Goal: Task Accomplishment & Management: Manage account settings

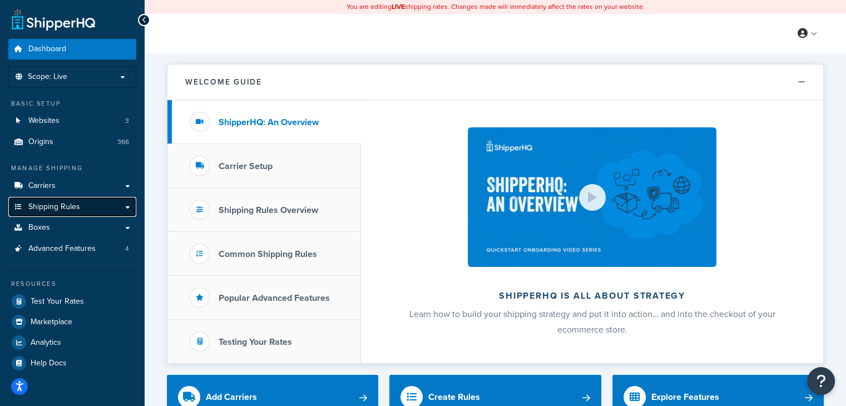
click at [51, 210] on span "Shipping Rules" at bounding box center [54, 207] width 52 height 9
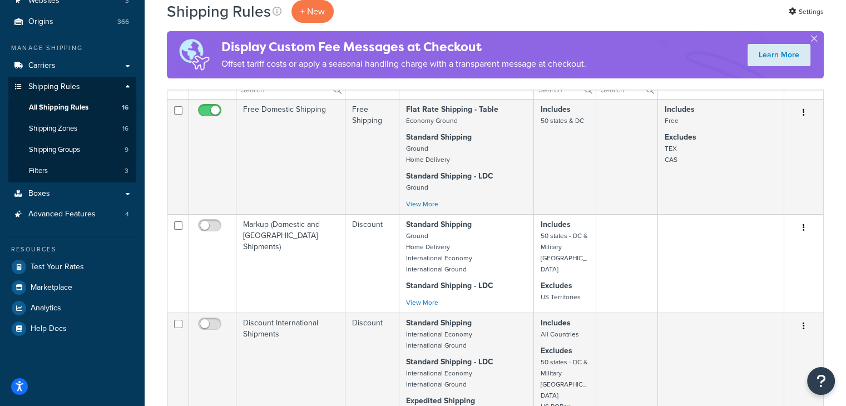
scroll to position [124, 0]
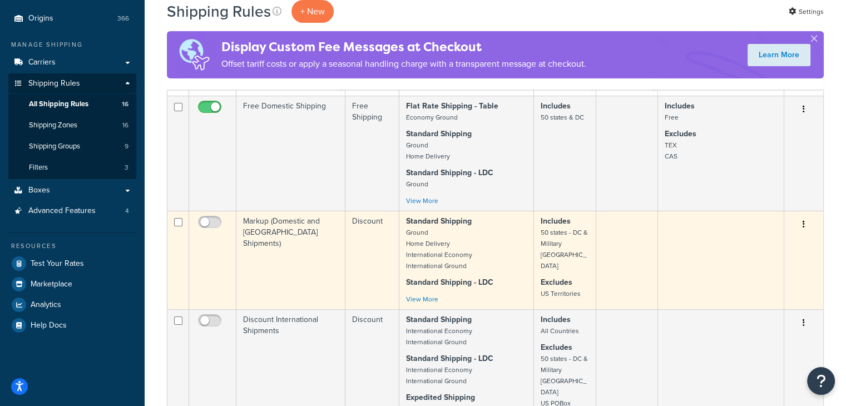
click at [406, 245] on small "Ground Home Delivery International Economy International Ground" at bounding box center [439, 249] width 66 height 43
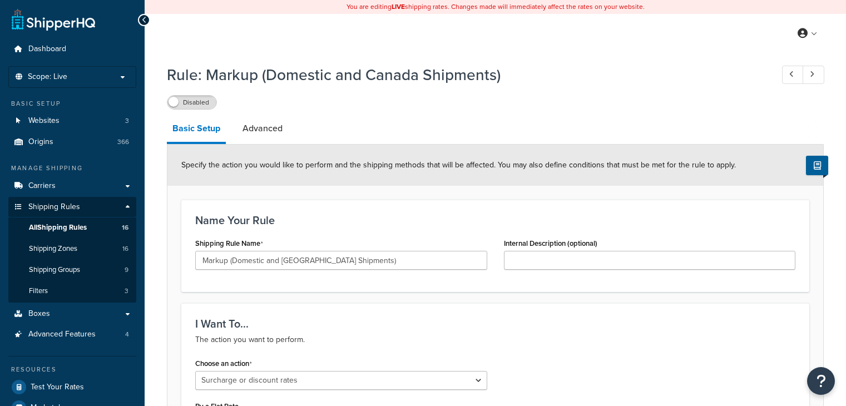
select select "SURCHARGE"
select select "CART"
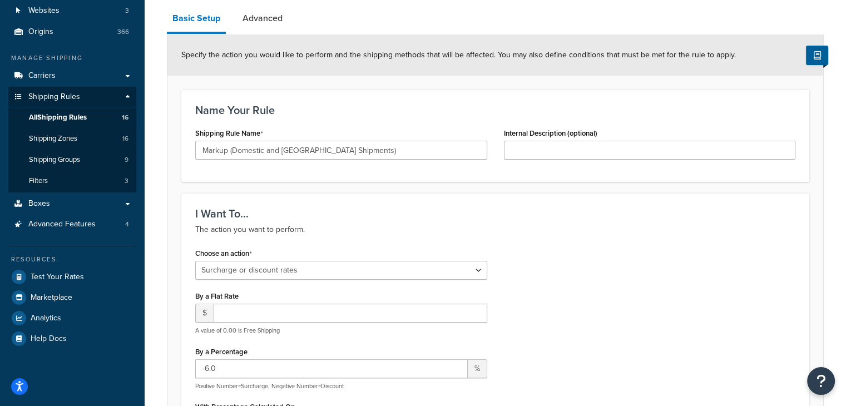
scroll to position [107, 0]
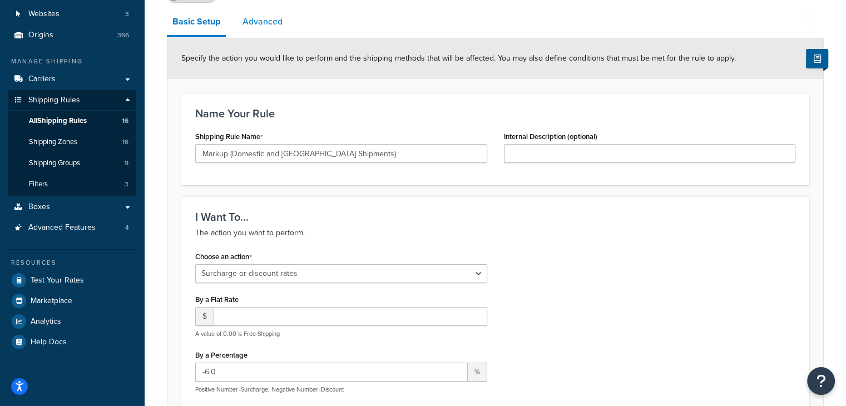
click at [270, 21] on link "Advanced" at bounding box center [262, 21] width 51 height 27
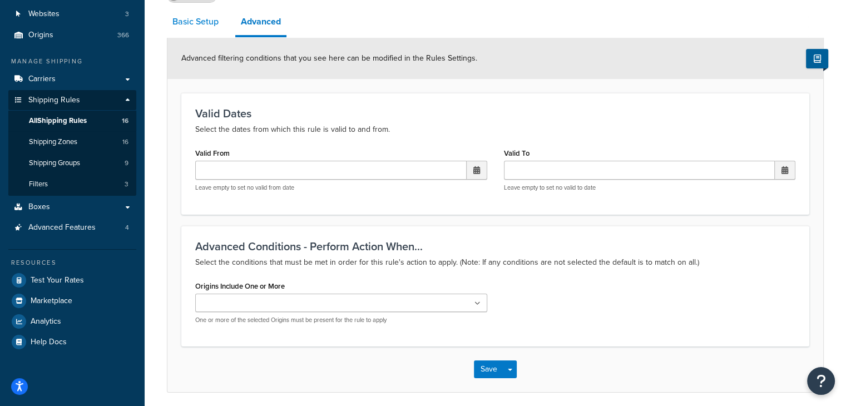
click at [204, 22] on link "Basic Setup" at bounding box center [195, 21] width 57 height 27
select select "SURCHARGE"
select select "CART"
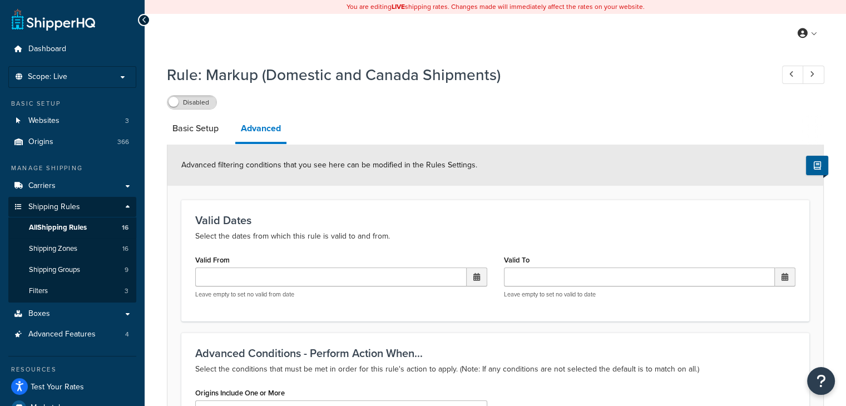
scroll to position [107, 0]
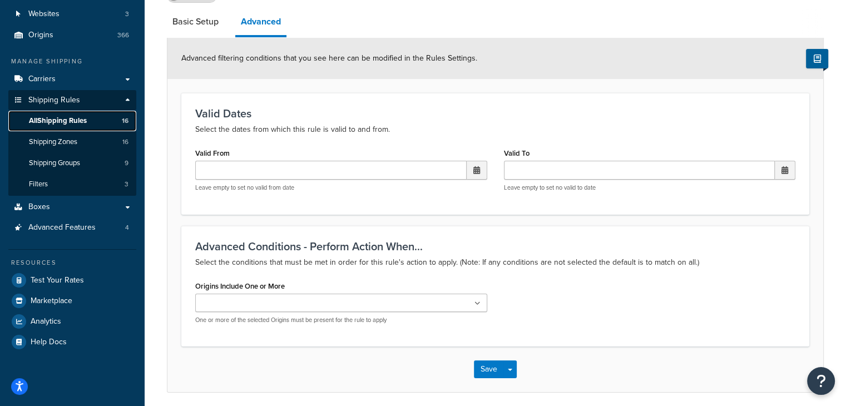
click at [57, 121] on span "All Shipping Rules" at bounding box center [58, 120] width 58 height 9
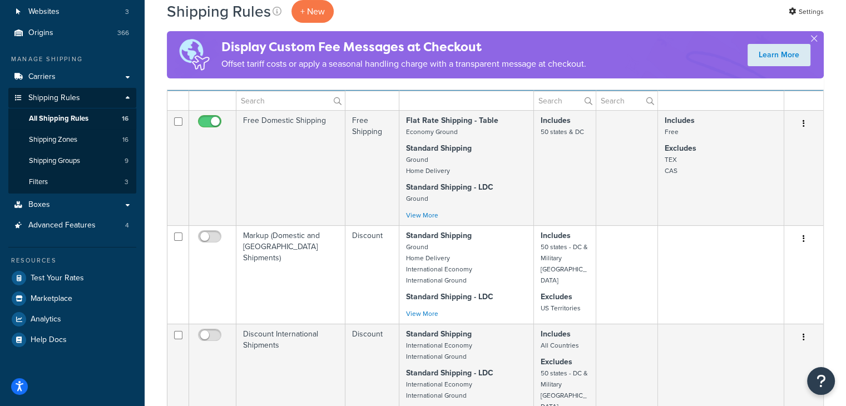
scroll to position [111, 0]
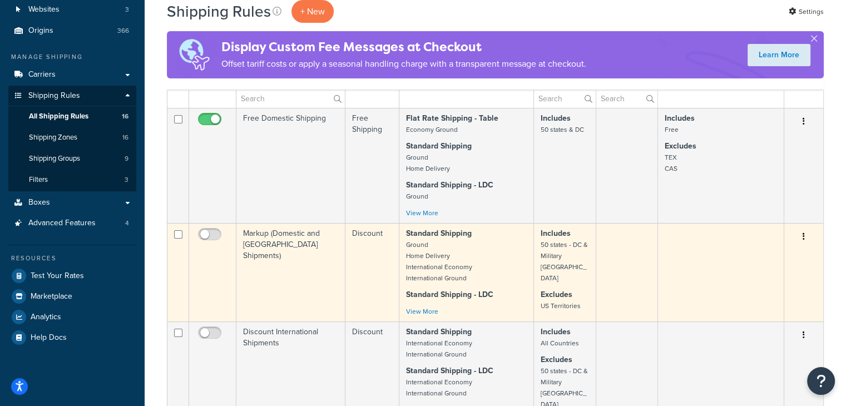
click at [803, 239] on icon "button" at bounding box center [804, 237] width 2 height 8
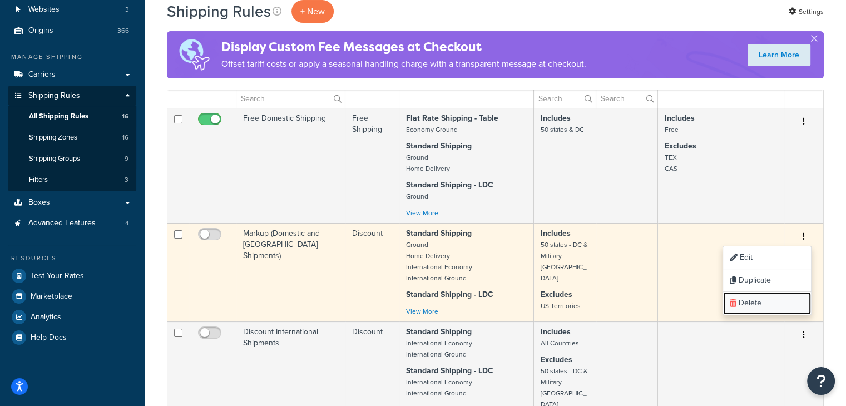
click at [749, 304] on link "Delete" at bounding box center [767, 303] width 88 height 23
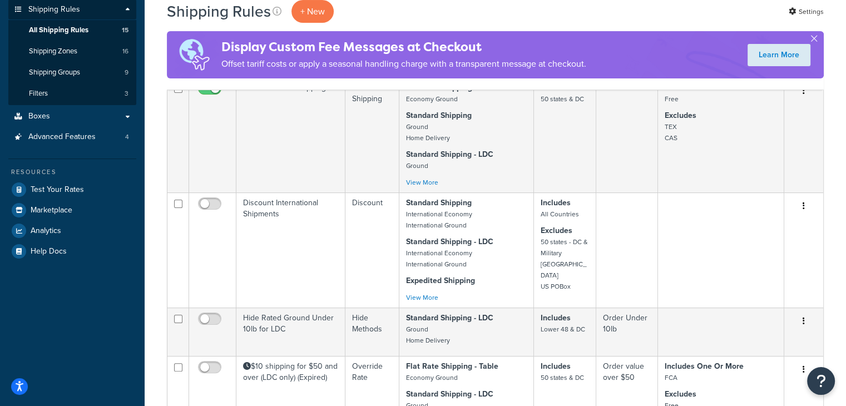
scroll to position [203, 0]
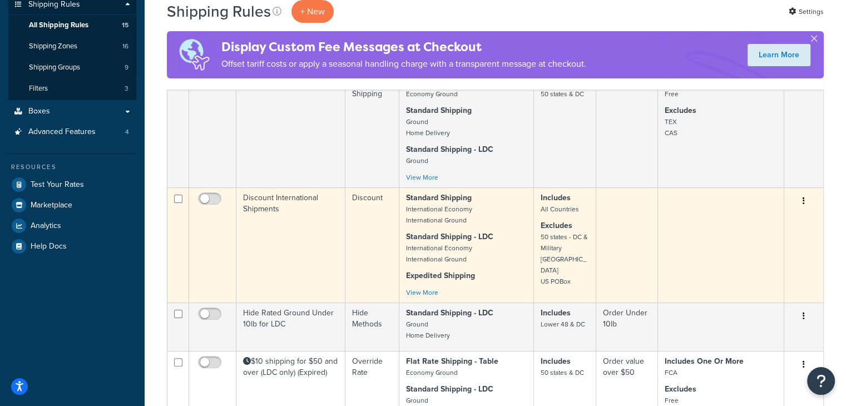
click at [679, 236] on td at bounding box center [721, 245] width 126 height 115
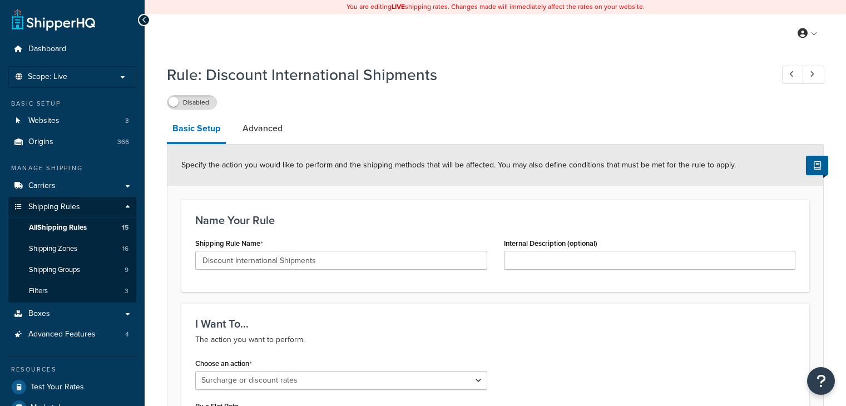
select select "SURCHARGE"
select select "CART"
click at [54, 228] on span "All Shipping Rules" at bounding box center [58, 227] width 58 height 9
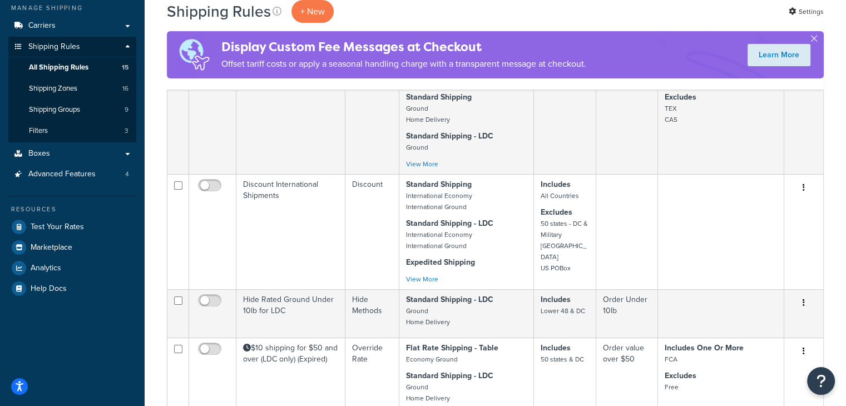
scroll to position [158, 0]
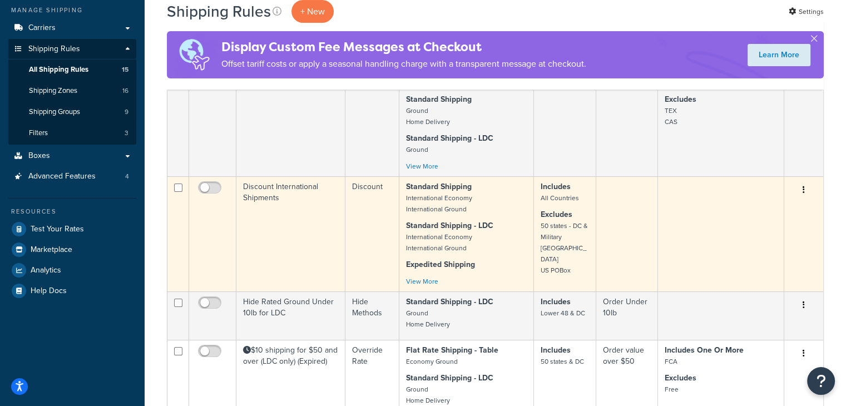
click at [801, 190] on button "button" at bounding box center [804, 190] width 16 height 18
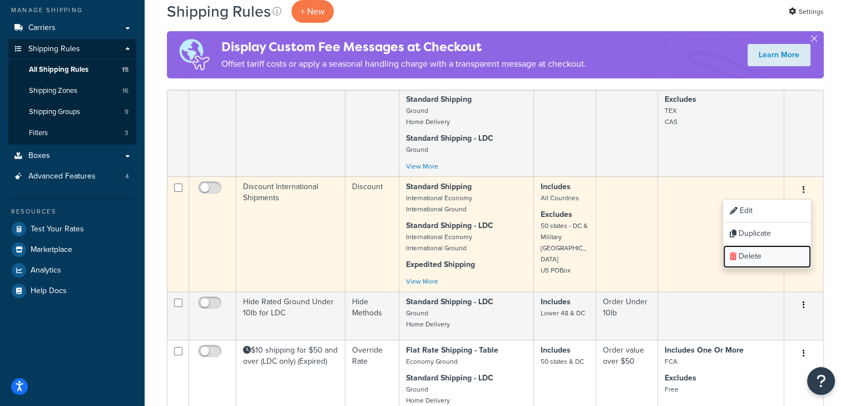
click at [753, 258] on link "Delete" at bounding box center [767, 256] width 88 height 23
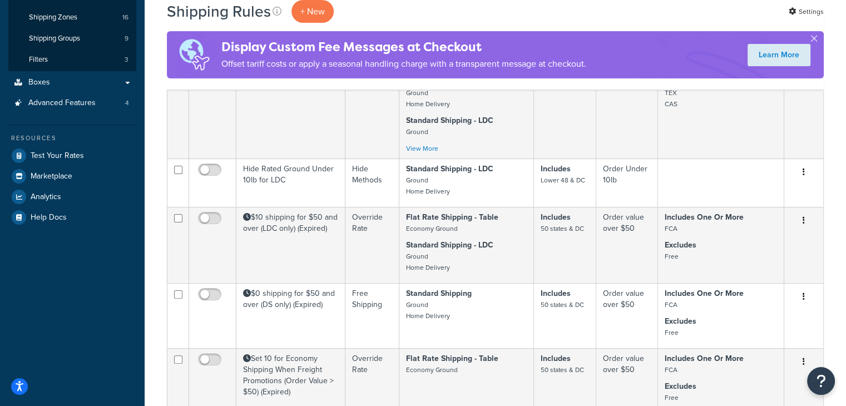
scroll to position [219, 0]
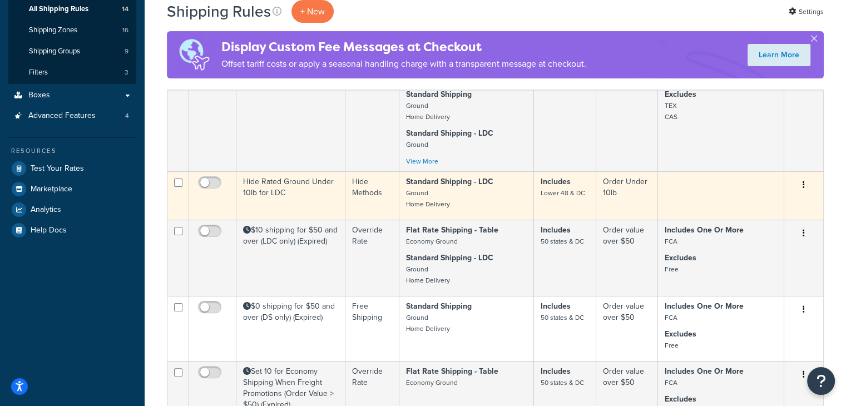
click at [694, 191] on td at bounding box center [721, 195] width 126 height 48
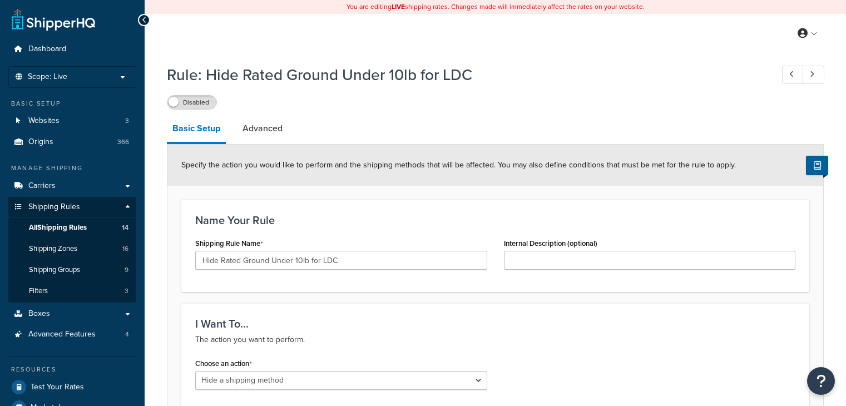
select select "HIDE"
click at [72, 225] on span "All Shipping Rules" at bounding box center [58, 227] width 58 height 9
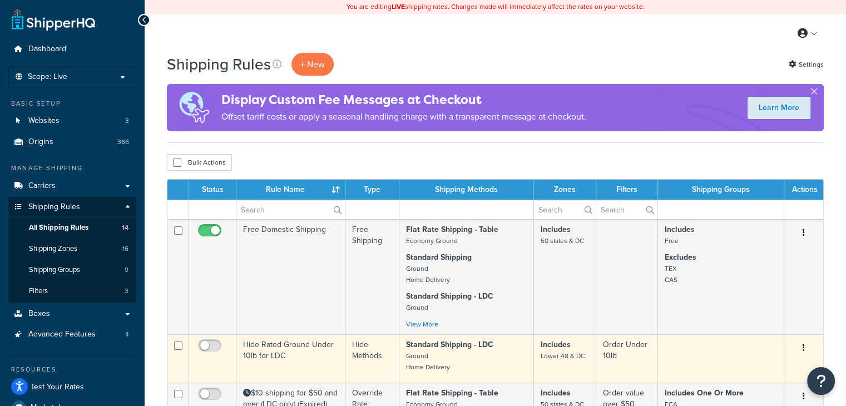
click at [803, 346] on icon "button" at bounding box center [804, 348] width 2 height 8
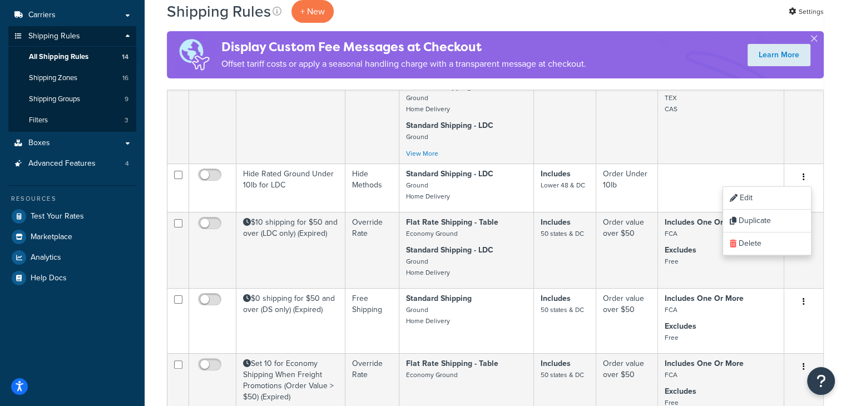
scroll to position [167, 0]
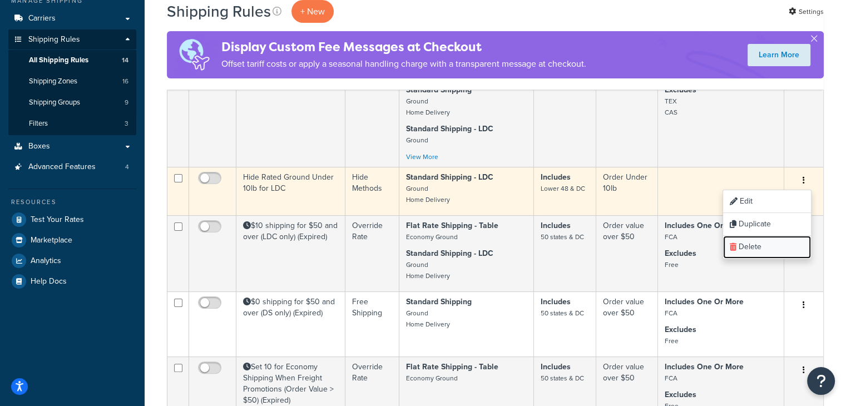
click at [754, 249] on link "Delete" at bounding box center [767, 247] width 88 height 23
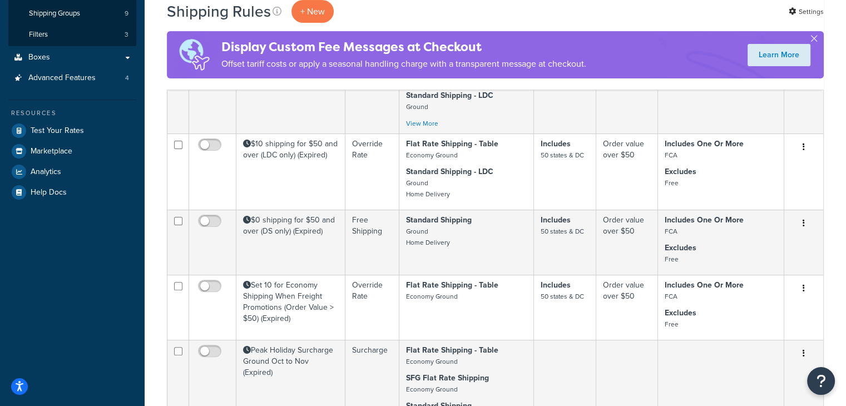
scroll to position [254, 0]
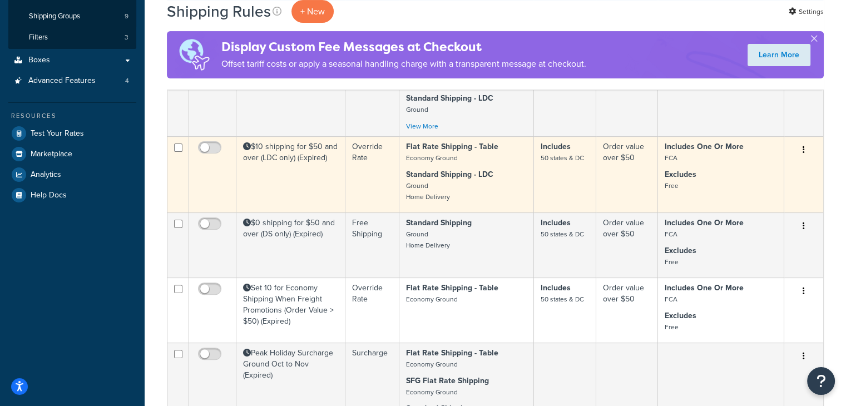
click at [806, 150] on button "button" at bounding box center [804, 150] width 16 height 18
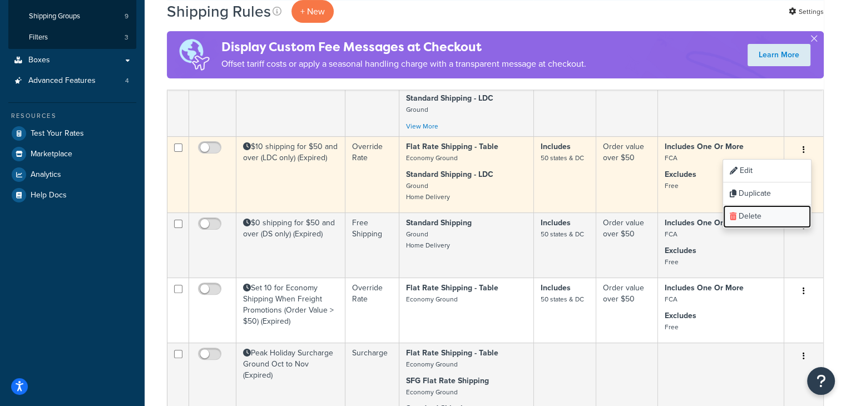
click at [763, 214] on link "Delete" at bounding box center [767, 216] width 88 height 23
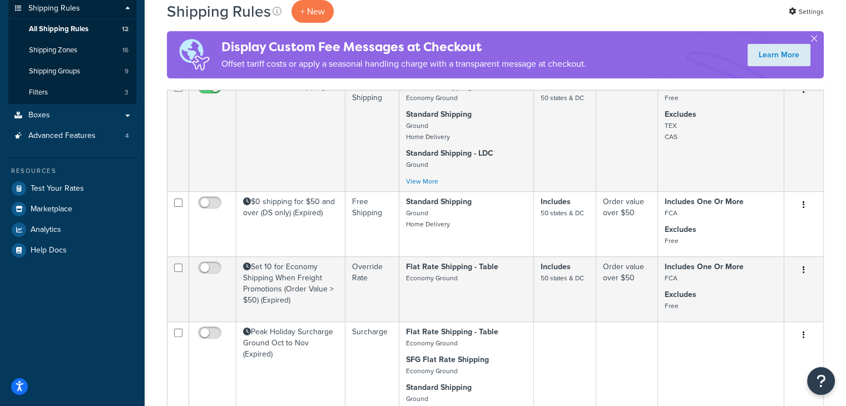
scroll to position [193, 0]
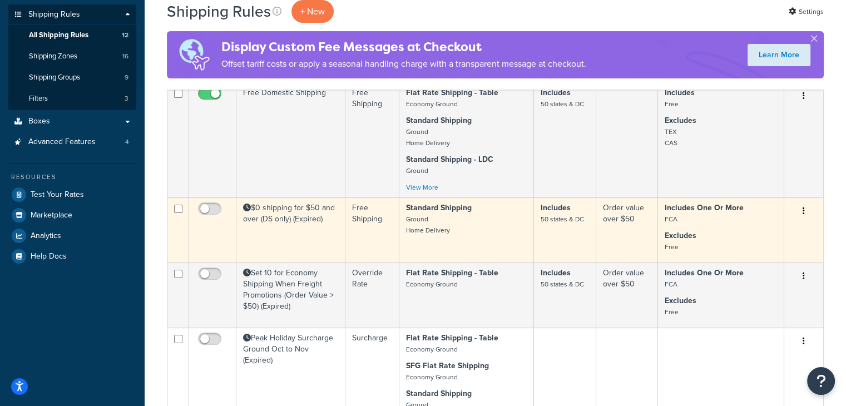
click at [803, 211] on icon "button" at bounding box center [804, 211] width 2 height 8
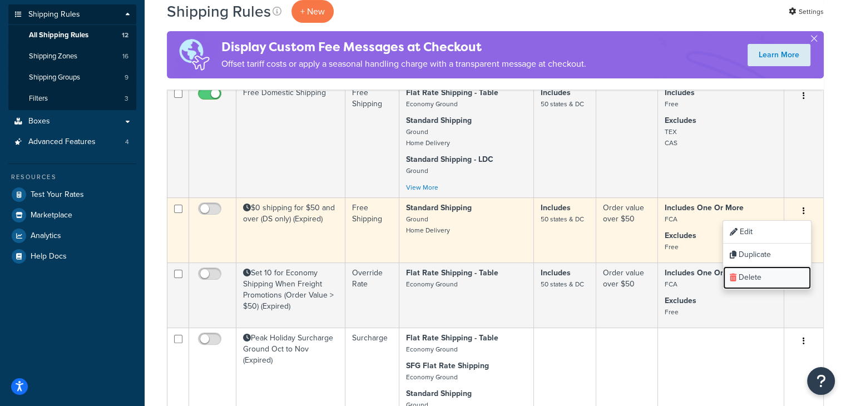
click at [749, 278] on link "Delete" at bounding box center [767, 278] width 88 height 23
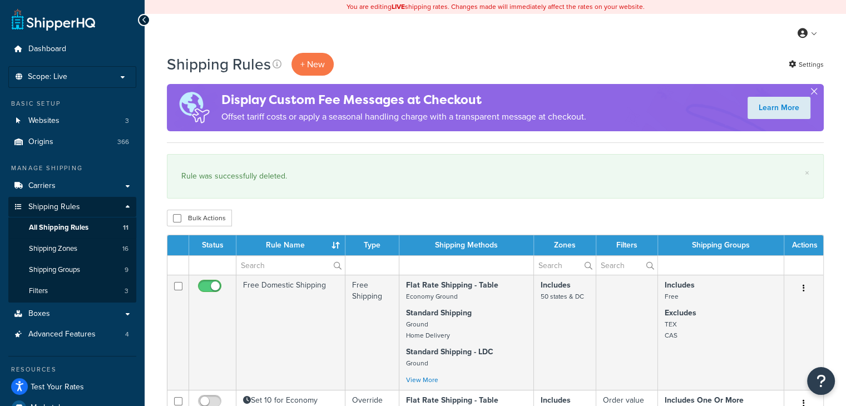
click at [816, 92] on button "button" at bounding box center [814, 93] width 3 height 3
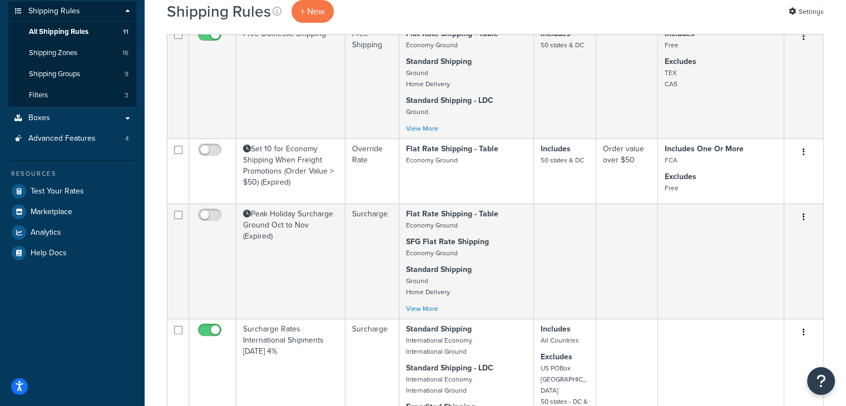
scroll to position [194, 0]
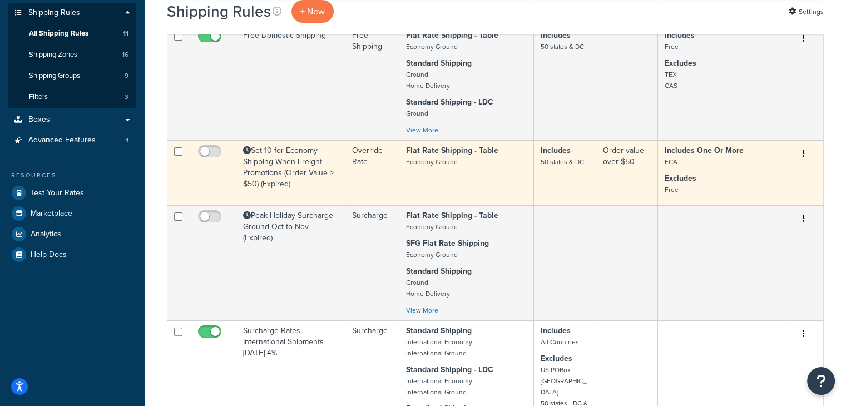
click at [806, 153] on button "button" at bounding box center [804, 154] width 16 height 18
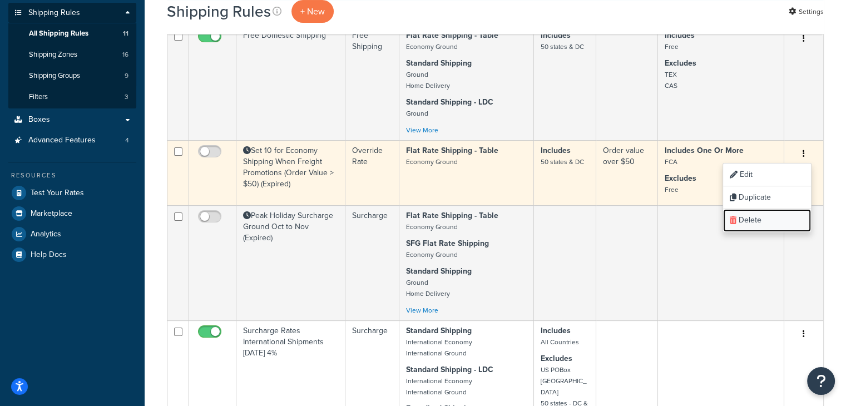
click at [757, 220] on link "Delete" at bounding box center [767, 220] width 88 height 23
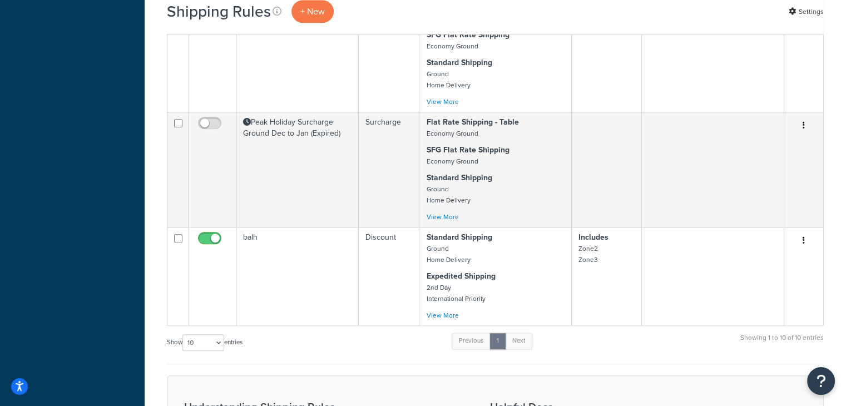
scroll to position [779, 0]
click at [220, 342] on select "10 15 25 50 100 1000" at bounding box center [203, 341] width 42 height 17
select select "100"
click at [184, 333] on select "10 15 25 50 100 1000" at bounding box center [203, 341] width 42 height 17
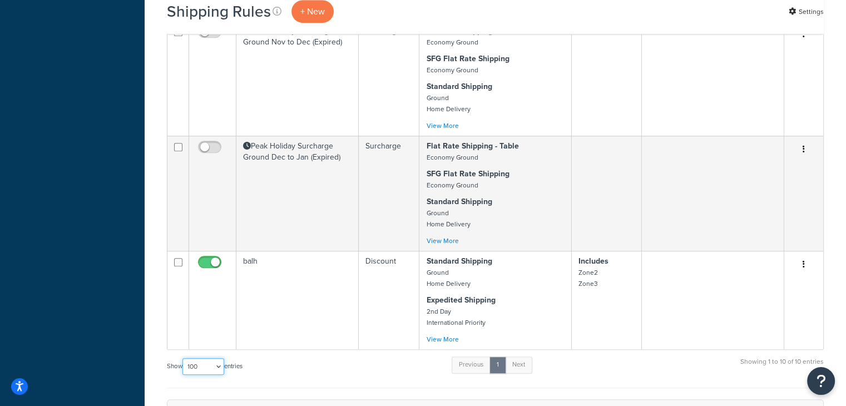
scroll to position [758, 0]
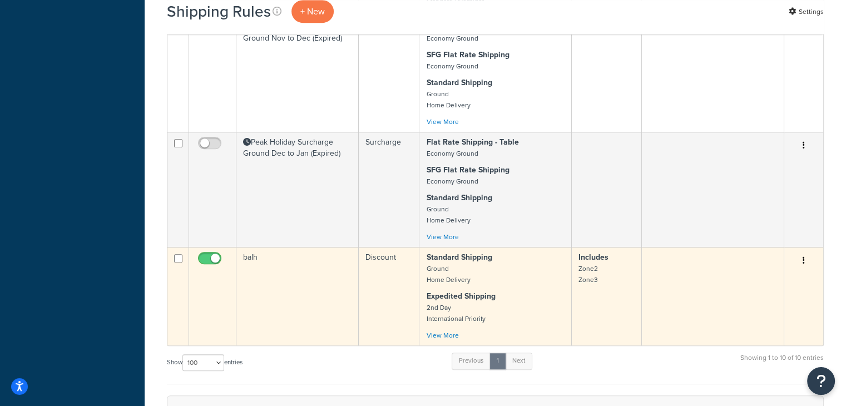
click at [712, 268] on td at bounding box center [713, 296] width 142 height 98
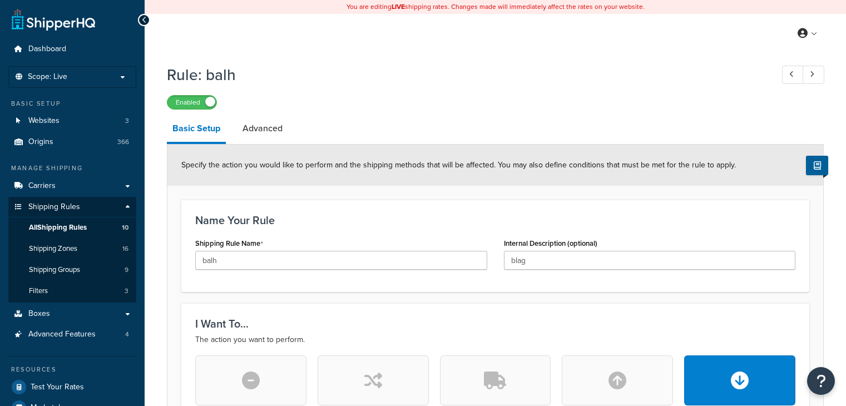
select select "PERCENTAGE"
click at [275, 126] on link "Advanced" at bounding box center [262, 128] width 51 height 27
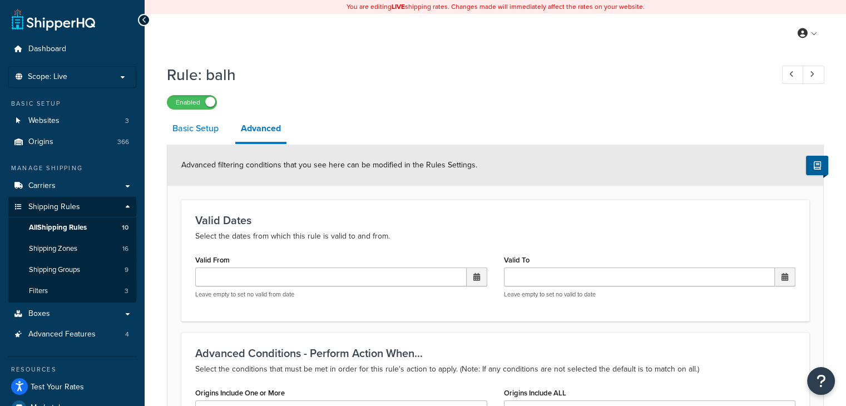
click at [192, 131] on link "Basic Setup" at bounding box center [195, 128] width 57 height 27
select select "PERCENTAGE"
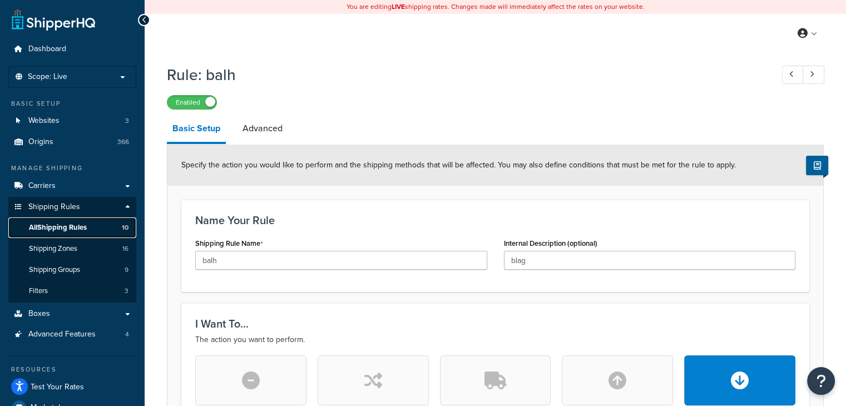
click at [58, 227] on span "All Shipping Rules" at bounding box center [58, 227] width 58 height 9
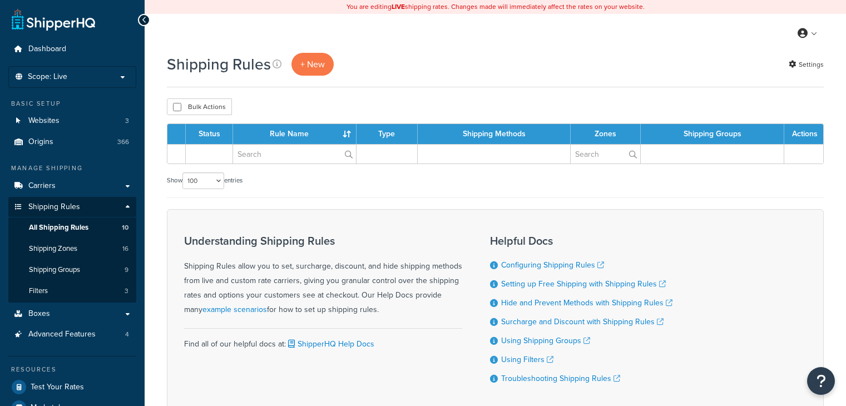
select select "100"
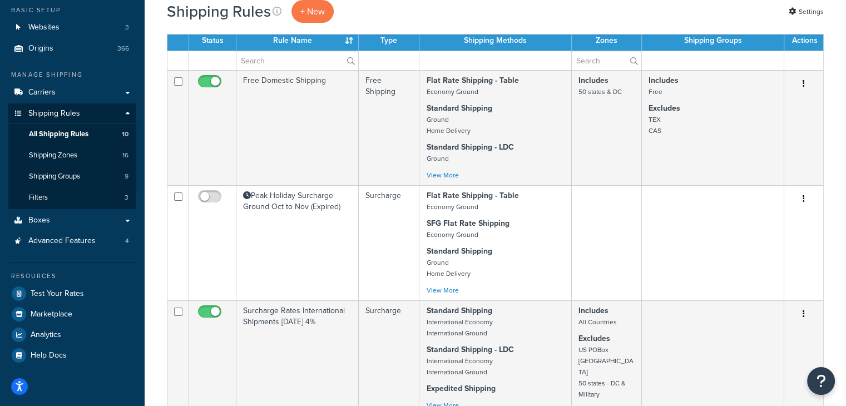
scroll to position [96, 0]
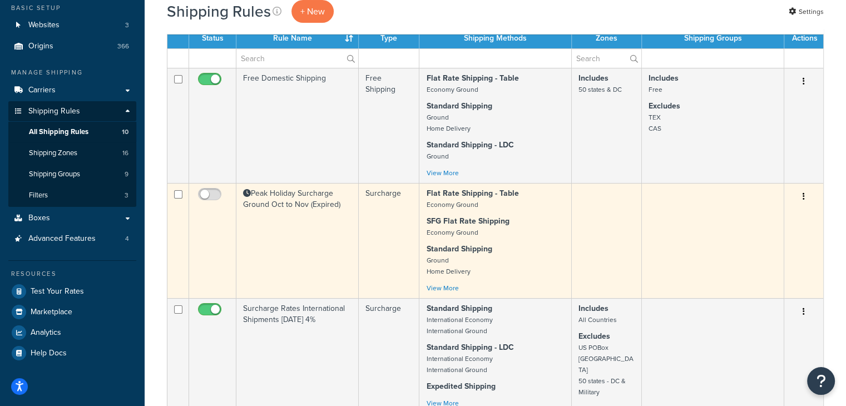
click at [801, 194] on button "button" at bounding box center [804, 197] width 16 height 18
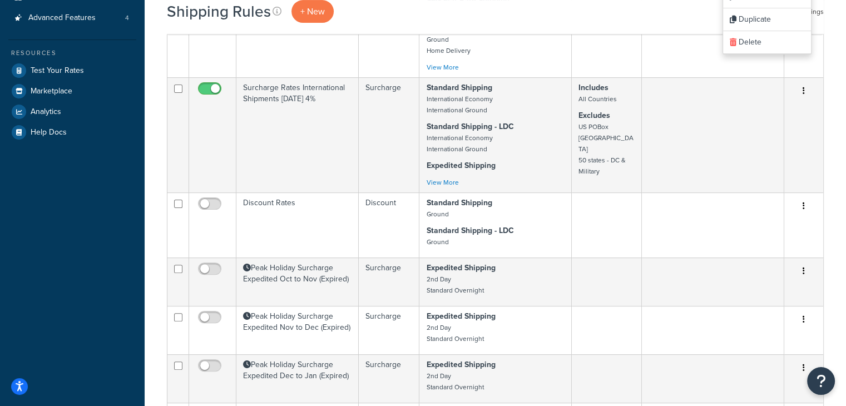
scroll to position [322, 0]
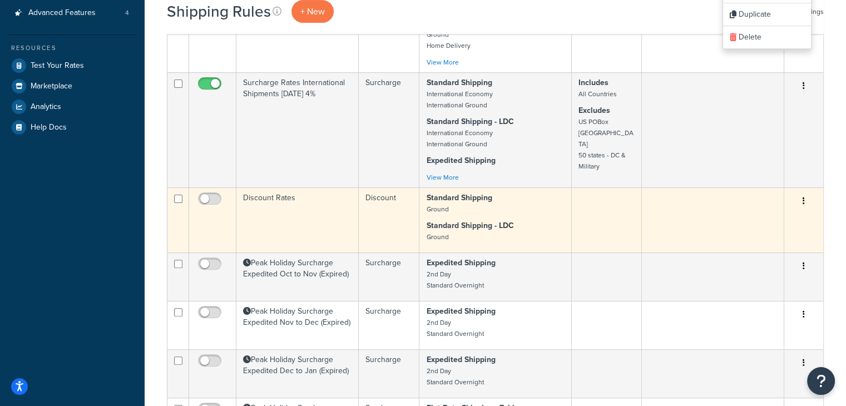
click at [666, 219] on td at bounding box center [713, 220] width 142 height 65
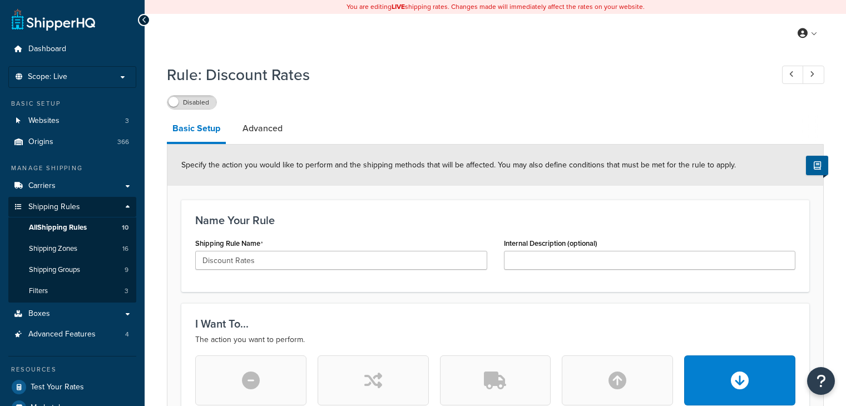
select select "PERCENTAGE"
select select "CART"
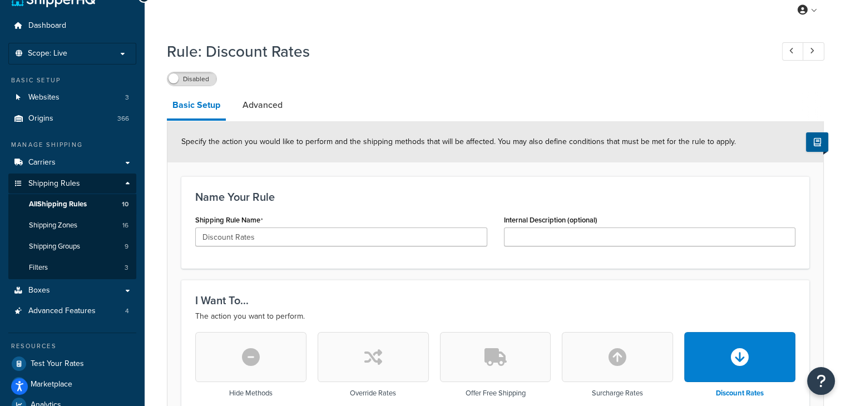
scroll to position [20, 0]
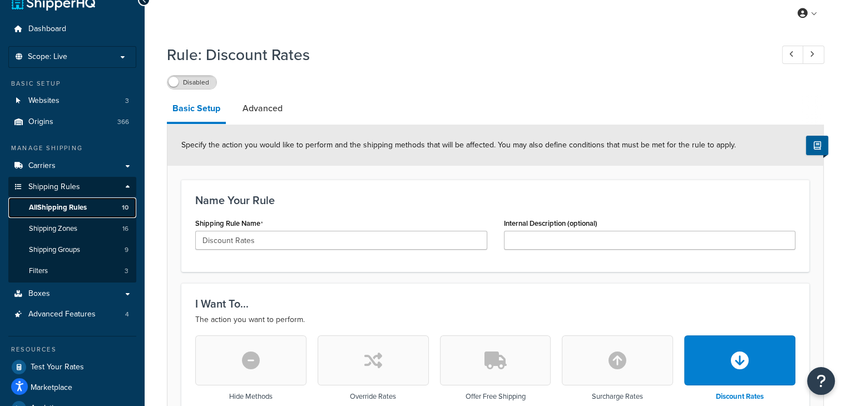
click at [48, 206] on span "All Shipping Rules" at bounding box center [58, 207] width 58 height 9
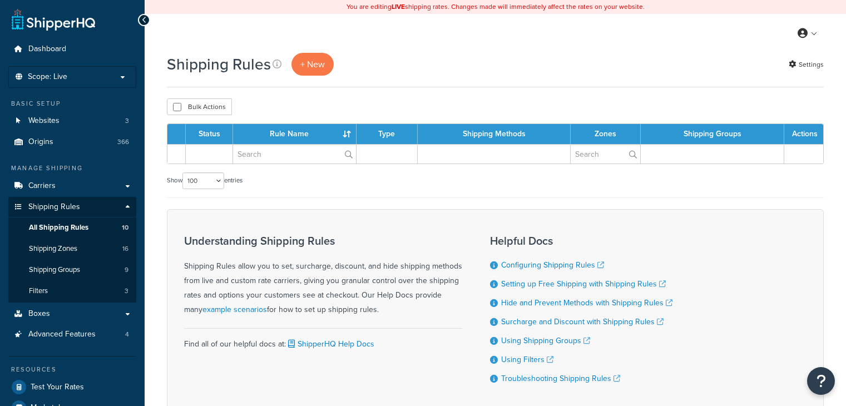
select select "100"
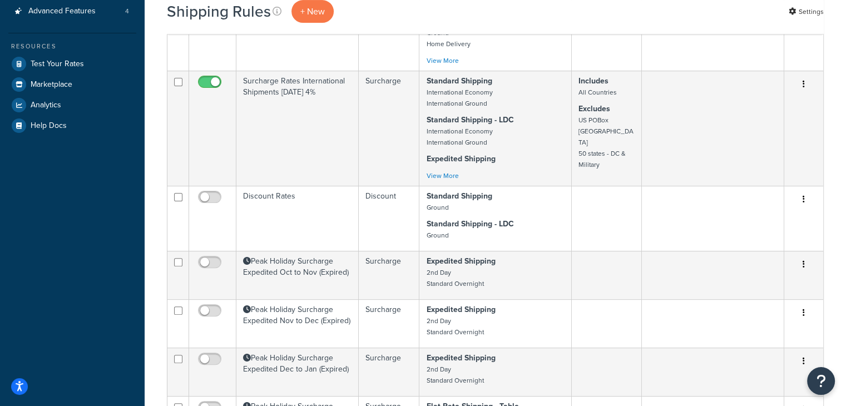
scroll to position [325, 0]
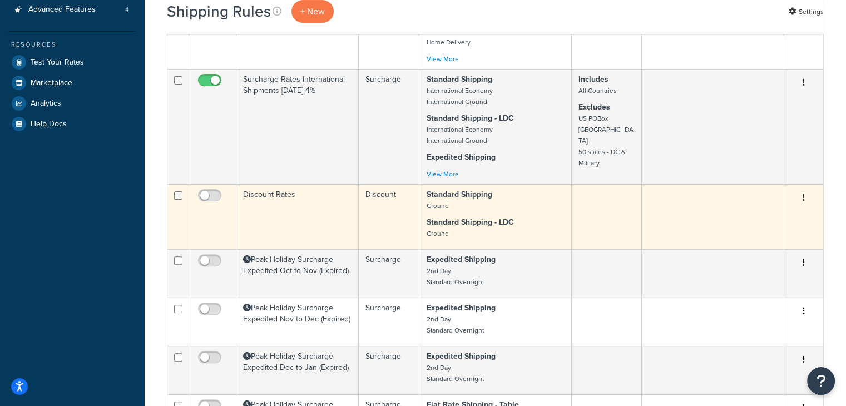
click at [803, 199] on icon "button" at bounding box center [804, 198] width 2 height 8
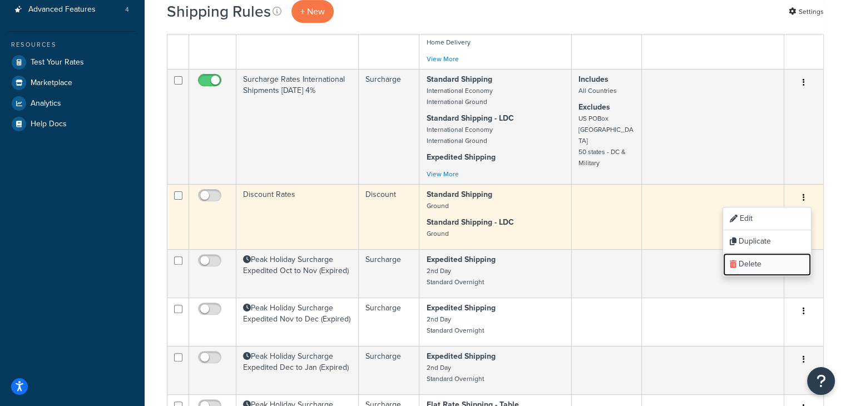
click at [761, 263] on link "Delete" at bounding box center [767, 264] width 88 height 23
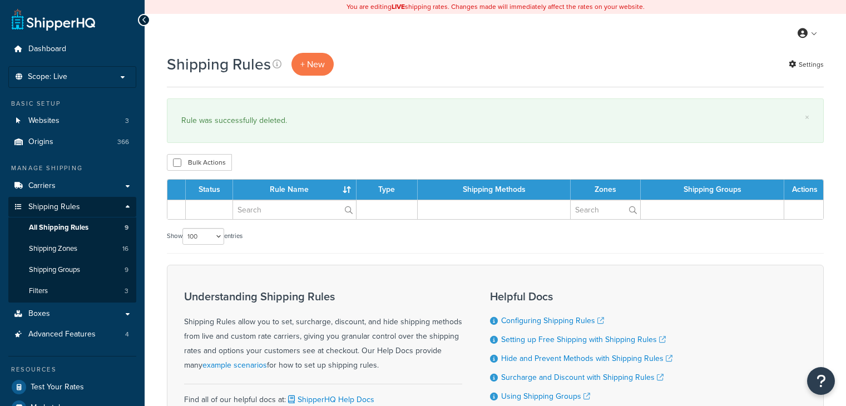
select select "100"
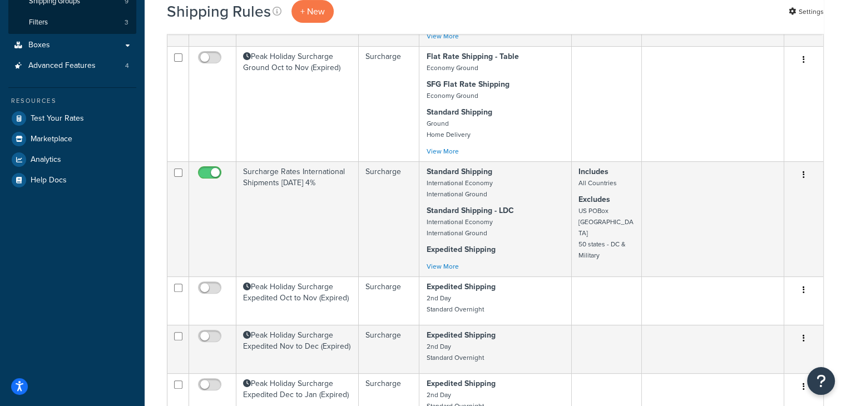
scroll to position [272, 0]
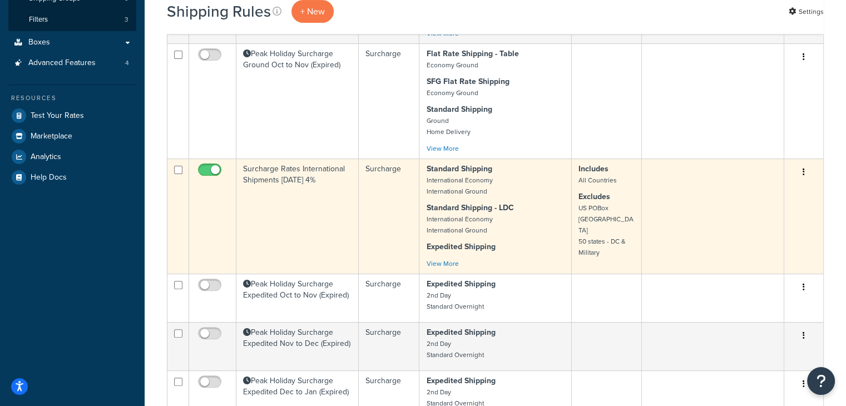
click at [708, 213] on td at bounding box center [713, 216] width 142 height 115
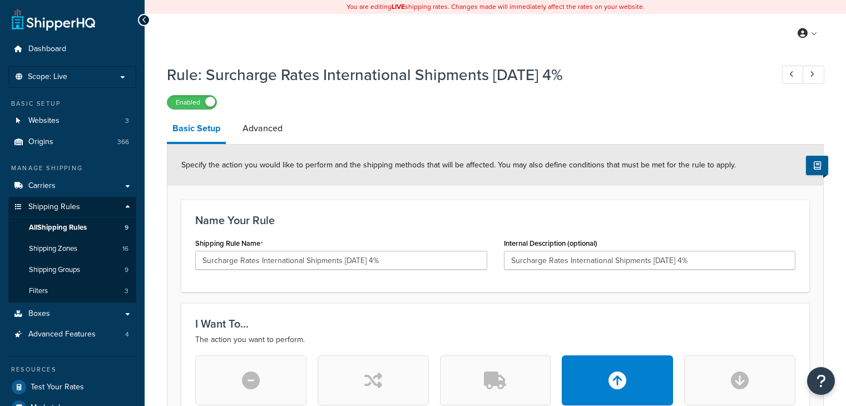
select select "PERCENTAGE"
select select "CART"
click at [265, 125] on link "Advanced" at bounding box center [262, 128] width 51 height 27
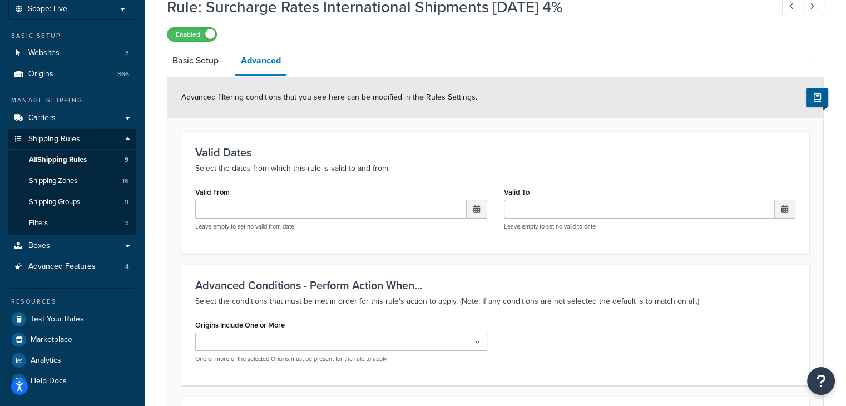
scroll to position [65, 0]
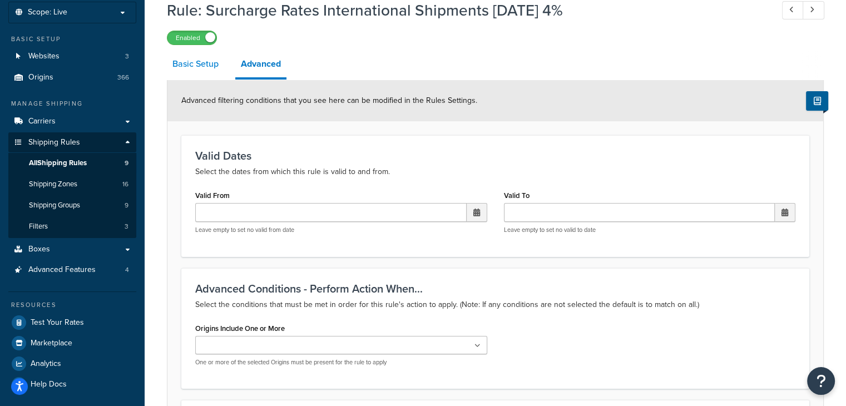
click at [194, 63] on link "Basic Setup" at bounding box center [195, 64] width 57 height 27
select select "PERCENTAGE"
select select "CART"
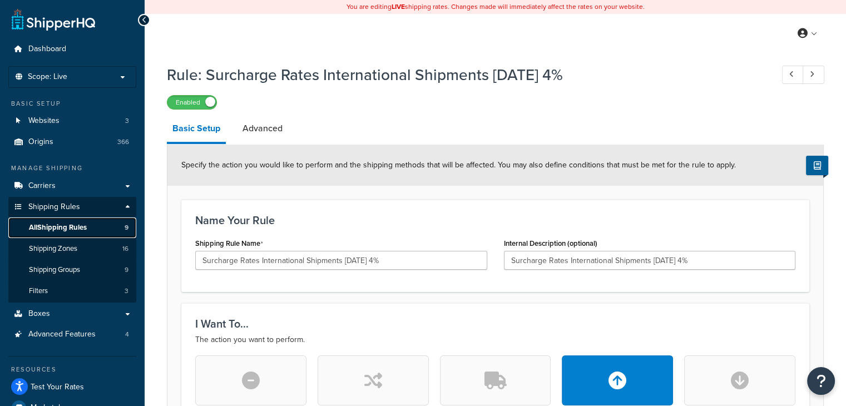
click at [56, 229] on span "All Shipping Rules" at bounding box center [58, 227] width 58 height 9
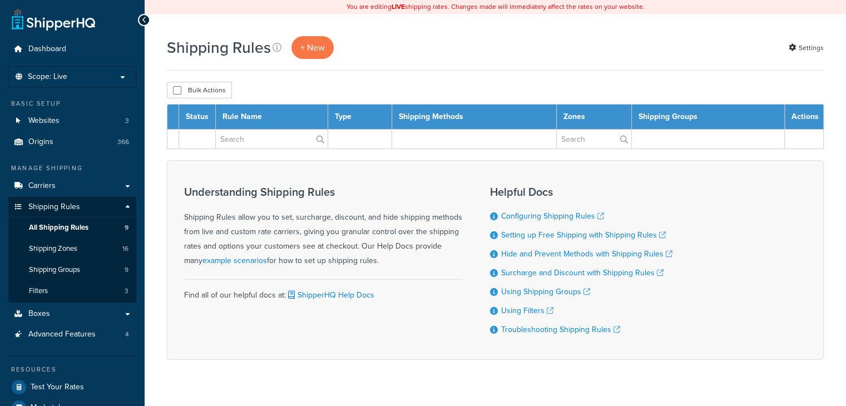
select select "100"
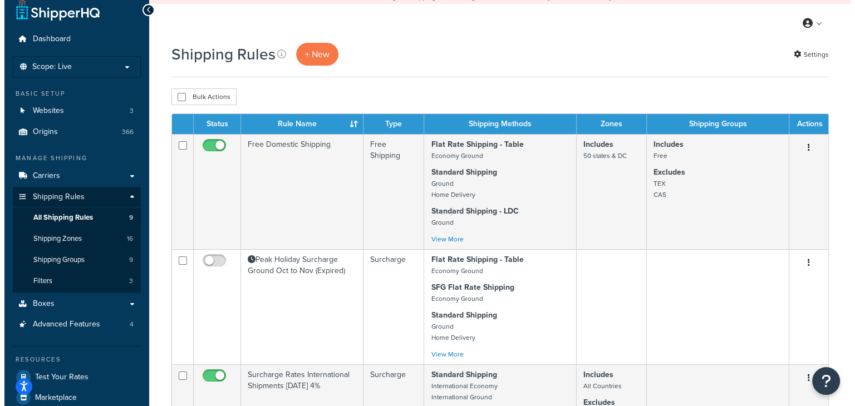
scroll to position [7, 0]
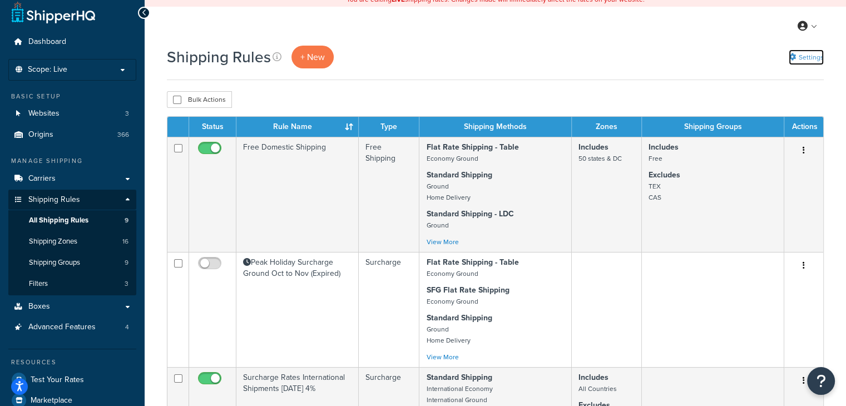
click at [801, 56] on link "Settings" at bounding box center [806, 58] width 35 height 16
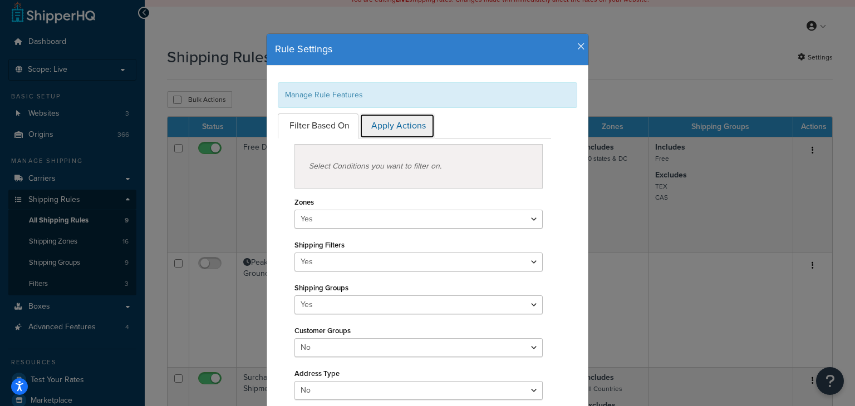
click at [404, 127] on link "Apply Actions" at bounding box center [396, 126] width 75 height 25
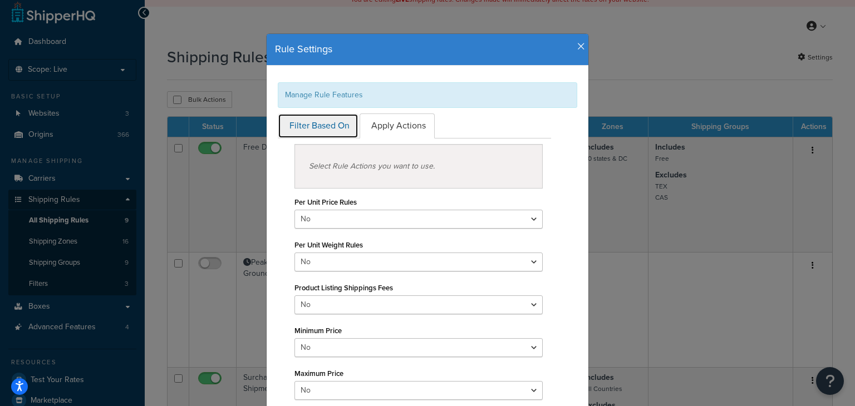
click at [322, 128] on link "Filter Based On" at bounding box center [318, 126] width 81 height 25
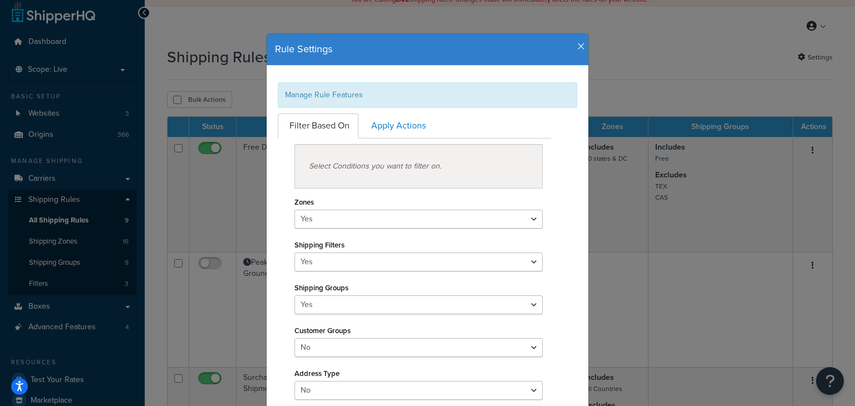
click at [577, 46] on icon "button" at bounding box center [581, 47] width 8 height 10
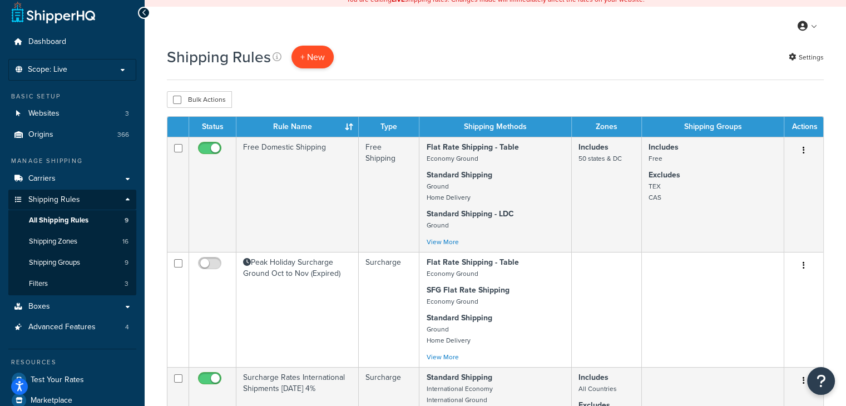
click at [317, 63] on p "+ New" at bounding box center [313, 57] width 42 height 23
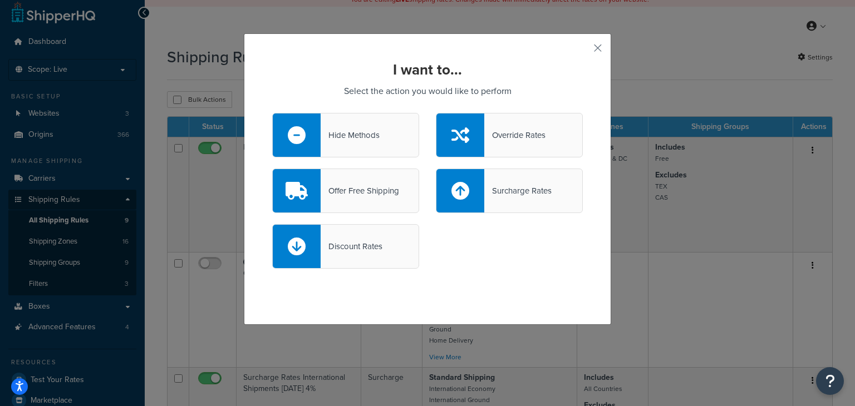
click at [511, 134] on div "Override Rates" at bounding box center [514, 135] width 61 height 16
click at [0, 0] on input "Override Rates" at bounding box center [0, 0] width 0 height 0
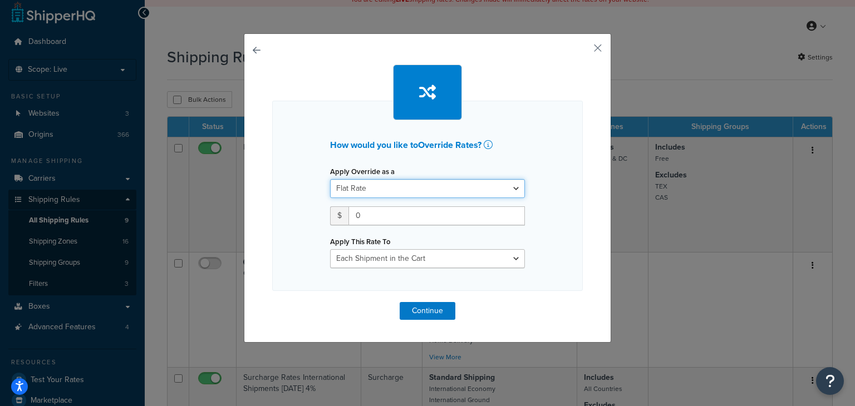
click at [394, 184] on select "Flat Rate Percentage Flat Rate & Percentage" at bounding box center [427, 188] width 195 height 19
select select "FLAT_RATE_AND_PERCENTAGE"
click at [330, 179] on select "Flat Rate Percentage Flat Rate & Percentage" at bounding box center [427, 188] width 195 height 19
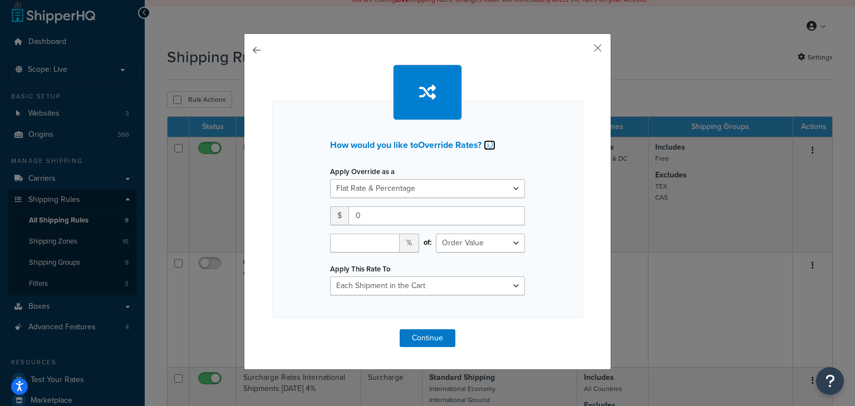
click at [486, 141] on icon at bounding box center [487, 144] width 9 height 9
click at [583, 51] on button "button" at bounding box center [581, 52] width 3 height 3
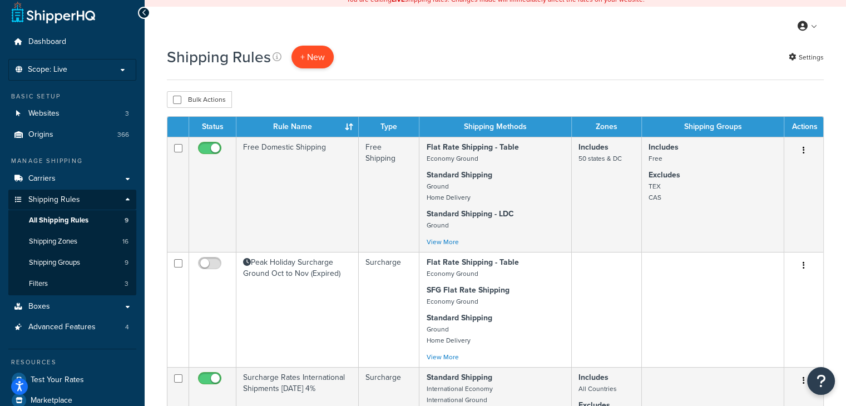
click at [318, 62] on p "+ New" at bounding box center [313, 57] width 42 height 23
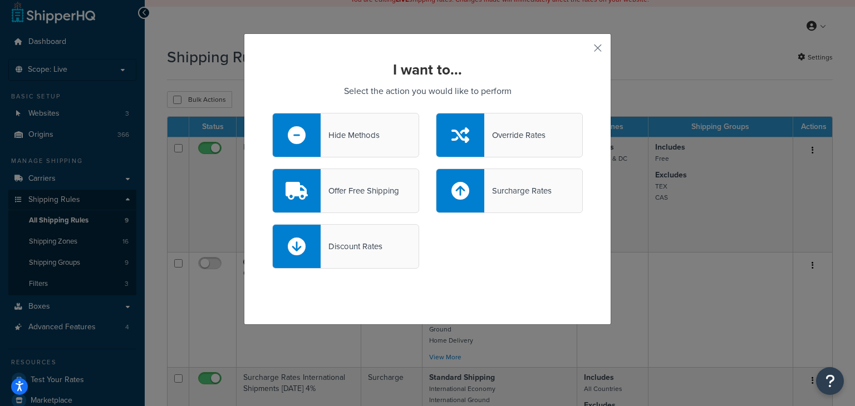
click at [350, 248] on div "Discount Rates" at bounding box center [351, 247] width 62 height 16
click at [0, 0] on input "Discount Rates" at bounding box center [0, 0] width 0 height 0
select select "CART"
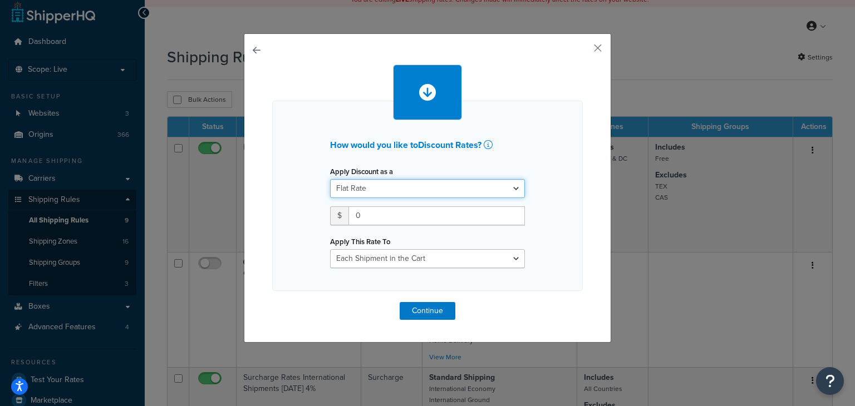
click at [391, 194] on select "Flat Rate Percentage Flat Rate & Percentage" at bounding box center [427, 188] width 195 height 19
select select "PERCENTAGE"
click at [330, 179] on select "Flat Rate Percentage Flat Rate & Percentage" at bounding box center [427, 188] width 195 height 19
click at [371, 217] on input "number" at bounding box center [365, 215] width 70 height 19
type input "8"
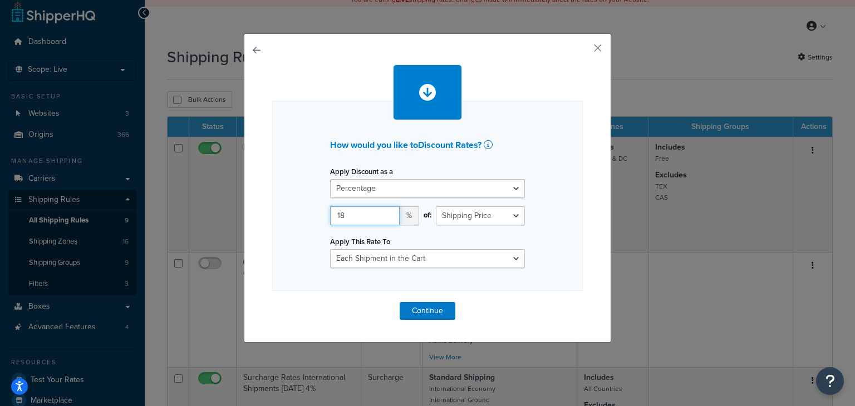
type input "18"
click at [395, 258] on select "Entire Cart Each Shipment in the Cart Each Origin in the Cart Each Shipping Gro…" at bounding box center [427, 258] width 195 height 19
select select "ENTIRE_CART"
click at [330, 249] on select "Entire Cart Each Shipment in the Cart Each Origin in the Cart Each Shipping Gro…" at bounding box center [427, 258] width 195 height 19
click at [418, 312] on button "Continue" at bounding box center [427, 311] width 56 height 18
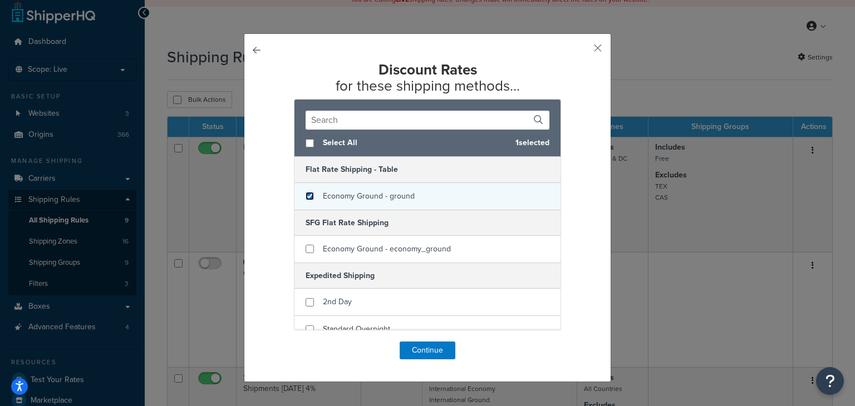
click at [305, 199] on input "checkbox" at bounding box center [309, 196] width 8 height 8
checkbox input "true"
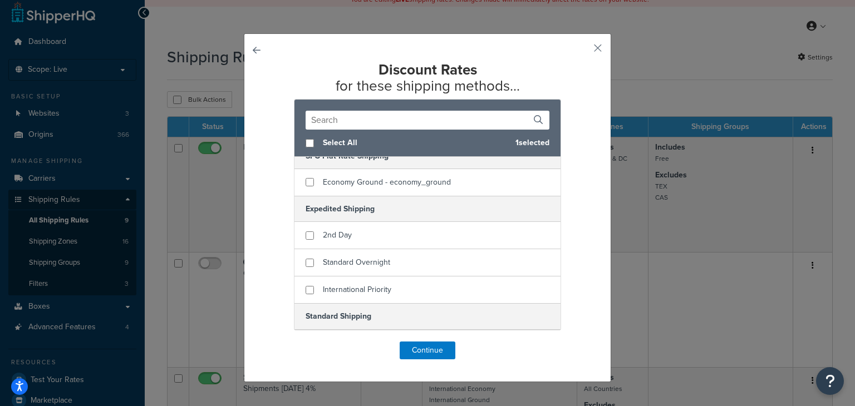
scroll to position [89, 0]
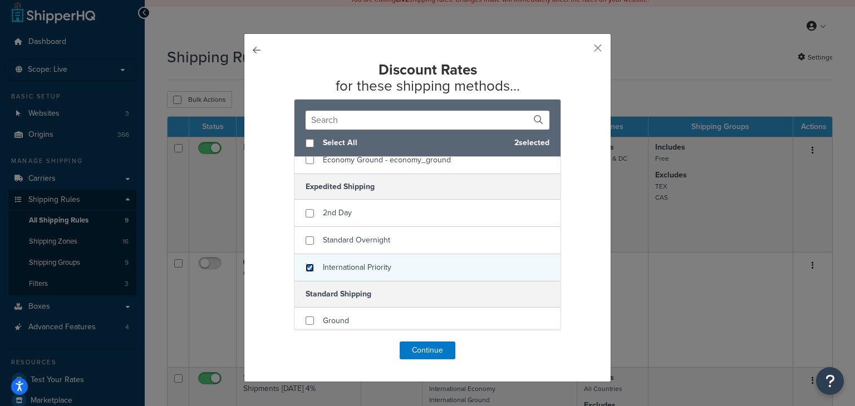
click at [308, 268] on input "checkbox" at bounding box center [309, 268] width 8 height 8
checkbox input "true"
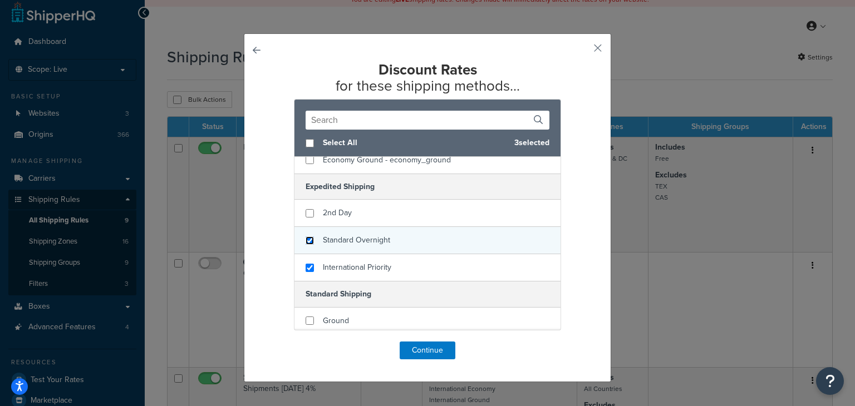
click at [307, 241] on input "checkbox" at bounding box center [309, 240] width 8 height 8
checkbox input "true"
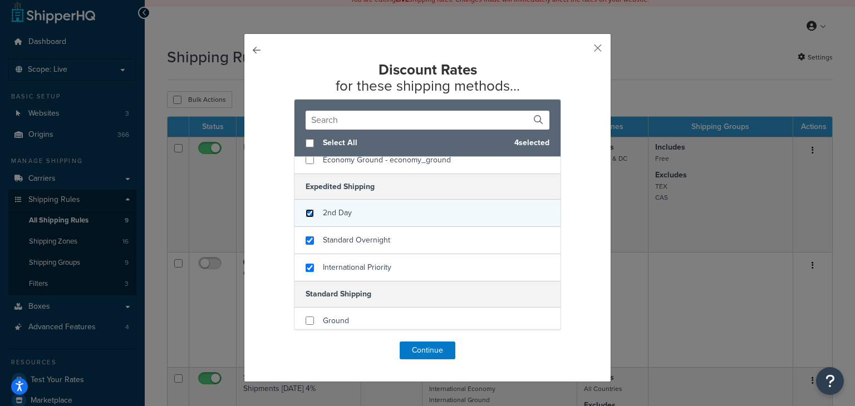
click at [305, 212] on input "checkbox" at bounding box center [309, 213] width 8 height 8
checkbox input "true"
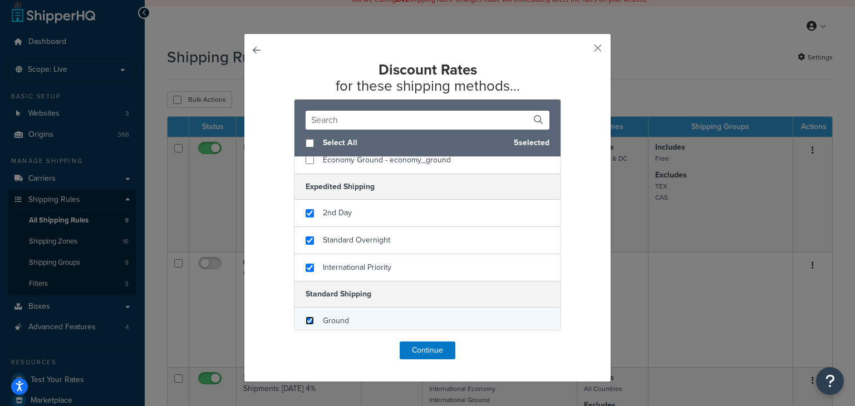
click at [305, 318] on input "checkbox" at bounding box center [309, 321] width 8 height 8
checkbox input "true"
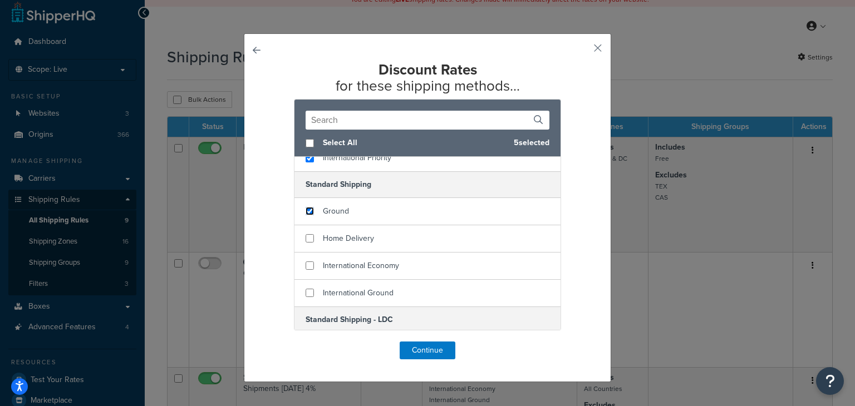
scroll to position [200, 0]
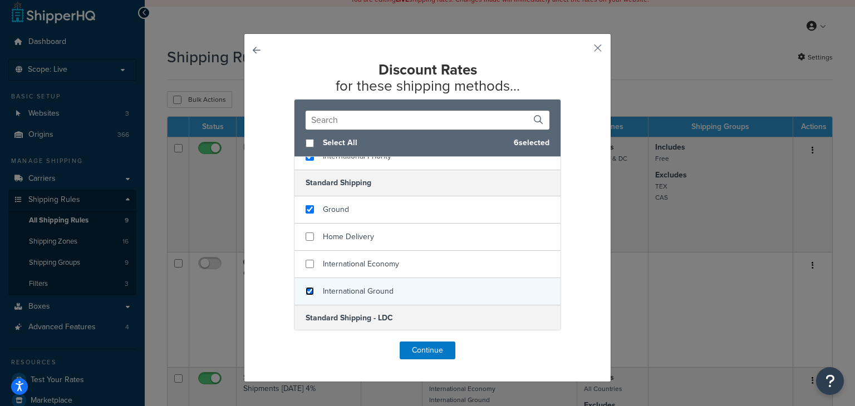
click at [305, 291] on input "checkbox" at bounding box center [309, 291] width 8 height 8
checkbox input "true"
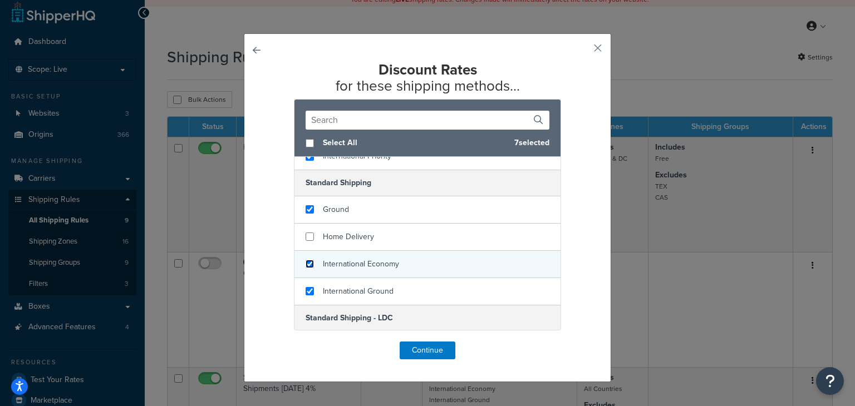
click at [305, 265] on input "checkbox" at bounding box center [309, 264] width 8 height 8
checkbox input "true"
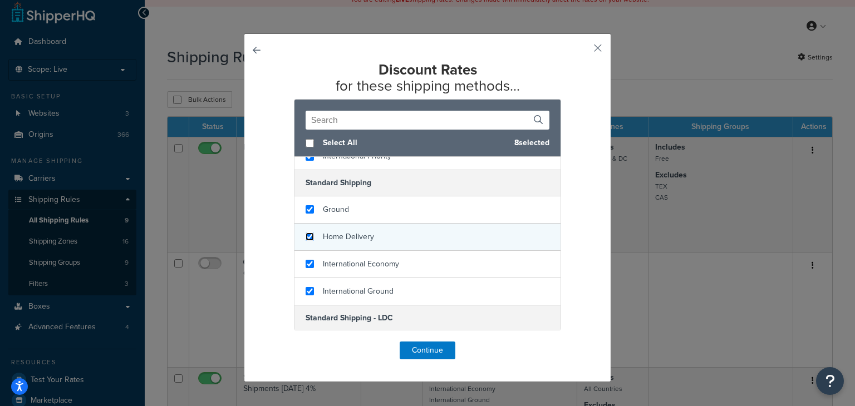
click at [305, 235] on input "checkbox" at bounding box center [309, 237] width 8 height 8
checkbox input "true"
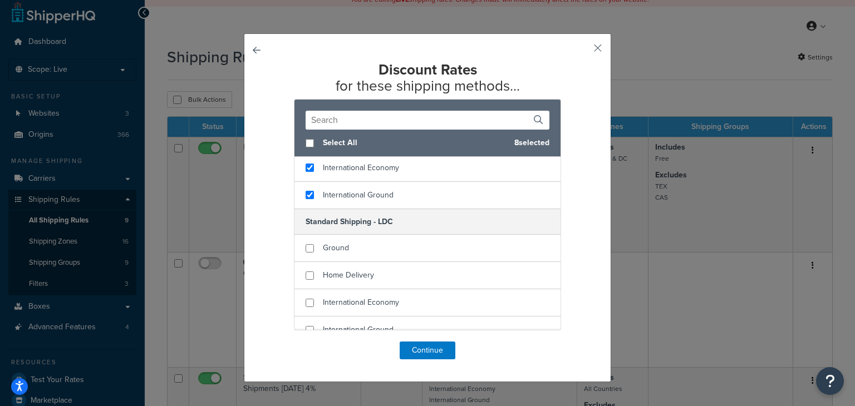
scroll to position [308, 0]
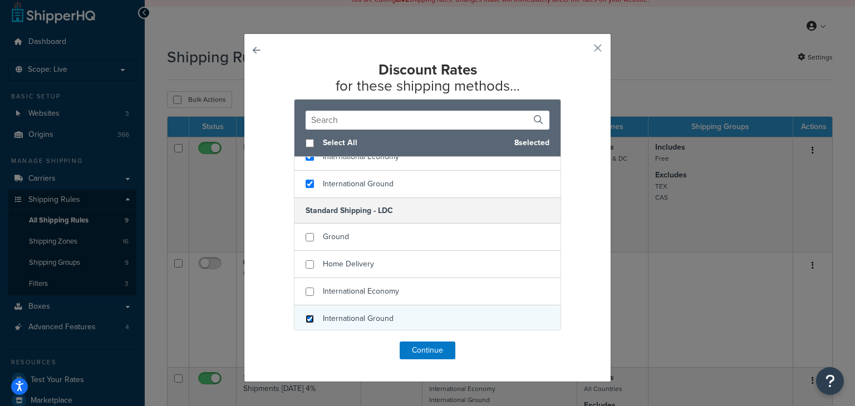
click at [308, 319] on input "checkbox" at bounding box center [309, 319] width 8 height 8
checkbox input "true"
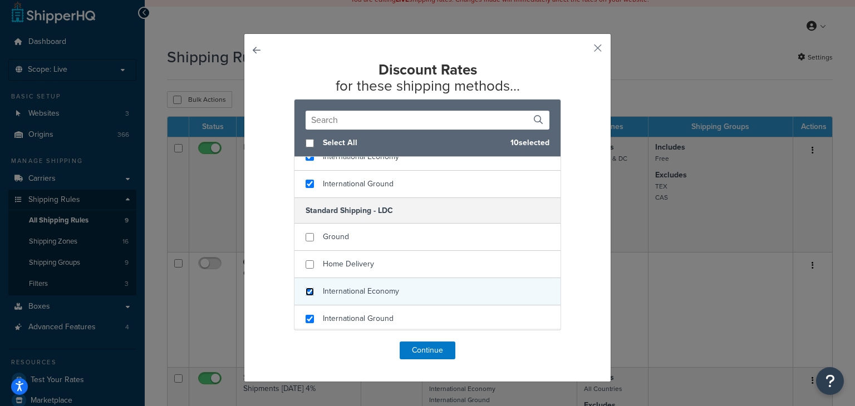
click at [308, 292] on input "checkbox" at bounding box center [309, 292] width 8 height 8
checkbox input "true"
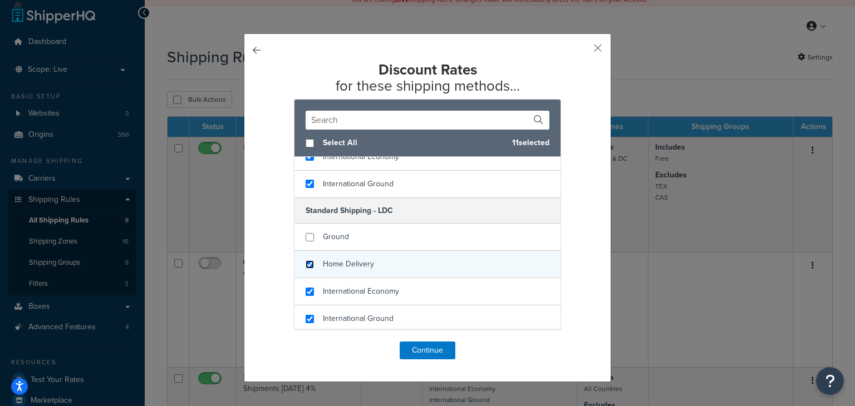
click at [308, 263] on input "checkbox" at bounding box center [309, 264] width 8 height 8
checkbox input "true"
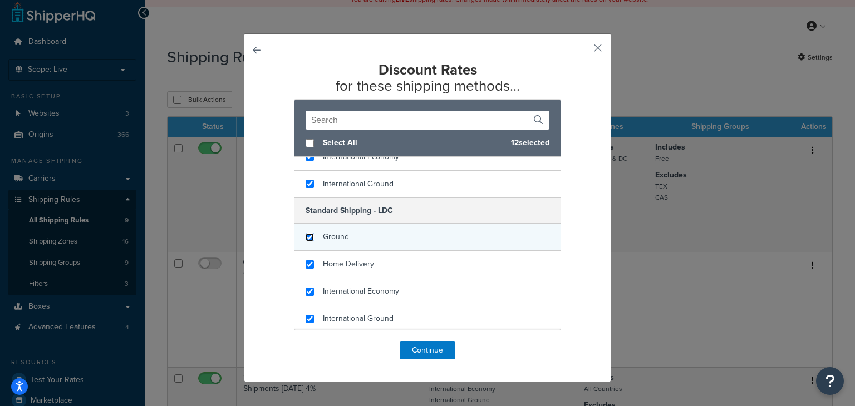
click at [307, 234] on input "checkbox" at bounding box center [309, 237] width 8 height 8
checkbox input "true"
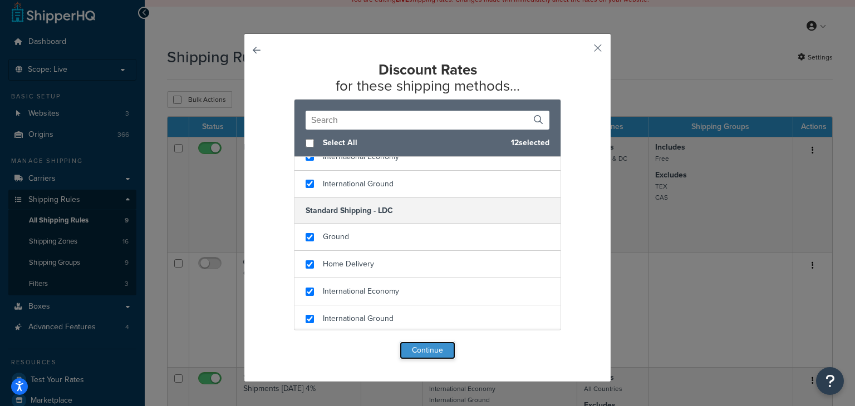
click at [426, 348] on button "Continue" at bounding box center [427, 351] width 56 height 18
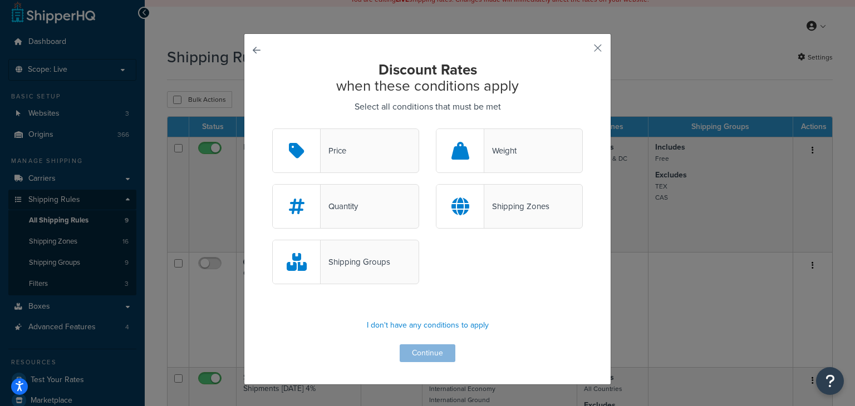
click at [369, 263] on div "Shipping Groups" at bounding box center [355, 262] width 70 height 16
click at [0, 0] on input "Shipping Groups" at bounding box center [0, 0] width 0 height 0
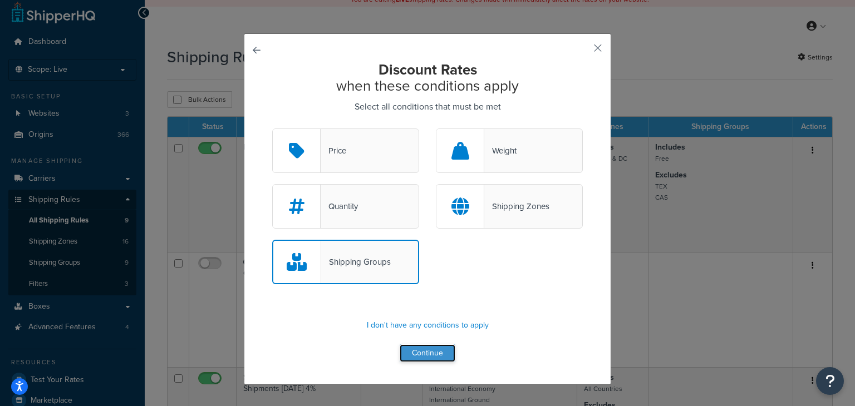
click at [421, 357] on button "Continue" at bounding box center [427, 353] width 56 height 18
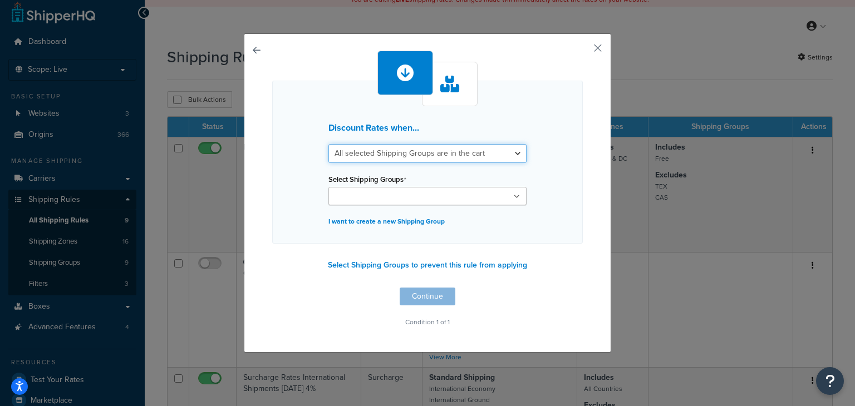
click at [404, 156] on select "All selected Shipping Groups are in the cart Any selected Shipping Groups are i…" at bounding box center [427, 153] width 198 height 19
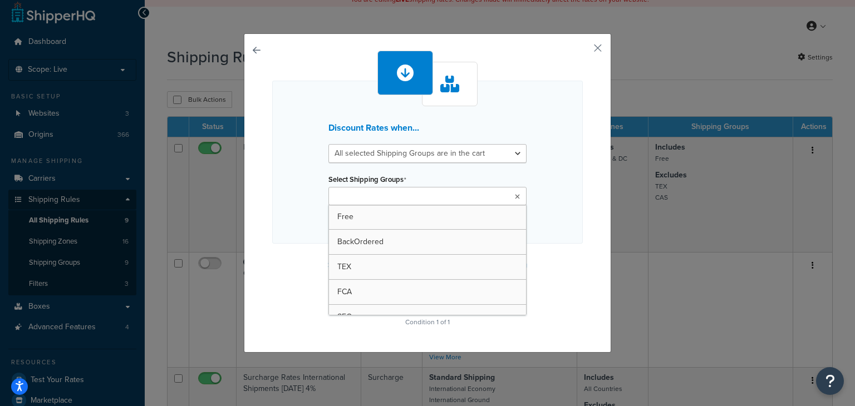
click at [396, 195] on input "Select Shipping Groups" at bounding box center [381, 197] width 98 height 12
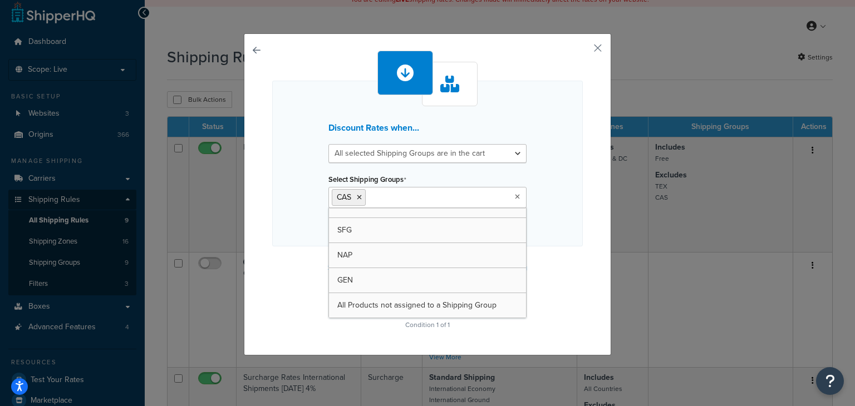
scroll to position [88, 0]
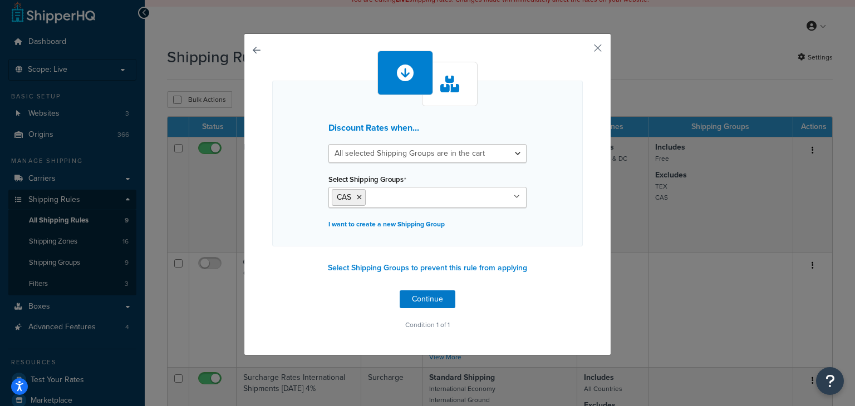
click at [298, 266] on div "Discount Rates when... All selected Shipping Groups are in the cart Any selecte…" at bounding box center [427, 192] width 310 height 282
click at [447, 154] on select "All selected Shipping Groups are in the cart Any selected Shipping Groups are i…" at bounding box center [427, 153] width 198 height 19
select select "any"
click at [328, 144] on select "All selected Shipping Groups are in the cart Any selected Shipping Groups are i…" at bounding box center [427, 153] width 198 height 19
click at [423, 300] on button "Continue" at bounding box center [427, 299] width 56 height 18
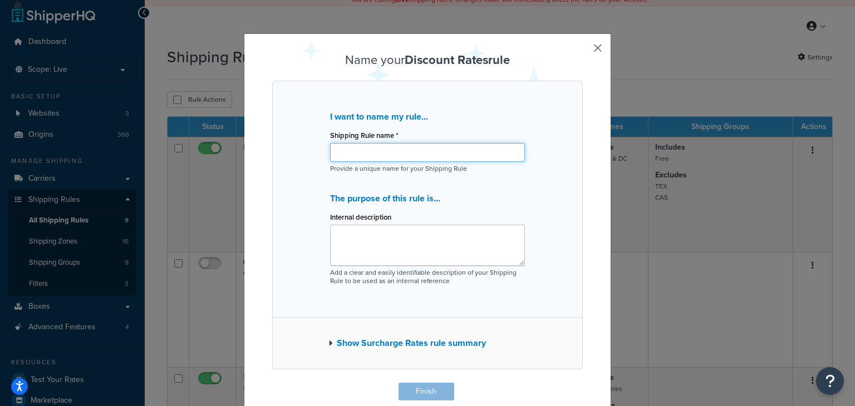
click at [389, 152] on input "Shipping Rule name *" at bounding box center [427, 152] width 195 height 19
drag, startPoint x: 427, startPoint y: 150, endPoint x: 287, endPoint y: 152, distance: 140.2
click at [287, 152] on div "I want to name my rule... Shipping Rule name * Castrol Discount of 18% Provide …" at bounding box center [427, 199] width 310 height 237
type input "Castrol Discount of 18%"
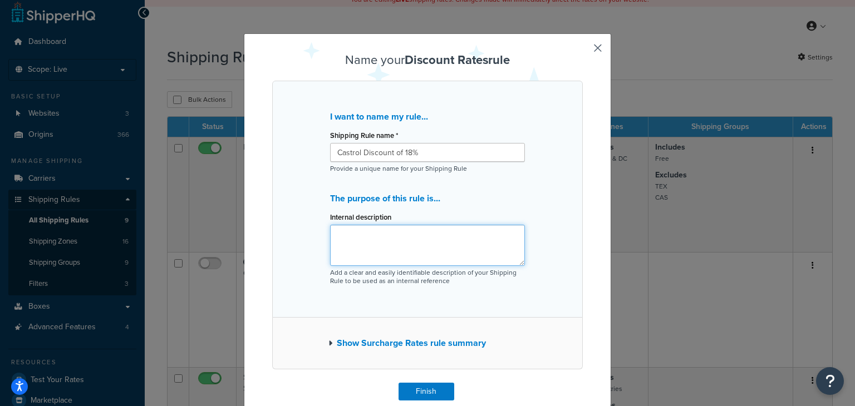
click at [377, 240] on textarea "Internal description" at bounding box center [427, 245] width 195 height 41
paste textarea "Castrol Discount of 18%"
type textarea "Castrol Discount of 18%"
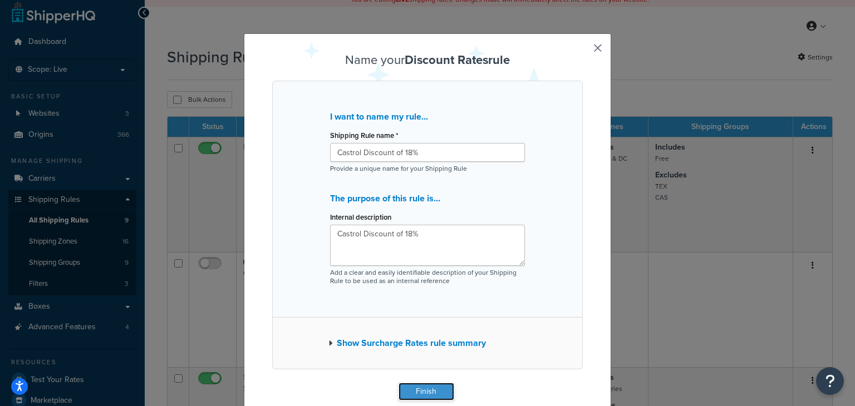
click at [423, 394] on button "Finish" at bounding box center [426, 392] width 56 height 18
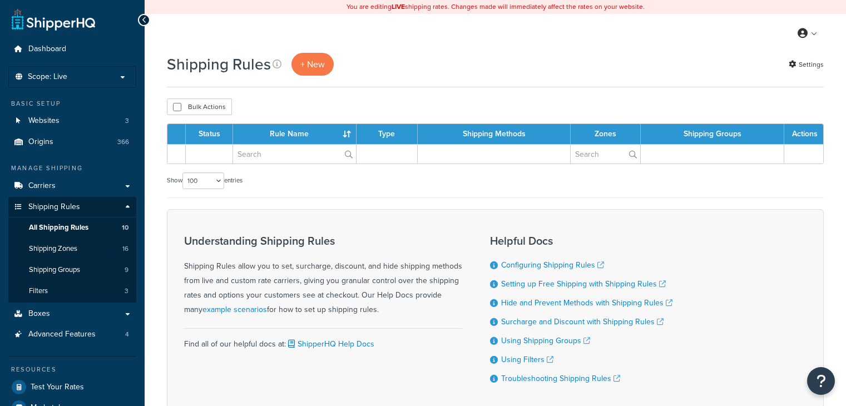
select select "100"
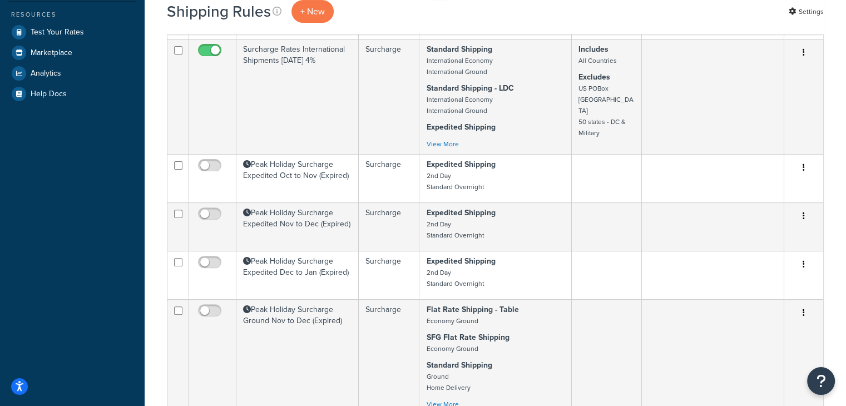
scroll to position [710, 0]
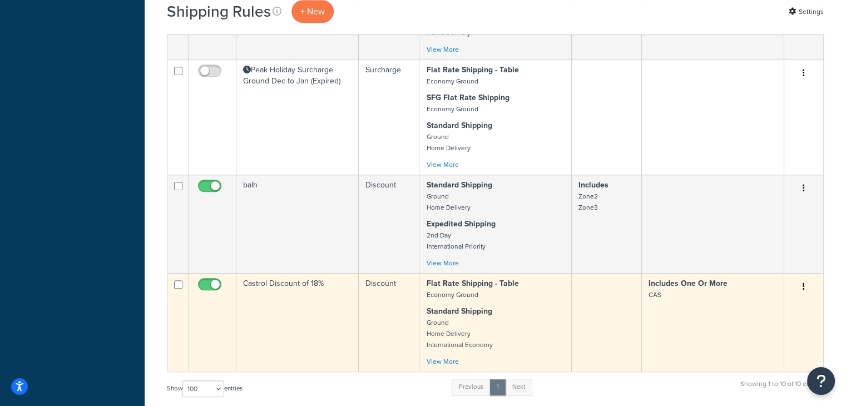
click at [803, 284] on icon "button" at bounding box center [804, 287] width 2 height 8
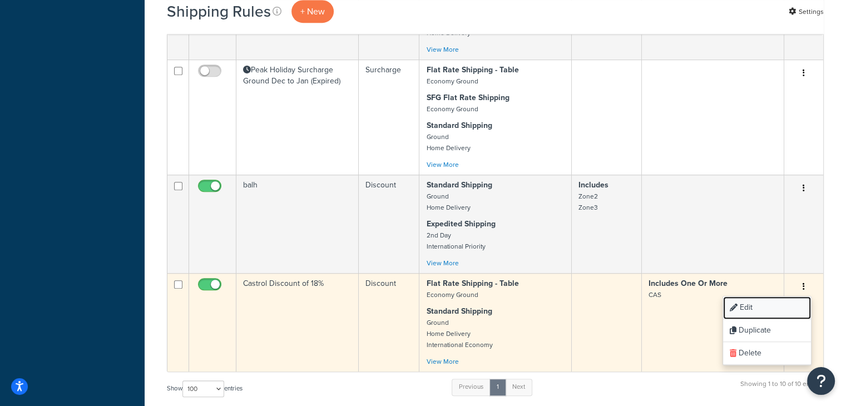
click at [757, 307] on link "Edit" at bounding box center [767, 308] width 88 height 23
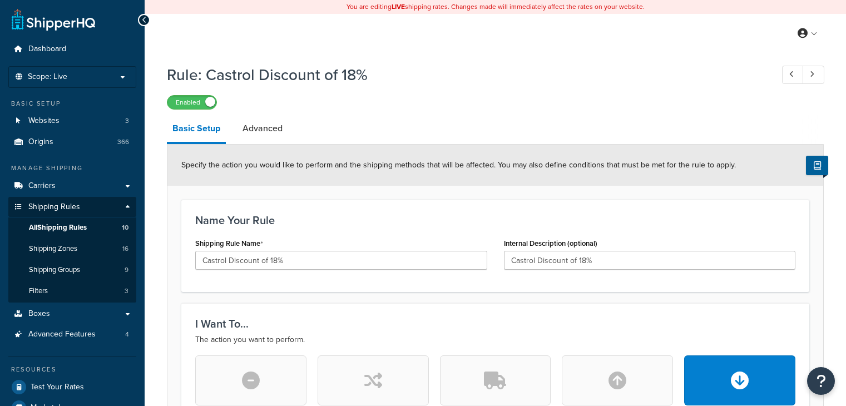
select select "PERCENTAGE"
click at [277, 134] on link "Advanced" at bounding box center [262, 128] width 51 height 27
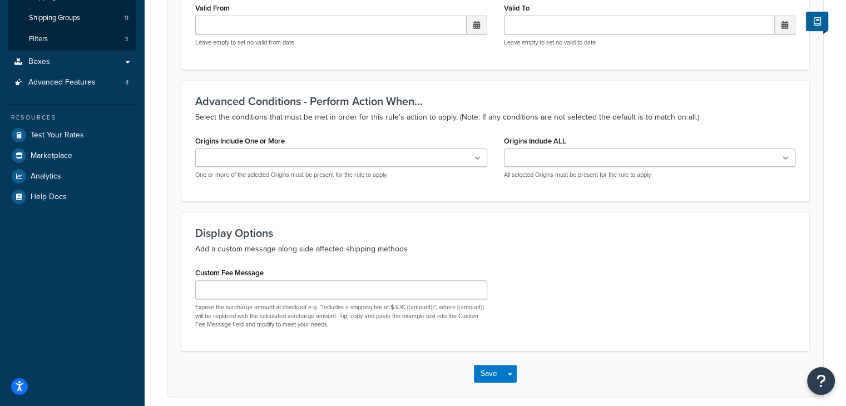
scroll to position [267, 0]
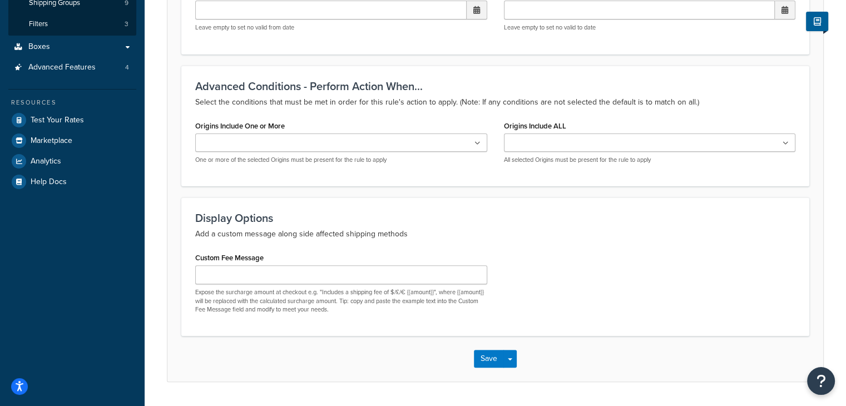
click at [348, 145] on ul at bounding box center [341, 143] width 292 height 18
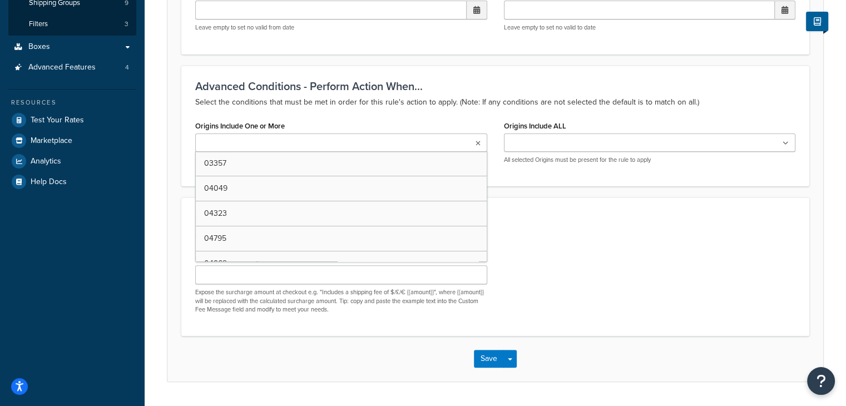
click at [348, 145] on ul at bounding box center [341, 143] width 292 height 18
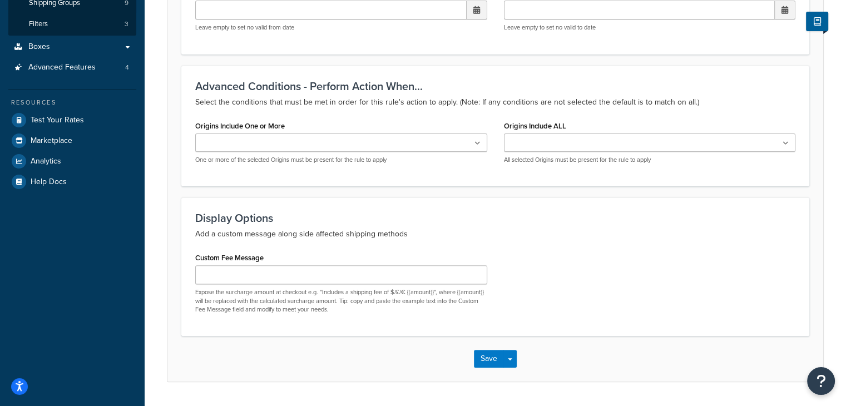
click at [561, 187] on form "Advanced filtering conditions that you see here can be modified in the Rules Se…" at bounding box center [495, 130] width 656 height 504
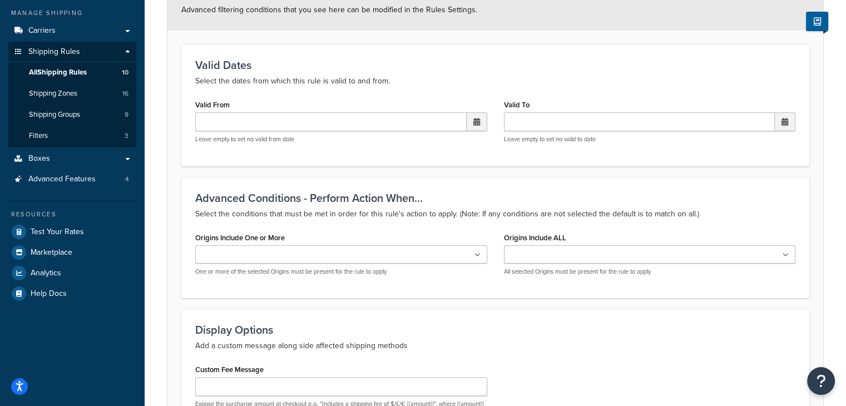
scroll to position [0, 0]
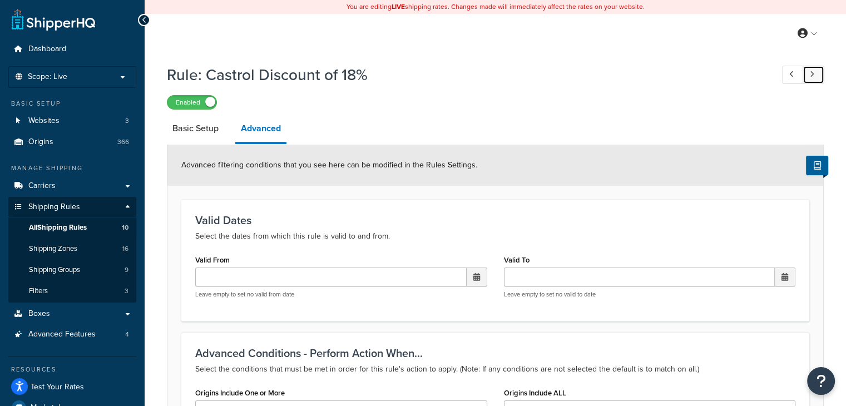
click at [809, 76] on link at bounding box center [814, 75] width 22 height 18
click at [198, 127] on link "Basic Setup" at bounding box center [202, 128] width 70 height 27
select select "OVERRIDE"
select select "LOCATION"
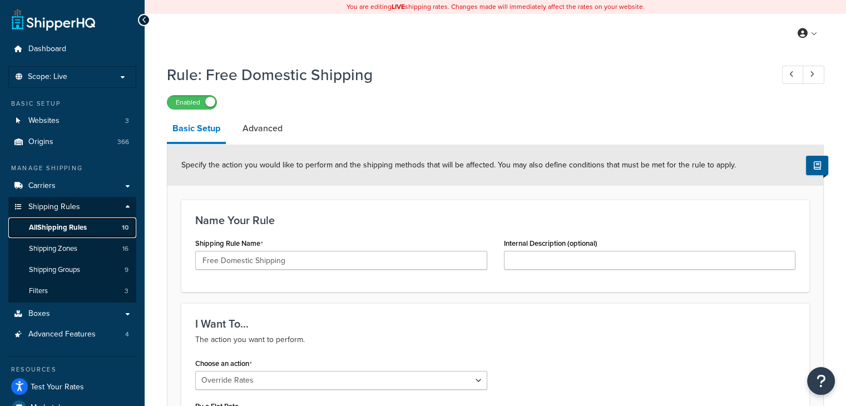
click at [56, 228] on span "All Shipping Rules" at bounding box center [58, 227] width 58 height 9
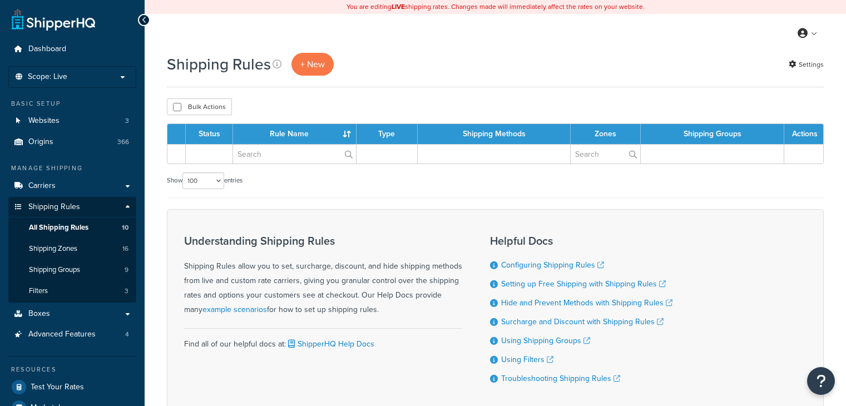
select select "100"
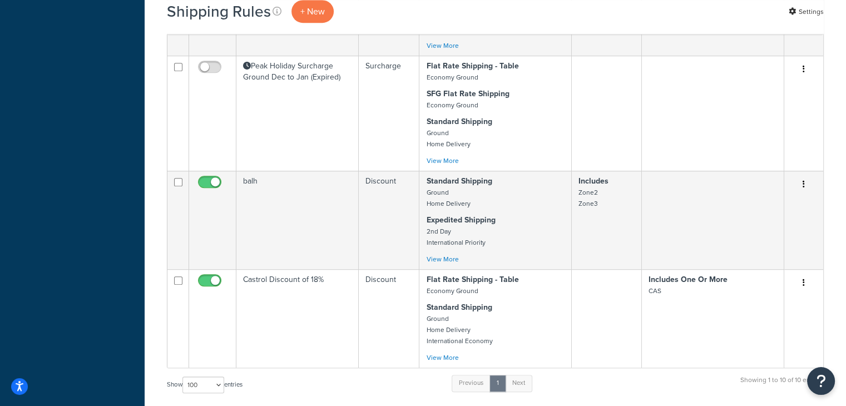
scroll to position [732, 0]
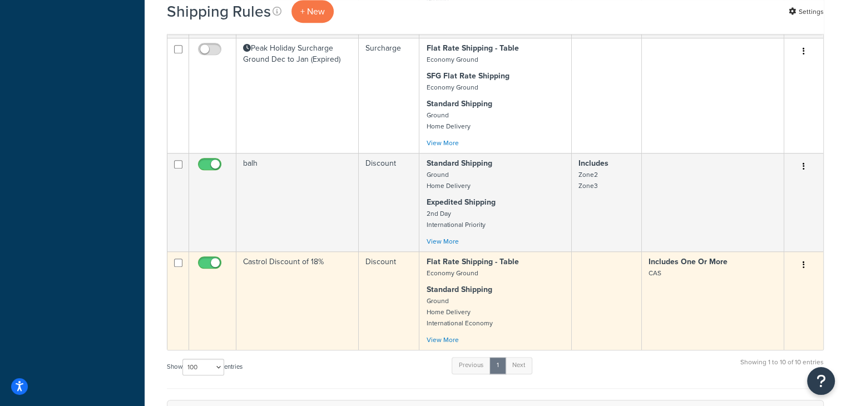
click at [805, 265] on icon "button" at bounding box center [804, 265] width 2 height 8
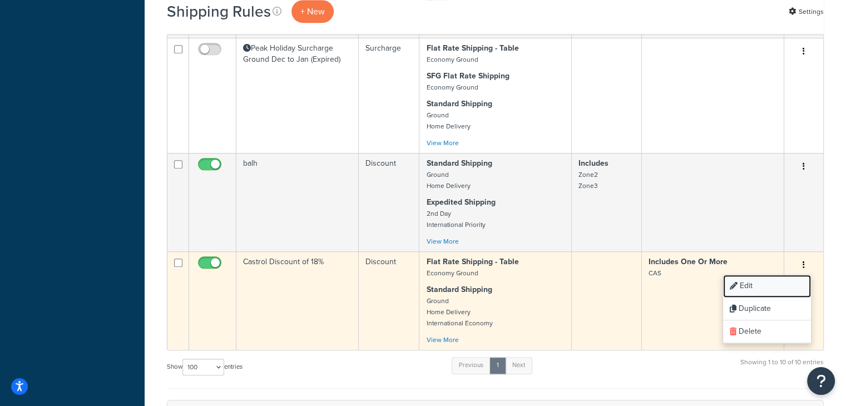
click at [739, 292] on link "Edit" at bounding box center [767, 286] width 88 height 23
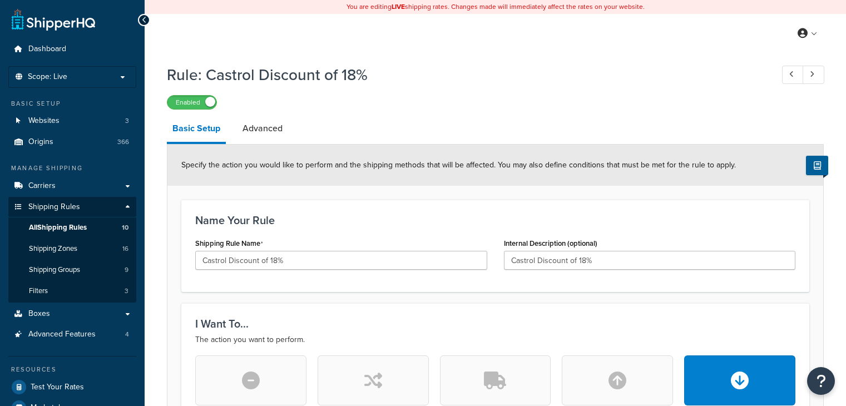
select select "PERCENTAGE"
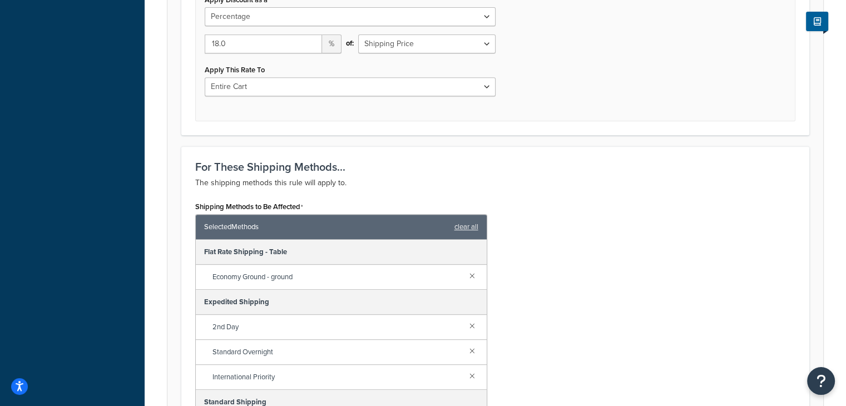
scroll to position [464, 0]
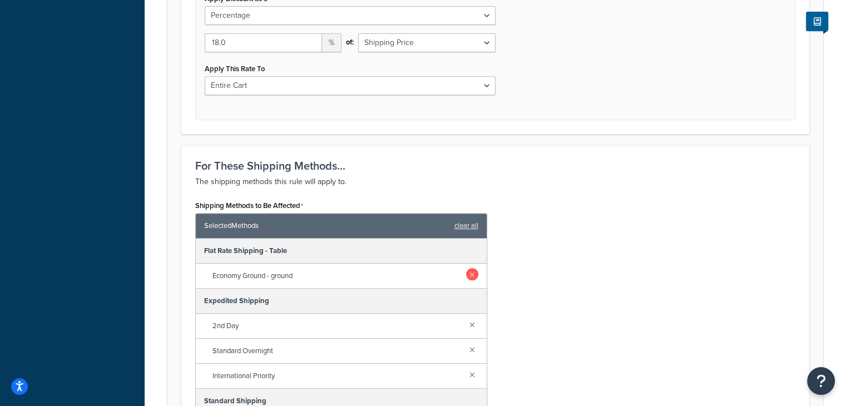
click at [466, 274] on link at bounding box center [472, 274] width 12 height 12
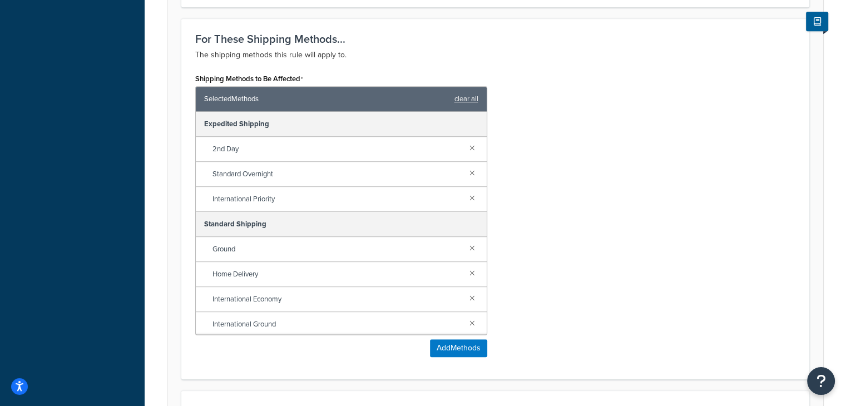
scroll to position [859, 0]
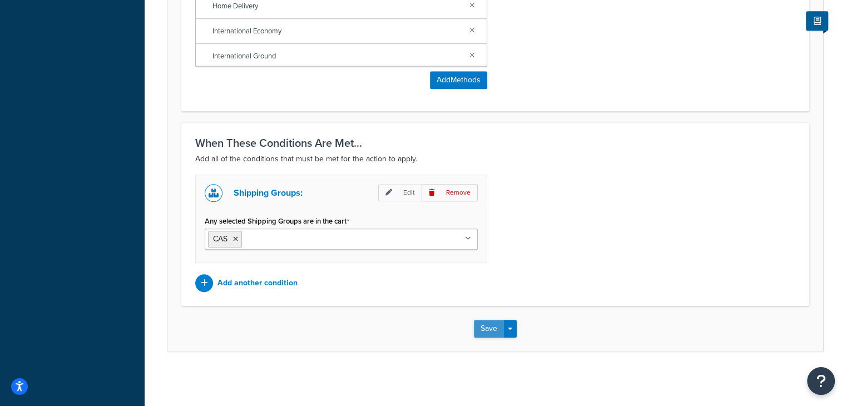
click at [490, 322] on button "Save" at bounding box center [489, 329] width 30 height 18
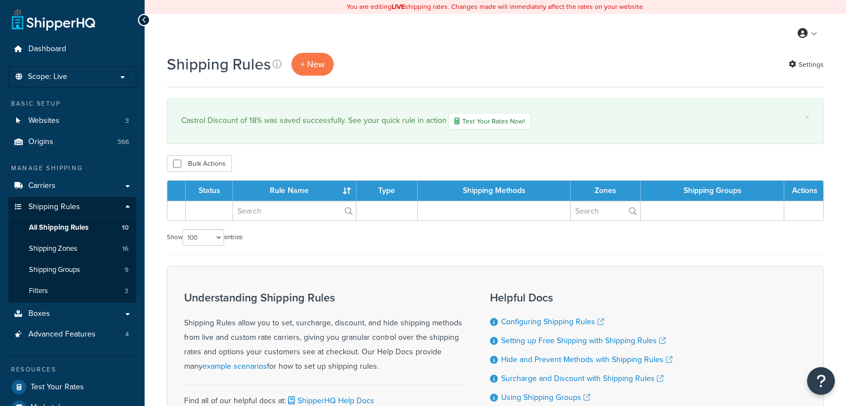
select select "100"
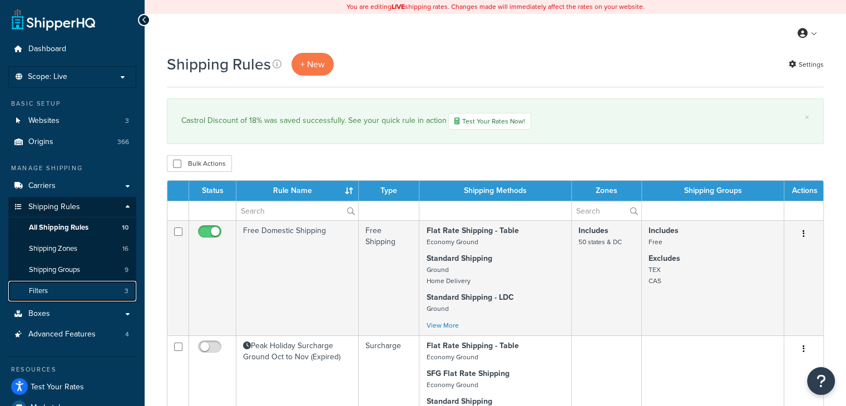
click at [67, 293] on link "Filters 3" at bounding box center [72, 291] width 128 height 21
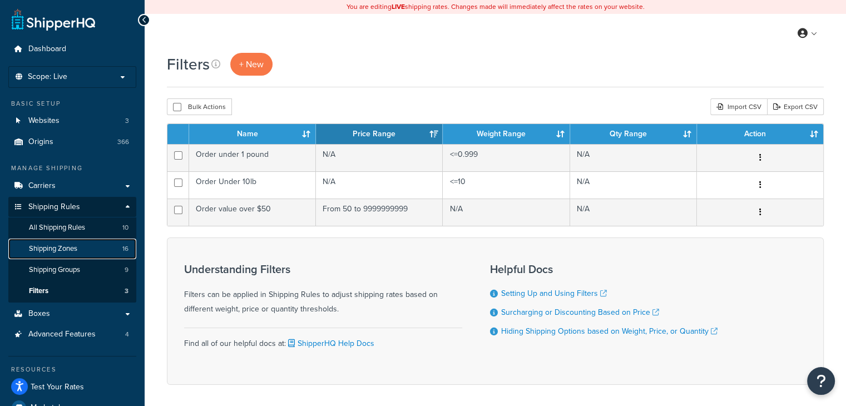
click at [68, 249] on span "Shipping Zones" at bounding box center [53, 248] width 48 height 9
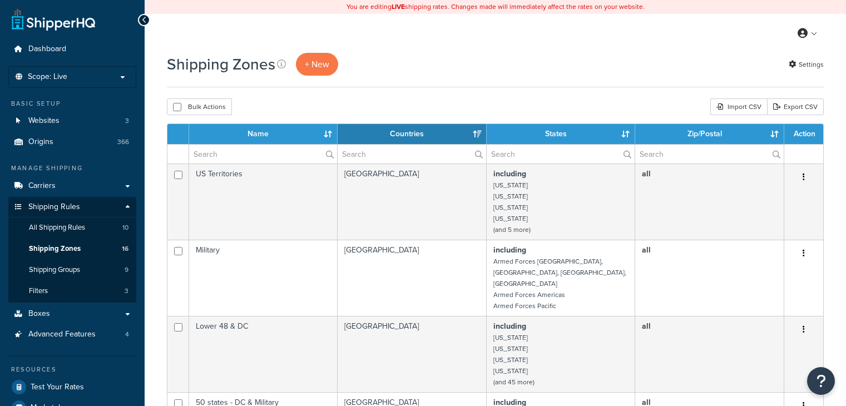
select select "15"
click at [53, 271] on span "Shipping Groups" at bounding box center [54, 269] width 51 height 9
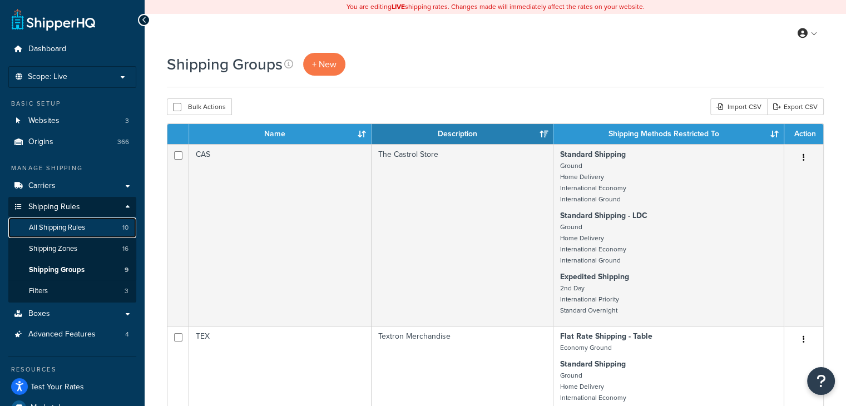
click at [49, 228] on span "All Shipping Rules" at bounding box center [57, 227] width 56 height 9
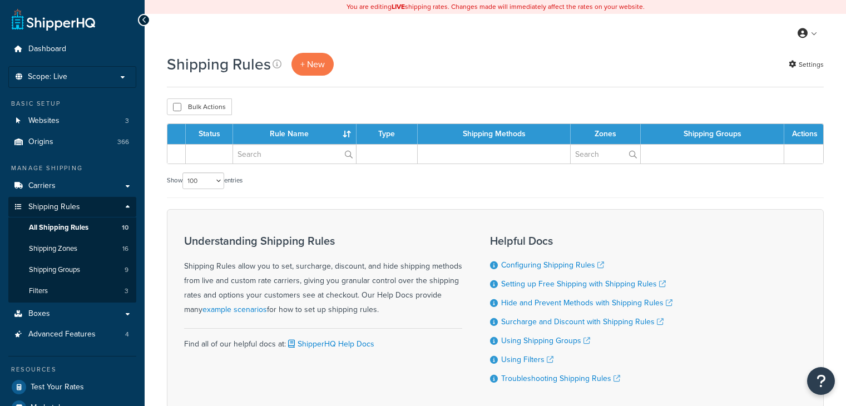
select select "100"
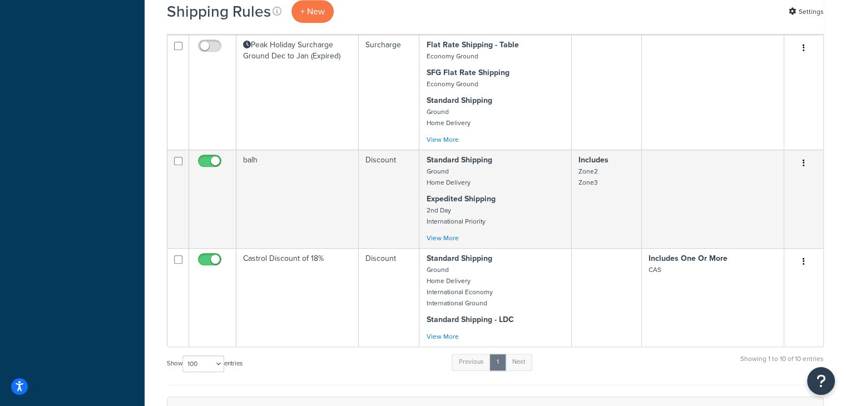
scroll to position [737, 0]
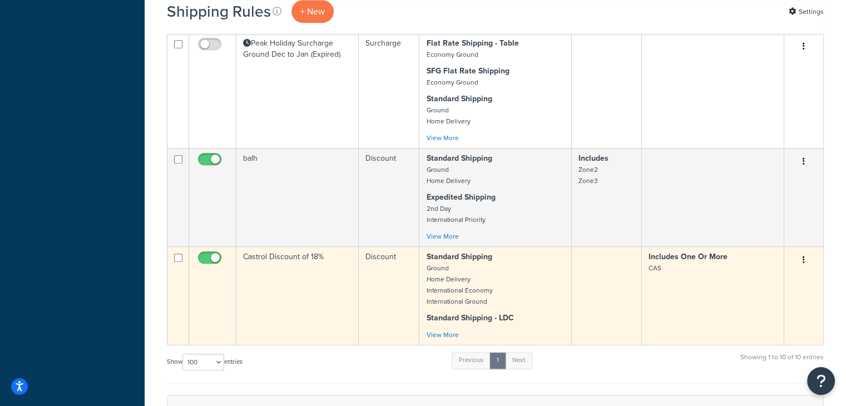
click at [807, 257] on button "button" at bounding box center [804, 260] width 16 height 18
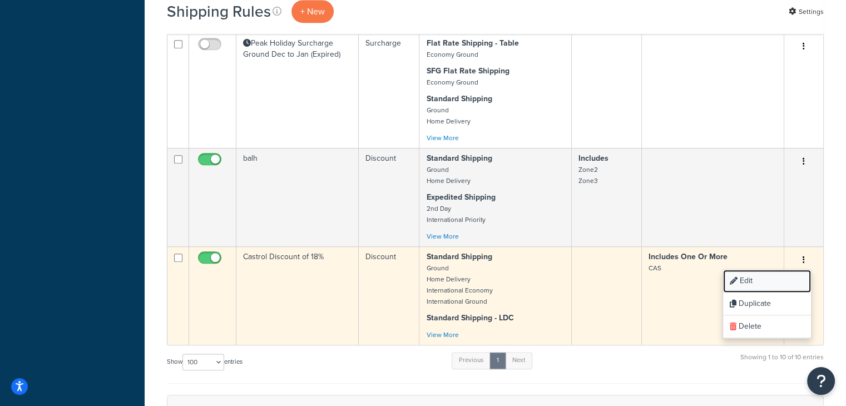
click at [759, 277] on link "Edit" at bounding box center [767, 281] width 88 height 23
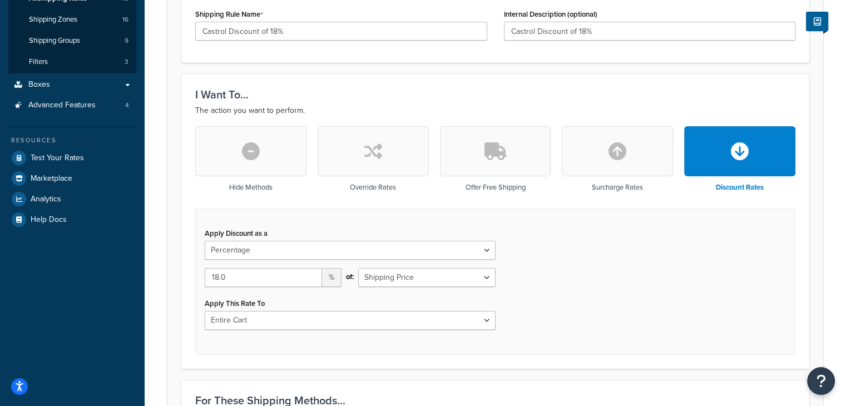
scroll to position [227, 0]
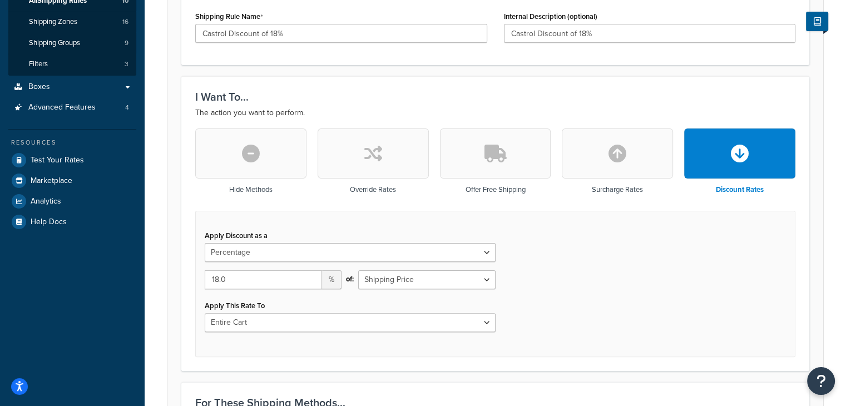
click at [402, 147] on button "button" at bounding box center [373, 154] width 111 height 50
select select "FLAT_RATE"
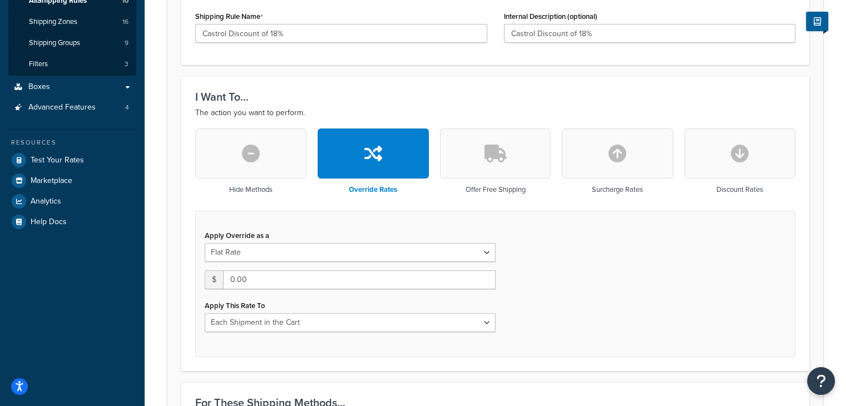
click at [702, 152] on button "button" at bounding box center [739, 154] width 111 height 50
type input "0"
select select "CART"
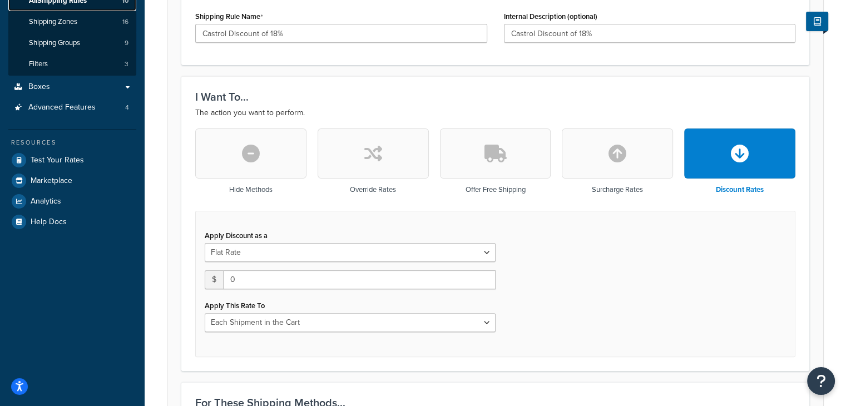
click at [69, 3] on span "All Shipping Rules" at bounding box center [58, 0] width 58 height 9
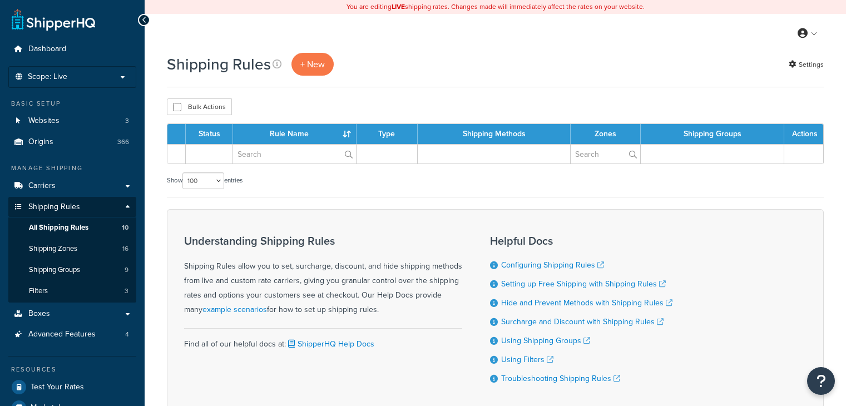
select select "100"
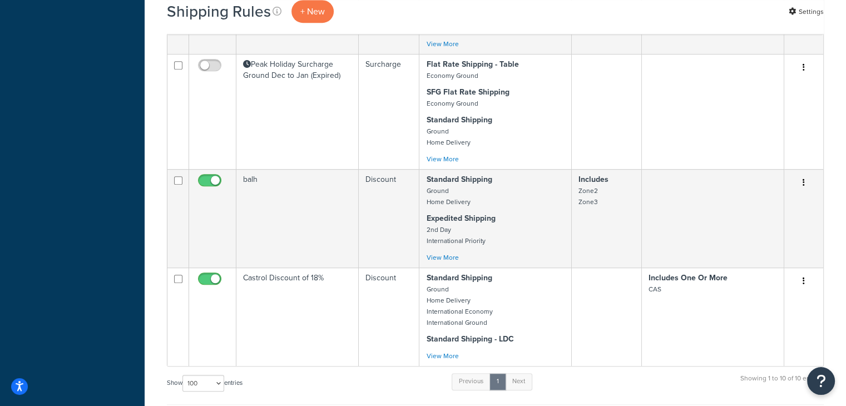
scroll to position [722, 0]
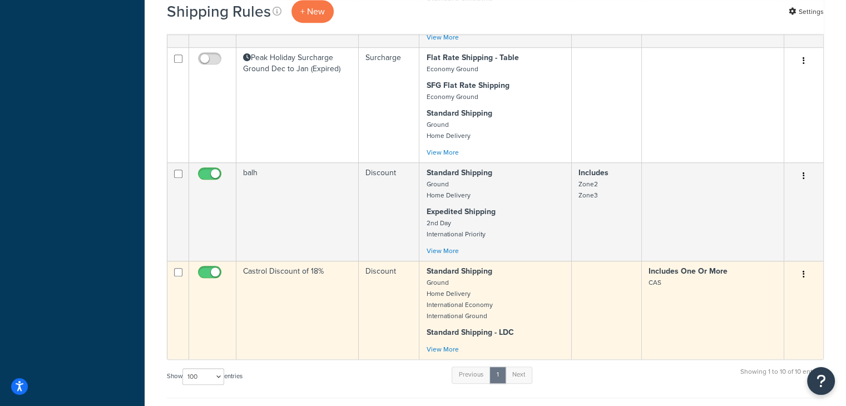
click at [803, 272] on icon "button" at bounding box center [804, 274] width 2 height 8
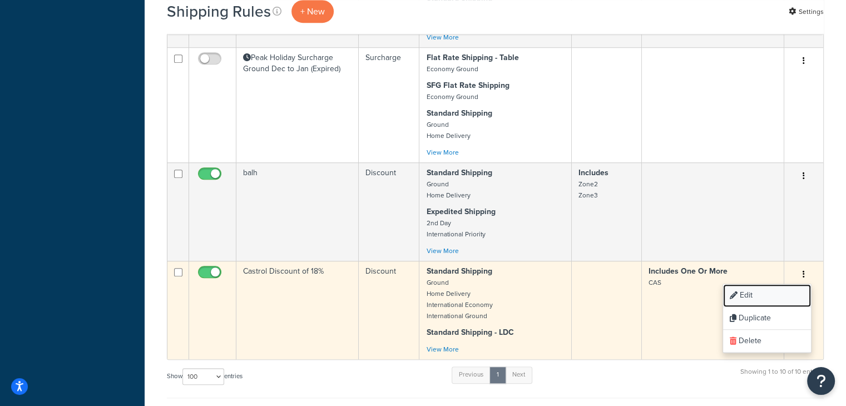
click at [751, 292] on link "Edit" at bounding box center [767, 295] width 88 height 23
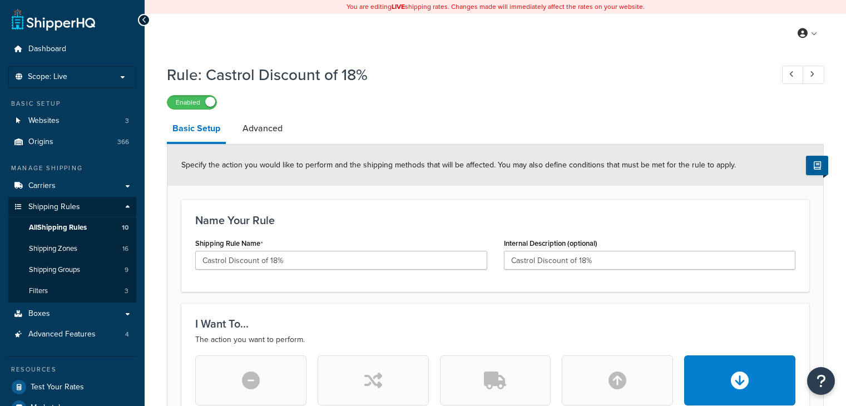
select select "PERCENTAGE"
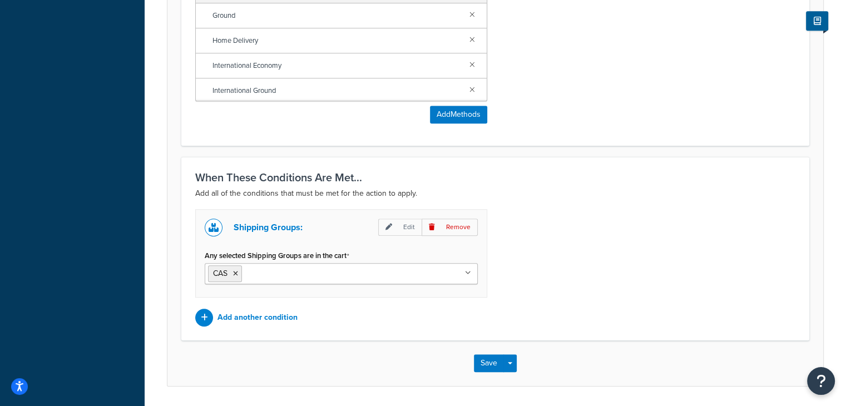
scroll to position [827, 0]
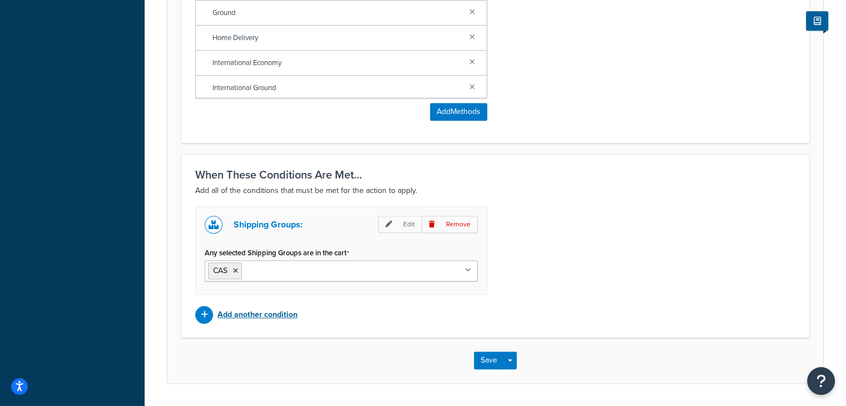
click at [295, 314] on p "Add another condition" at bounding box center [258, 315] width 80 height 16
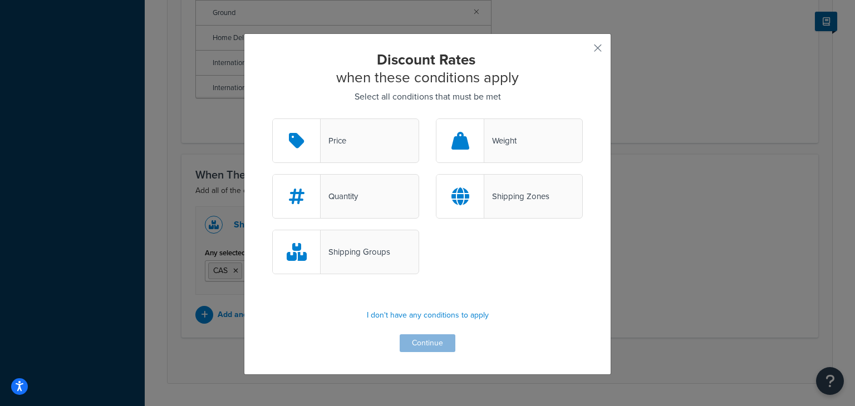
click at [344, 150] on div "Price" at bounding box center [345, 141] width 147 height 45
click at [0, 0] on input "Price" at bounding box center [0, 0] width 0 height 0
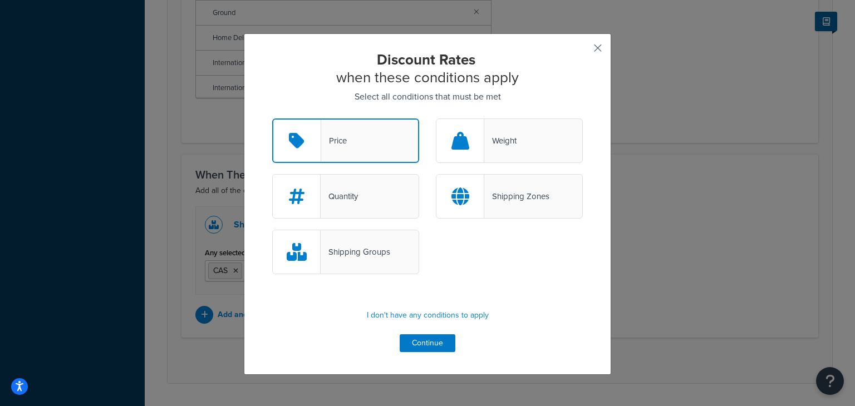
click at [583, 51] on button "button" at bounding box center [581, 52] width 3 height 3
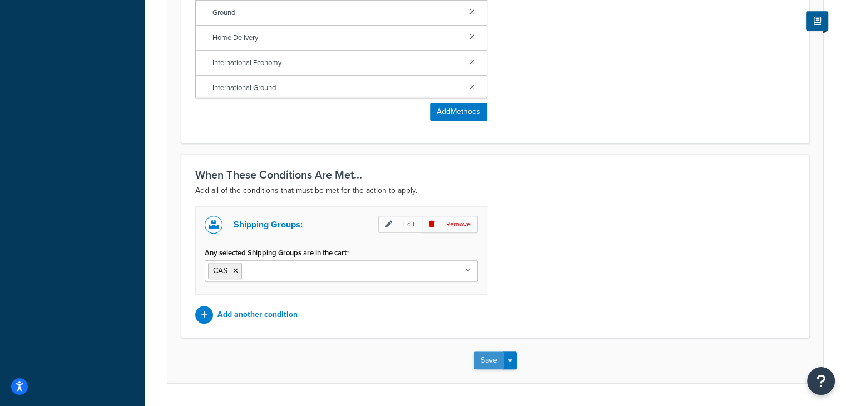
click at [482, 357] on button "Save" at bounding box center [489, 361] width 30 height 18
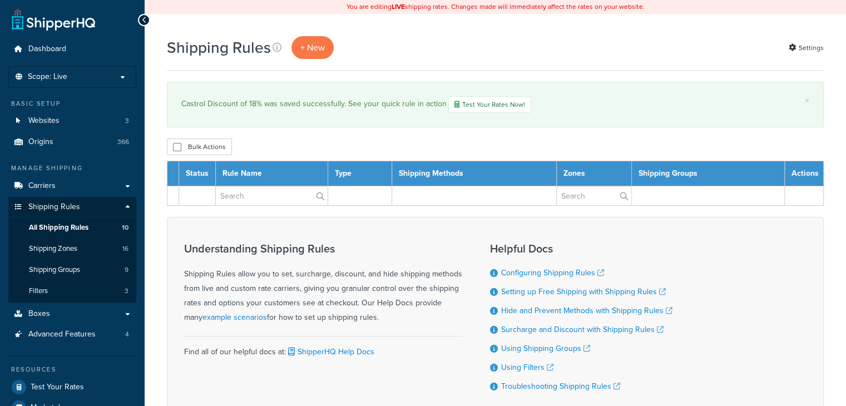
select select "100"
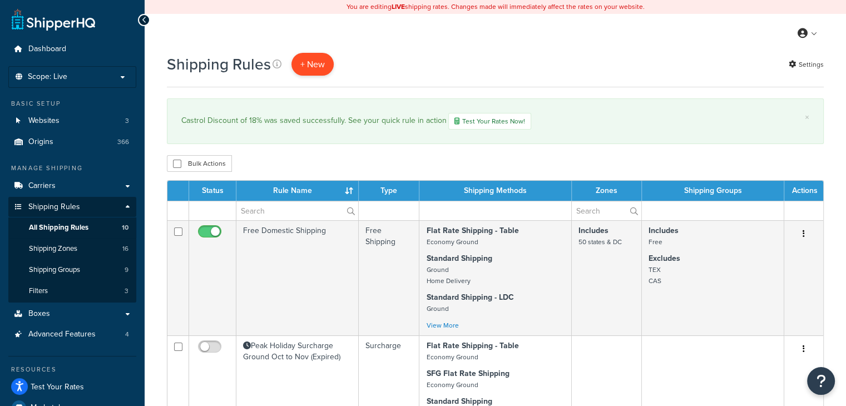
click at [313, 61] on p "+ New" at bounding box center [313, 64] width 42 height 23
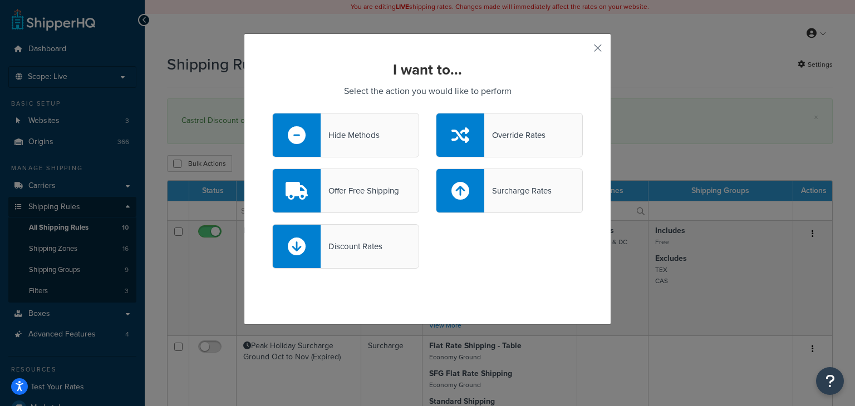
click at [458, 138] on icon at bounding box center [460, 135] width 18 height 18
click at [0, 0] on input "Override Rates" at bounding box center [0, 0] width 0 height 0
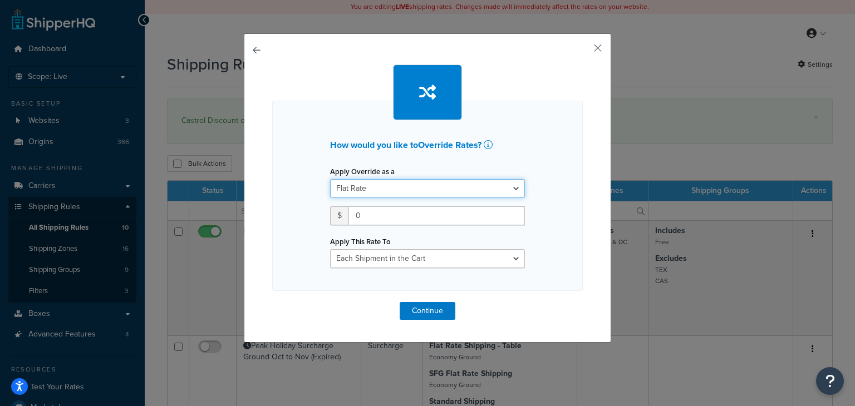
click at [392, 185] on select "Flat Rate Percentage Flat Rate & Percentage" at bounding box center [427, 188] width 195 height 19
click at [378, 214] on input "0" at bounding box center [436, 215] width 176 height 19
type input "12.95"
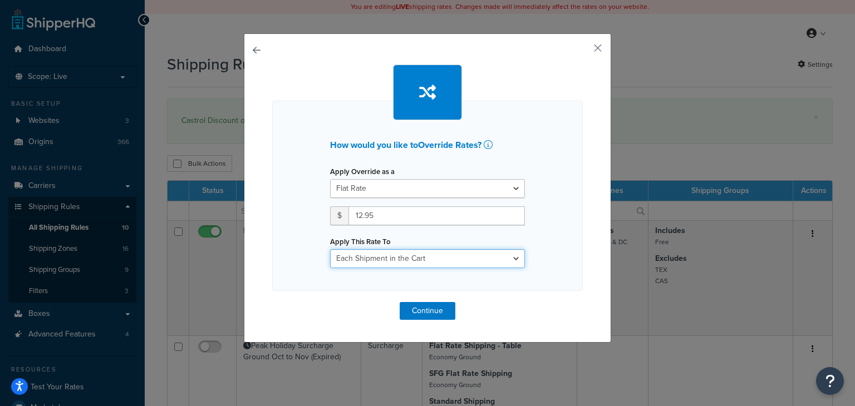
click at [377, 260] on select "Each Shipment in the Cart Each Origin in the Cart Each Shipping Group in the Ca…" at bounding box center [427, 258] width 195 height 19
select select "SHIPPING_GROUP"
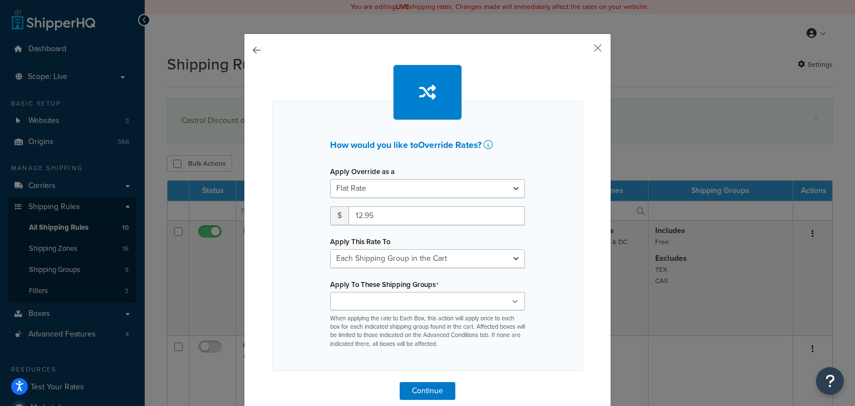
click at [279, 232] on div "How would you like to Override Rates ? Apply Override as a Flat Rate Percentage…" at bounding box center [427, 236] width 310 height 270
click at [599, 50] on div "How would you like to Override Rates ? Apply Override as a Flat Rate Percentage…" at bounding box center [427, 227] width 367 height 389
click at [583, 51] on button "button" at bounding box center [581, 52] width 3 height 3
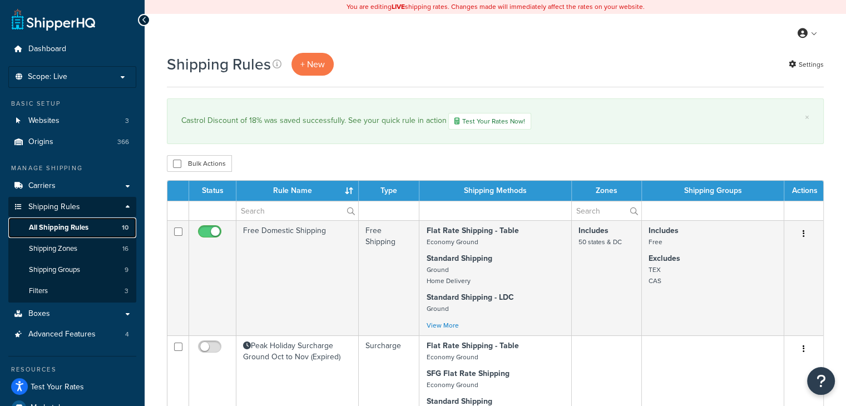
click at [53, 225] on span "All Shipping Rules" at bounding box center [59, 227] width 60 height 9
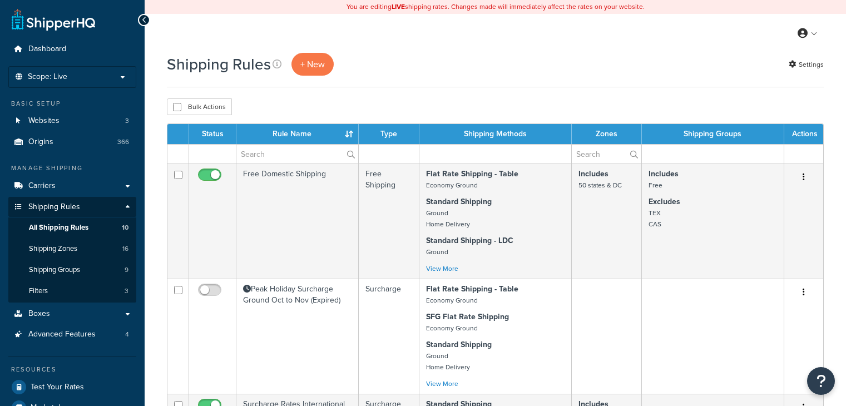
select select "100"
click at [805, 63] on link "Settings" at bounding box center [806, 65] width 35 height 16
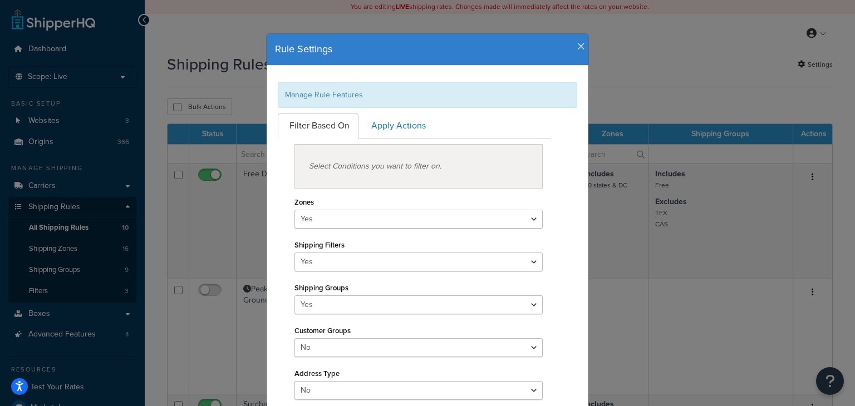
click at [577, 44] on icon "button" at bounding box center [581, 47] width 8 height 10
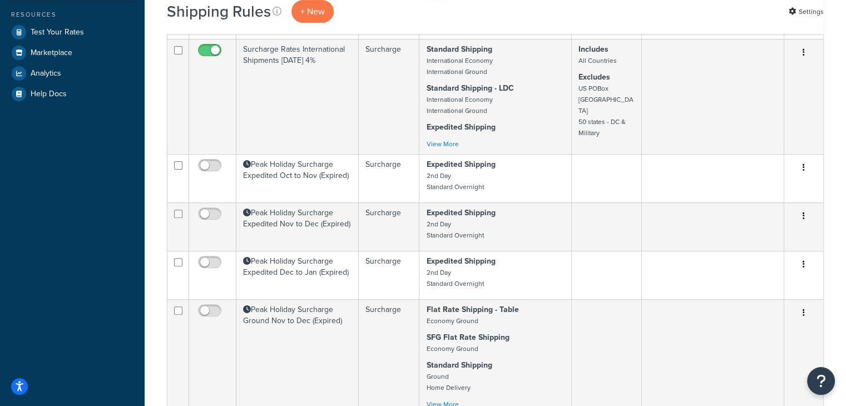
scroll to position [710, 0]
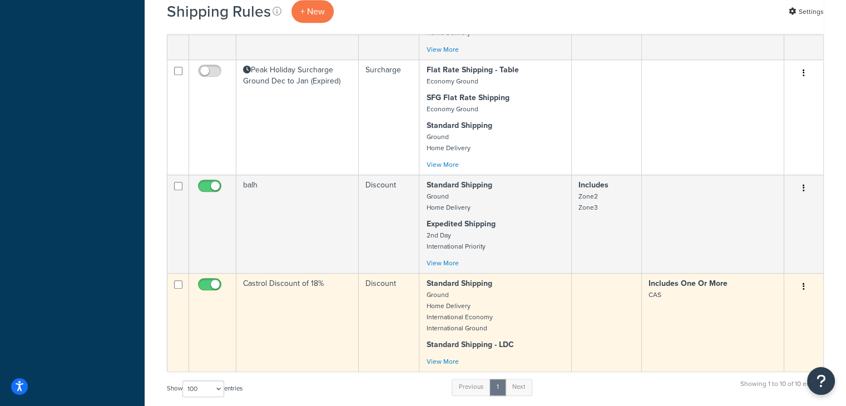
click at [722, 332] on td "Includes One Or More CAS" at bounding box center [713, 322] width 142 height 98
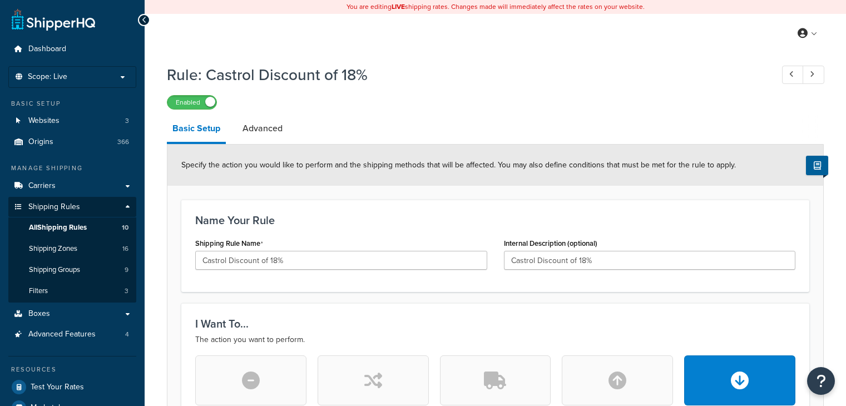
select select "PERCENTAGE"
click at [273, 132] on link "Advanced" at bounding box center [262, 128] width 51 height 27
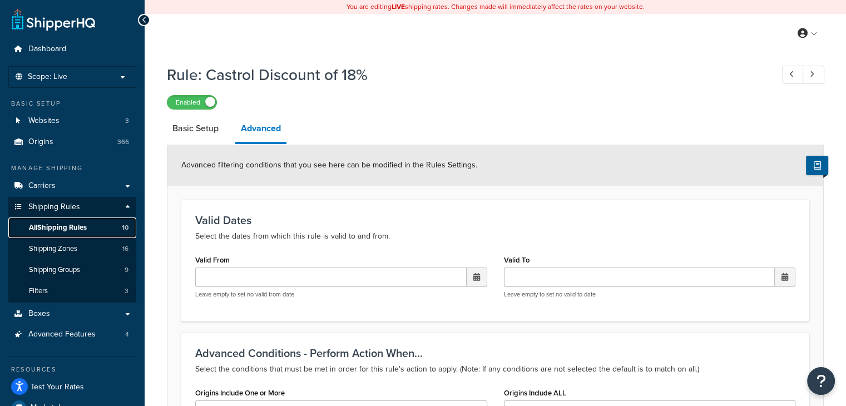
click at [52, 224] on span "All Shipping Rules" at bounding box center [58, 227] width 58 height 9
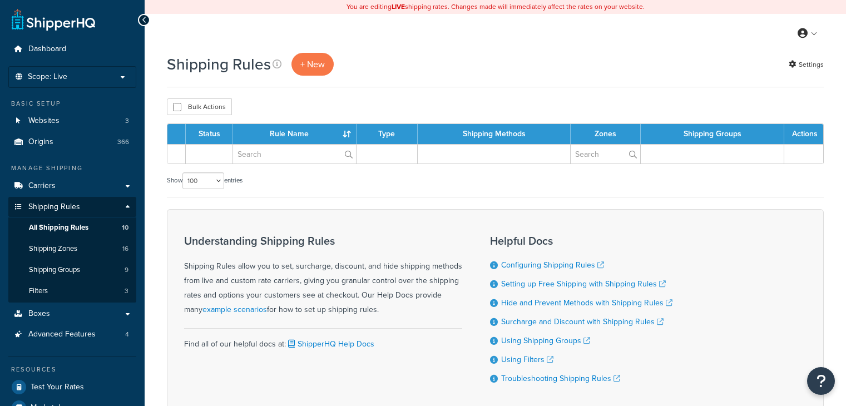
select select "100"
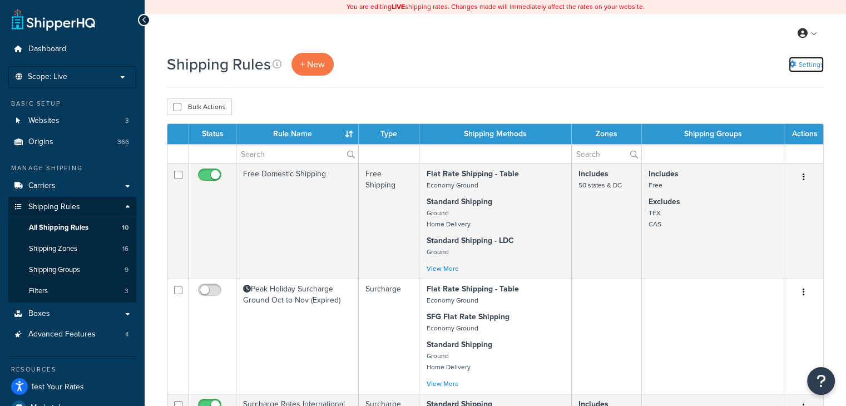
click at [801, 66] on link "Settings" at bounding box center [806, 65] width 35 height 16
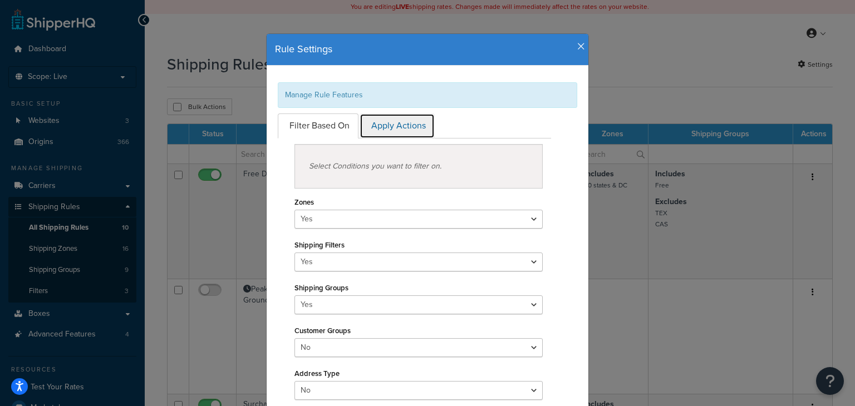
click at [399, 127] on link "Apply Actions" at bounding box center [396, 126] width 75 height 25
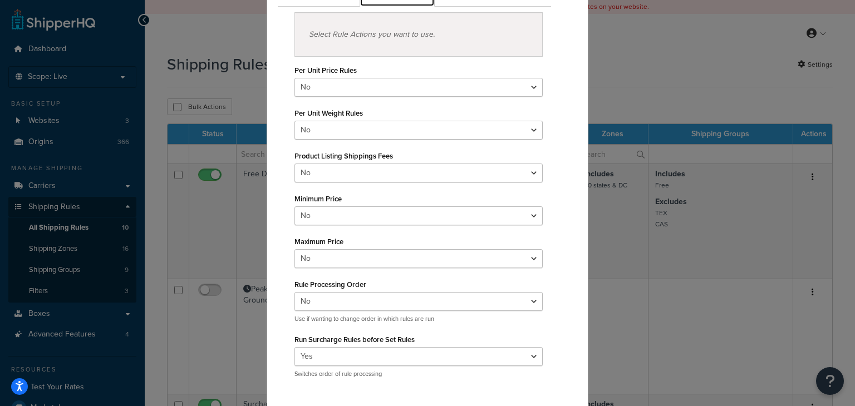
scroll to position [134, 0]
click at [532, 216] on select "Yes No" at bounding box center [418, 214] width 248 height 19
select select "true"
click at [294, 205] on select "Yes No" at bounding box center [418, 214] width 248 height 19
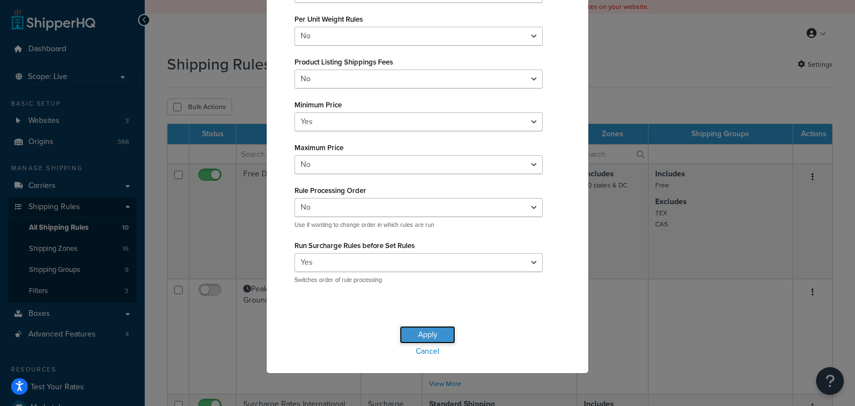
click at [427, 334] on button "Apply" at bounding box center [427, 335] width 56 height 18
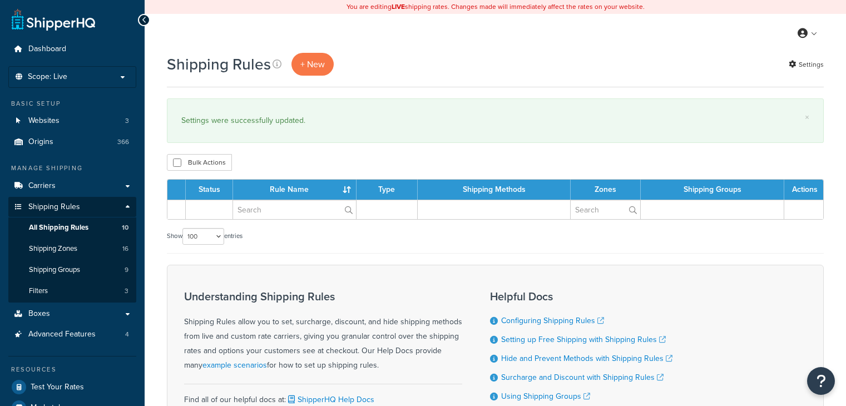
select select "100"
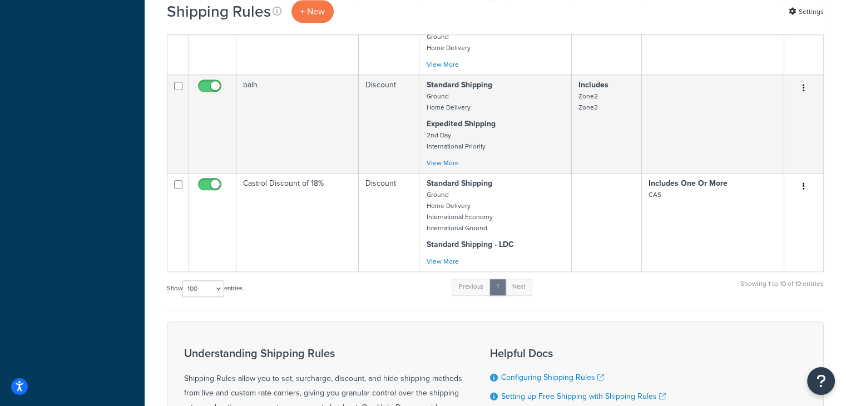
scroll to position [876, 0]
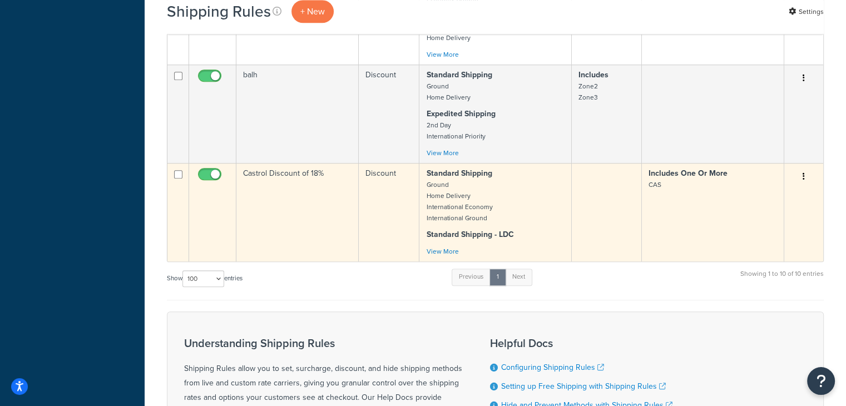
click at [688, 243] on td "Includes One Or More CAS" at bounding box center [713, 212] width 142 height 98
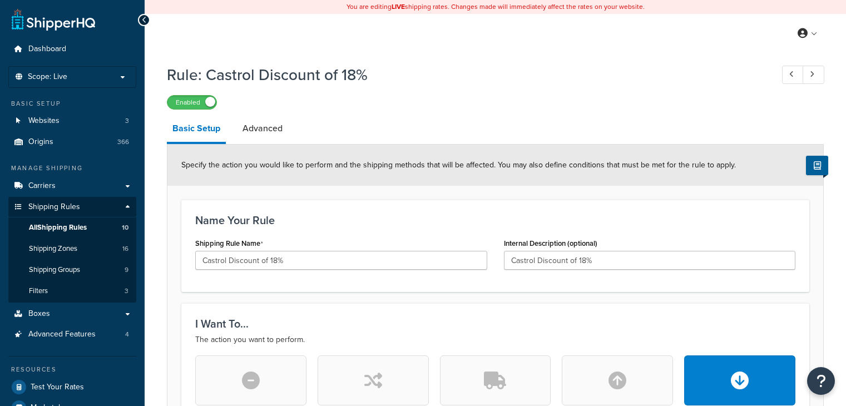
select select "PERCENTAGE"
click at [269, 127] on link "Advanced" at bounding box center [262, 128] width 51 height 27
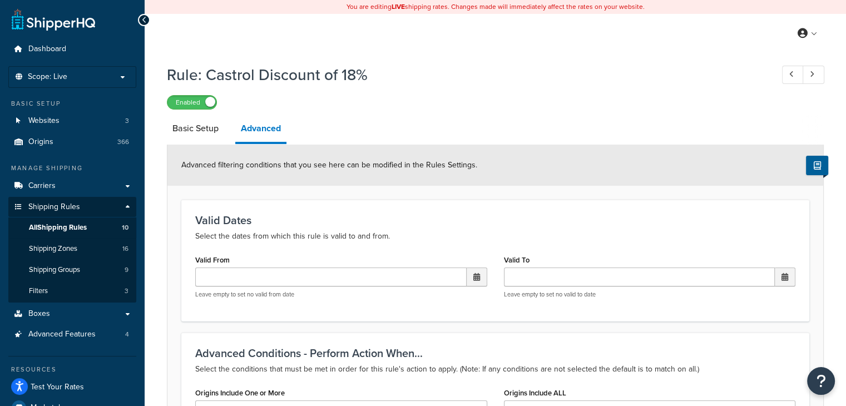
scroll to position [355, 0]
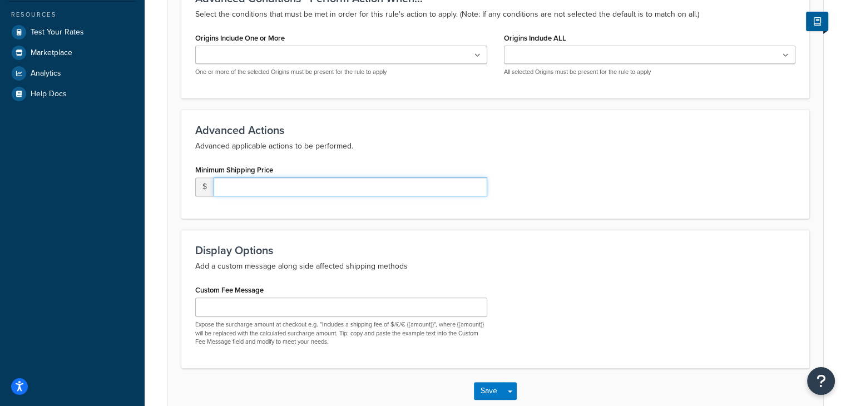
click at [398, 186] on input "number" at bounding box center [351, 186] width 274 height 19
type input "12.95"
click at [492, 387] on button "Save" at bounding box center [489, 391] width 30 height 18
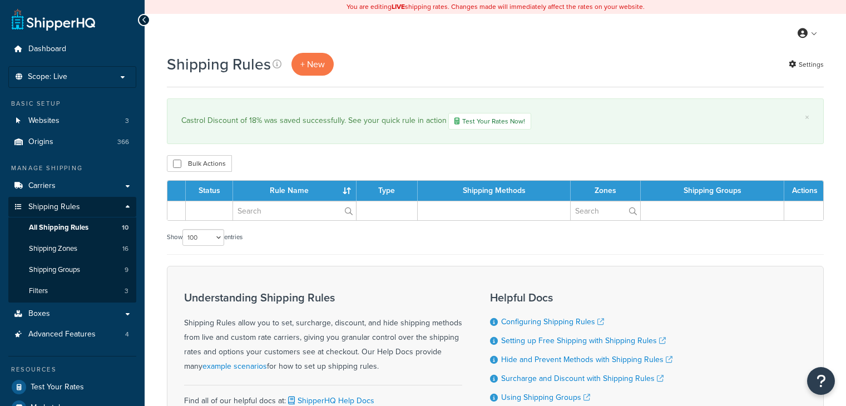
select select "100"
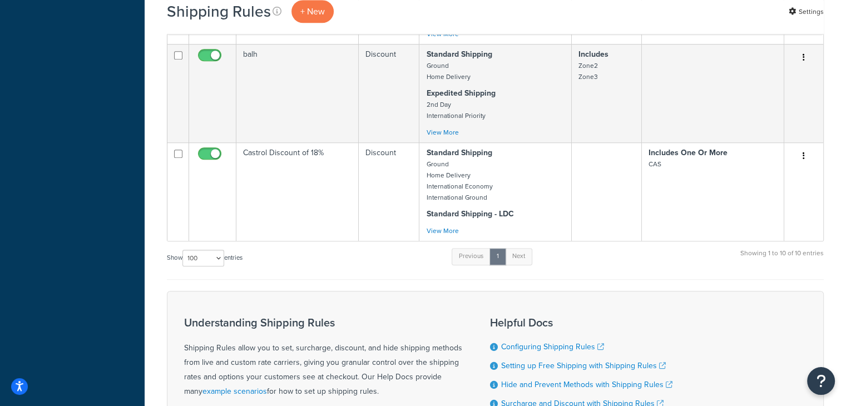
scroll to position [906, 0]
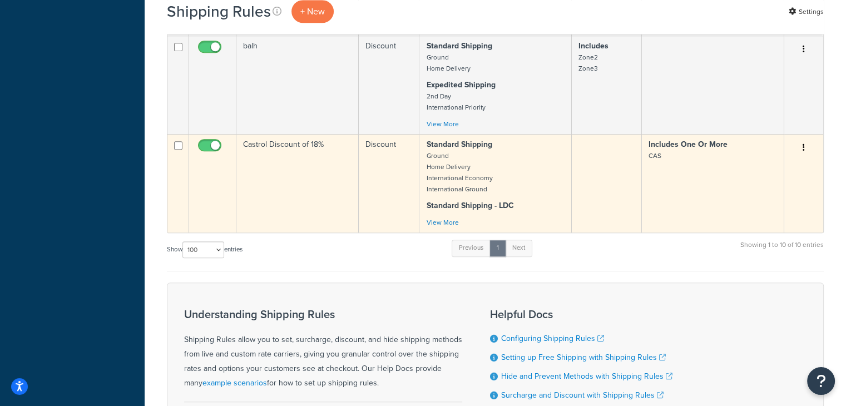
click at [282, 155] on td "Castrol Discount of 18%" at bounding box center [297, 183] width 122 height 98
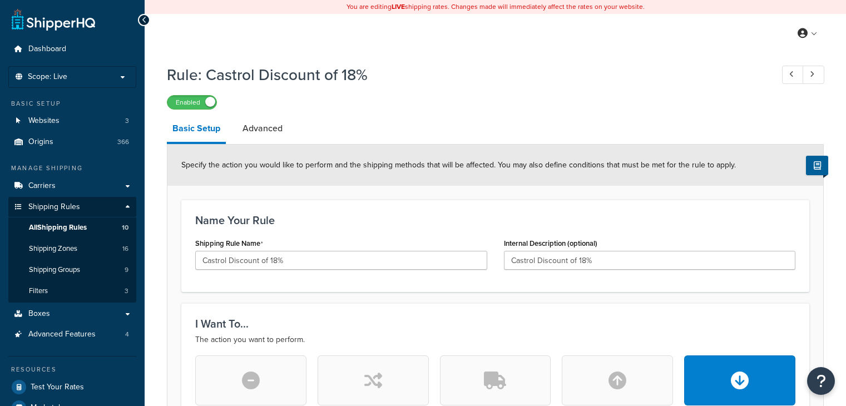
select select "PERCENTAGE"
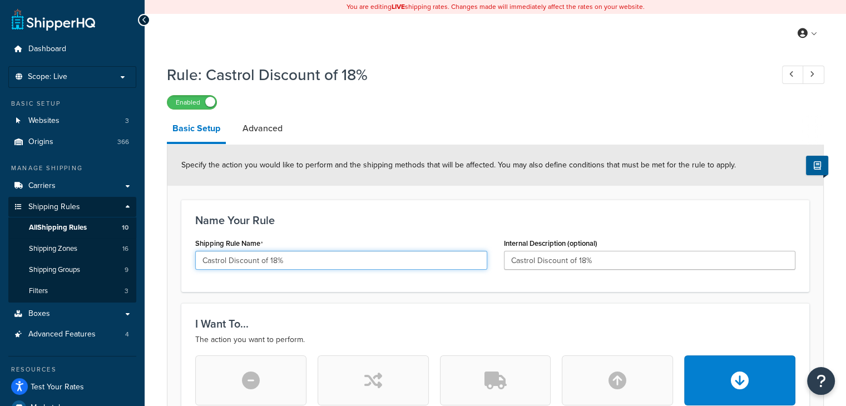
click at [300, 259] on input "Castrol Discount of 18%" at bounding box center [341, 260] width 292 height 19
type input "Castrol Discount of 18%, min $12.95"
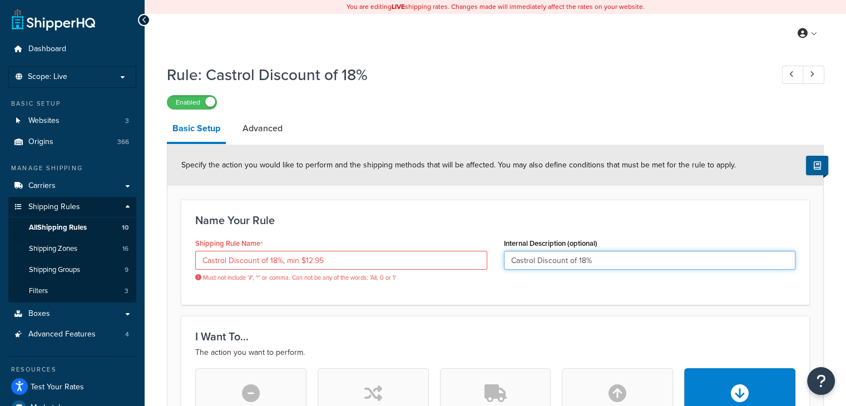
paste input ", min $12.95"
type input "Castrol Discount of 18%, min $12.95"
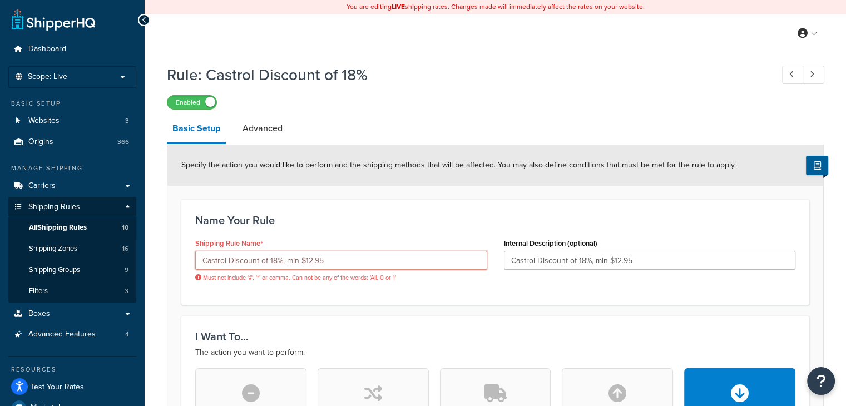
click at [283, 260] on input "Castrol Discount of 18%, min $12.95" at bounding box center [341, 260] width 292 height 19
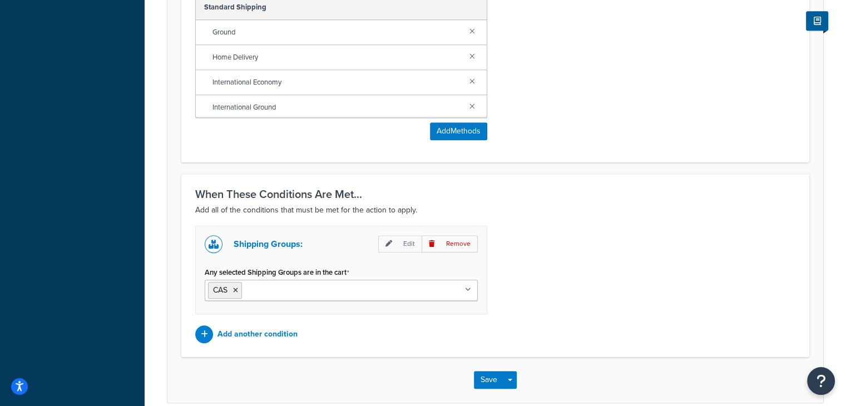
scroll to position [859, 0]
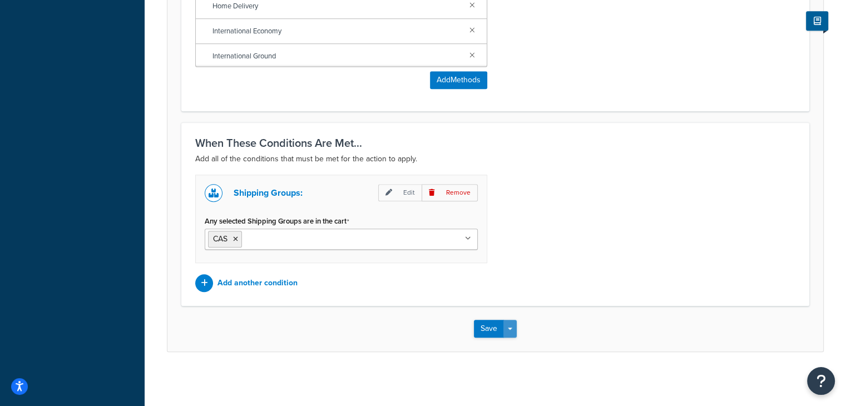
type input "Castrol Discount of 18% min $12.95"
click at [512, 328] on span "button" at bounding box center [510, 329] width 4 height 2
click at [493, 328] on button "Save" at bounding box center [489, 329] width 30 height 18
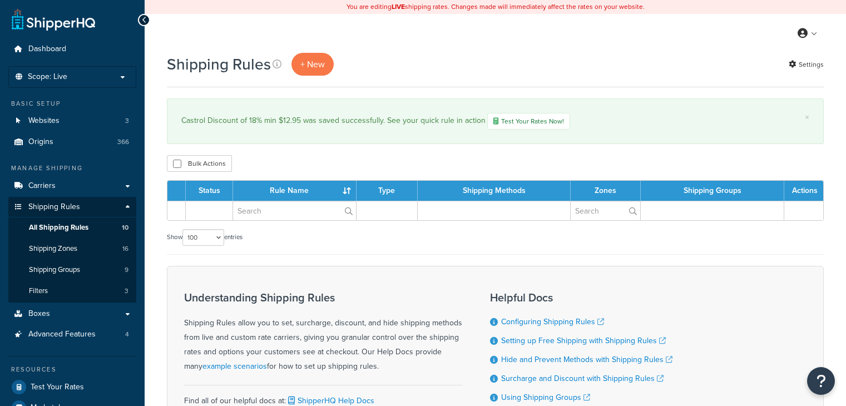
select select "100"
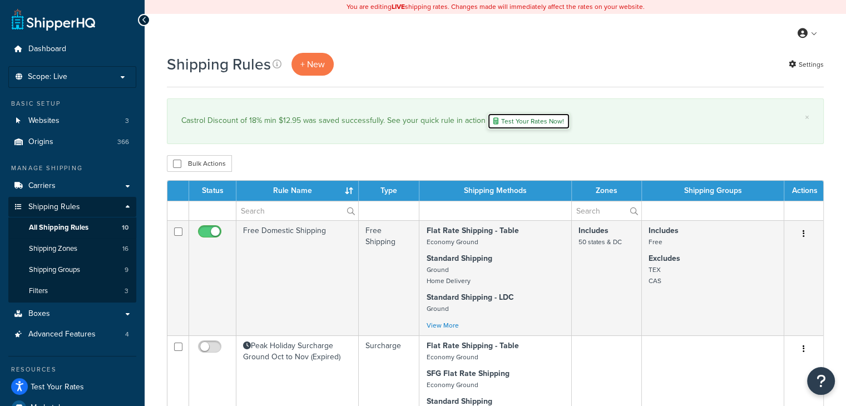
click at [527, 123] on link "Test Your Rates Now!" at bounding box center [528, 121] width 83 height 17
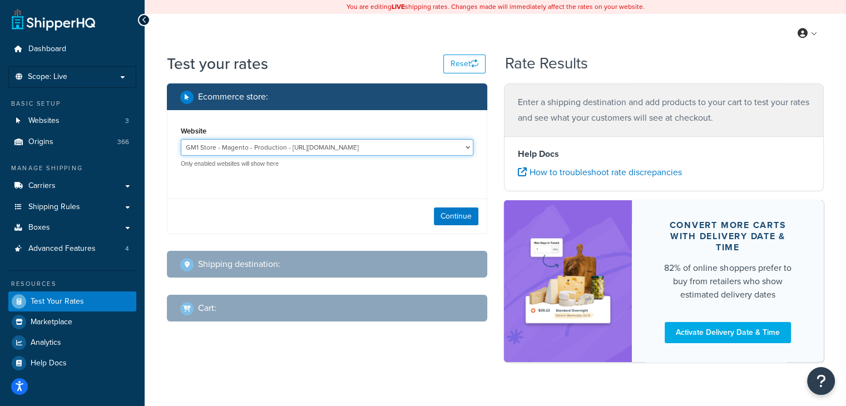
click at [325, 148] on select "GM1 Store - Magento - Production - https://gm1.helm-prod.com/ Stellantis Brands…" at bounding box center [327, 147] width 293 height 17
select select "62ae9f2a1c47ec841eb3e31f202e0245"
click at [181, 139] on select "GM1 Store - Magento - Production - https://gm1.helm-prod.com/ Stellantis Brands…" at bounding box center [327, 147] width 293 height 17
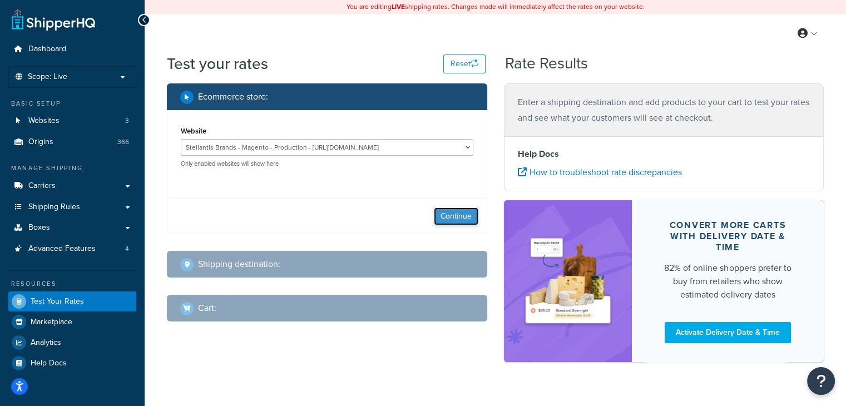
click at [452, 215] on button "Continue" at bounding box center [456, 217] width 45 height 18
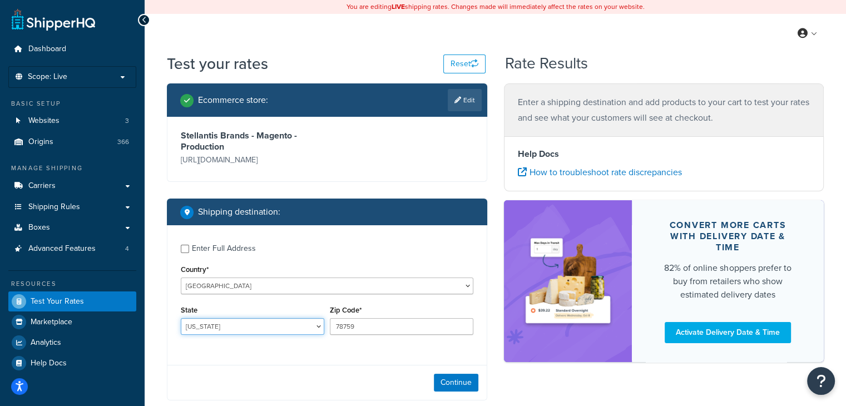
click at [300, 327] on select "Alabama Alaska American Samoa Arizona Arkansas Armed Forces Americas Armed Forc…" at bounding box center [253, 326] width 144 height 17
select select "MI"
click at [181, 318] on select "Alabama Alaska American Samoa Arizona Arkansas Armed Forces Americas Armed Forc…" at bounding box center [253, 326] width 144 height 17
drag, startPoint x: 362, startPoint y: 330, endPoint x: 283, endPoint y: 323, distance: 79.9
click at [283, 323] on div "State Alabama Alaska American Samoa Arizona Arkansas Armed Forces Americas Arme…" at bounding box center [327, 323] width 298 height 41
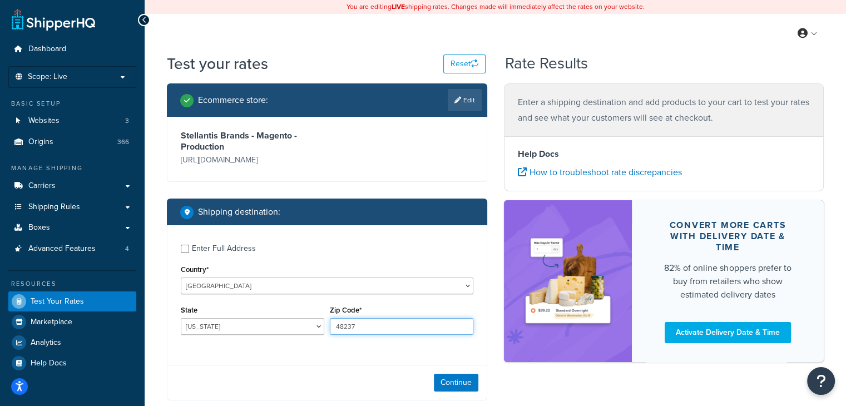
type input "48237"
click at [250, 358] on div "Enter Full Address Country* United States United Kingdom Afghanistan Åland Isla…" at bounding box center [327, 312] width 320 height 175
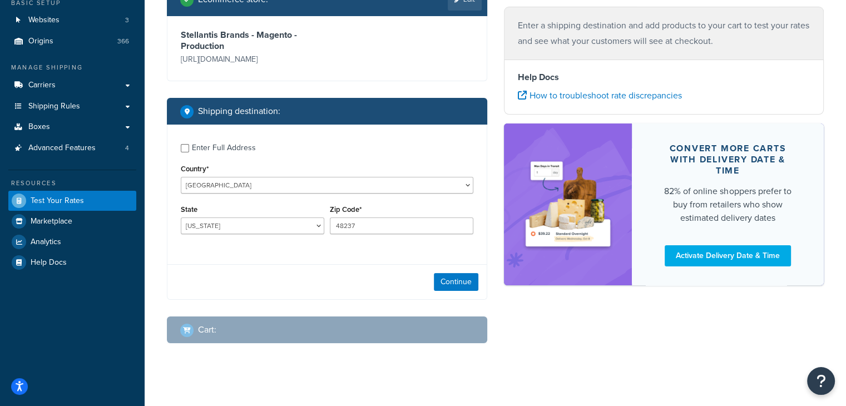
scroll to position [111, 0]
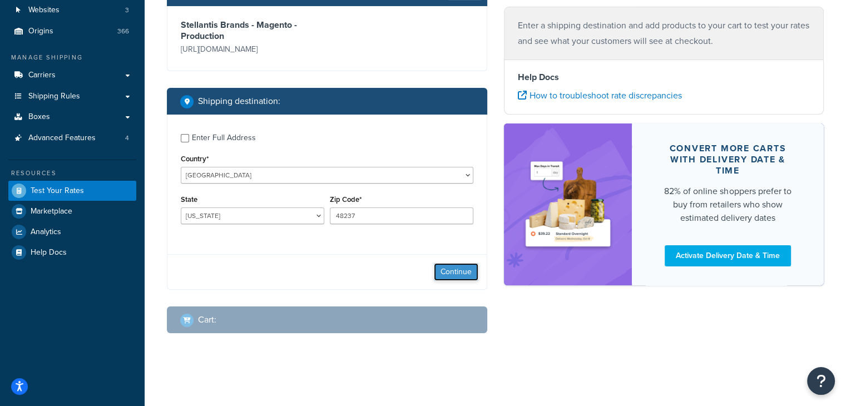
click at [453, 272] on button "Continue" at bounding box center [456, 272] width 45 height 18
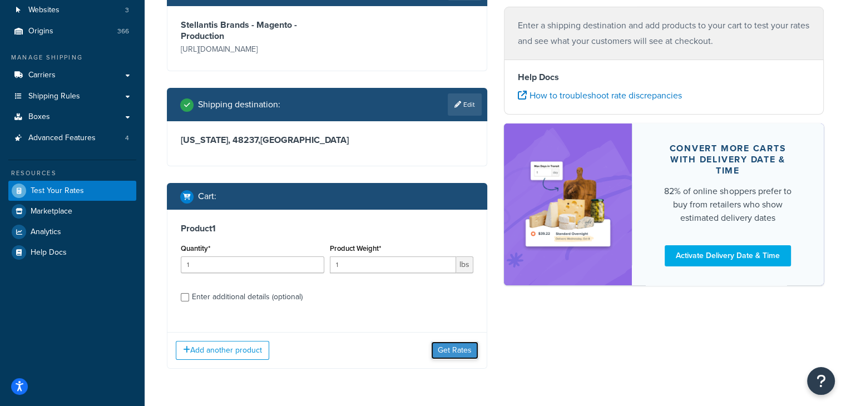
click at [457, 353] on button "Get Rates" at bounding box center [454, 351] width 47 height 18
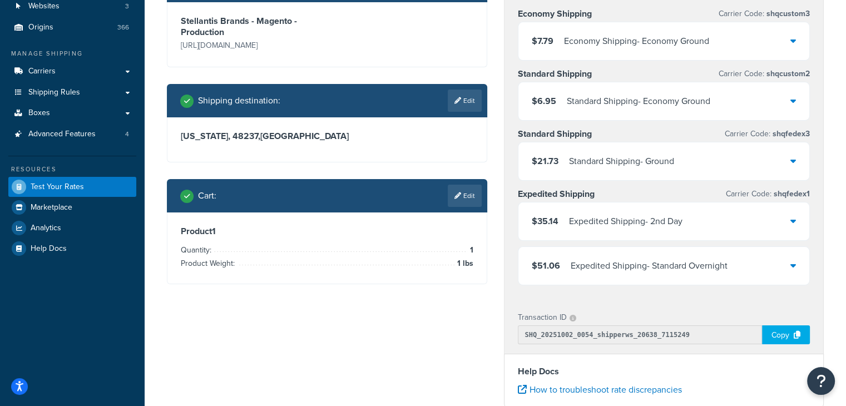
scroll to position [116, 0]
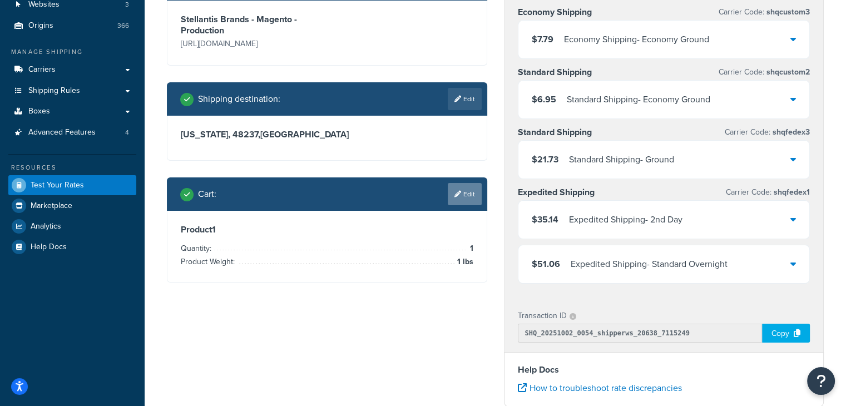
click at [473, 199] on link "Edit" at bounding box center [465, 194] width 34 height 22
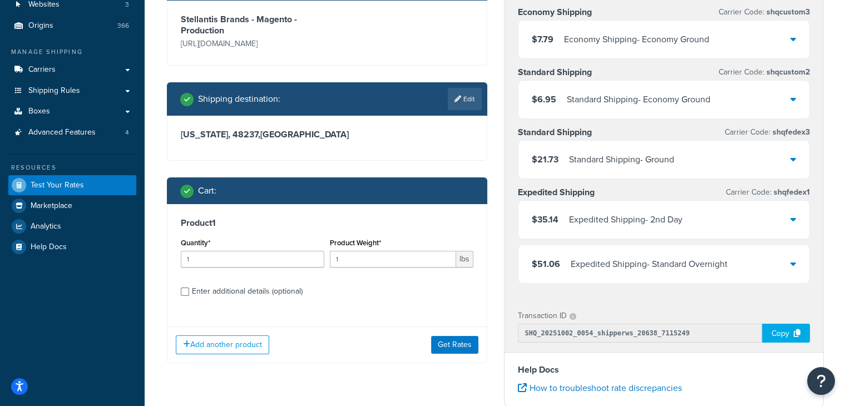
click at [219, 292] on div "Enter additional details (optional)" at bounding box center [247, 292] width 111 height 16
click at [189, 292] on input "Enter additional details (optional)" at bounding box center [185, 292] width 8 height 8
checkbox input "true"
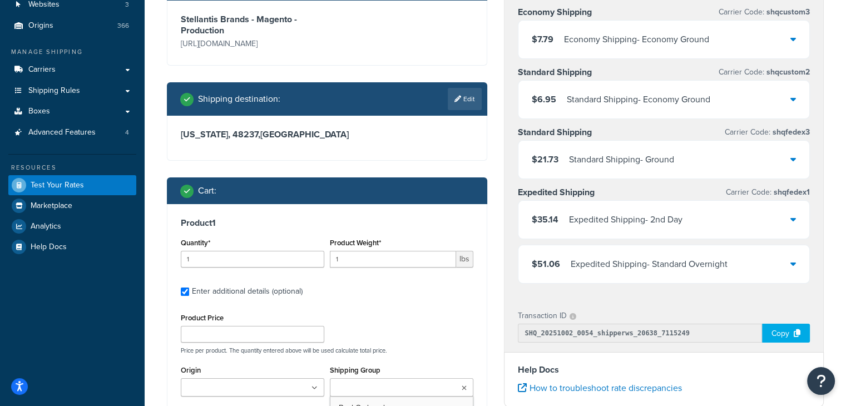
click at [403, 388] on input "Shipping Group" at bounding box center [382, 388] width 98 height 12
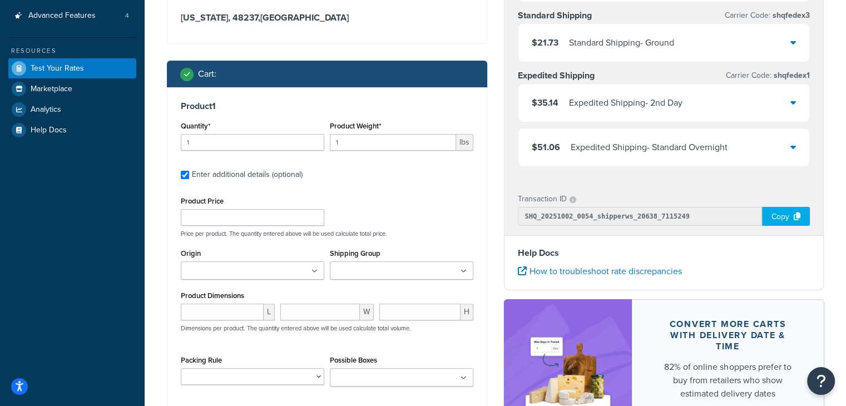
scroll to position [236, 0]
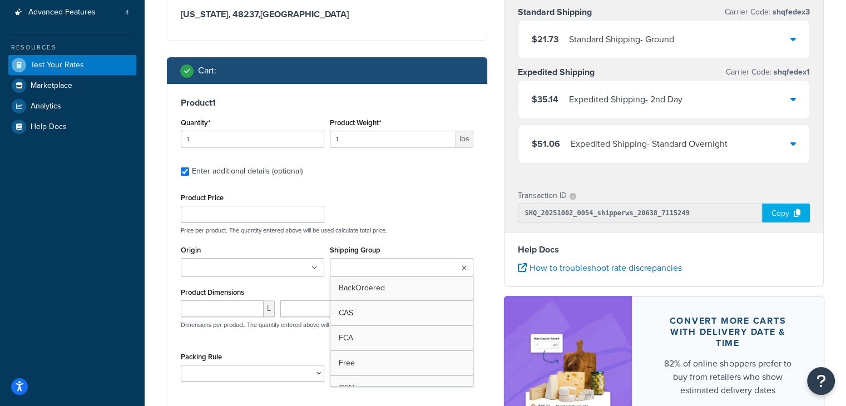
click at [463, 268] on icon at bounding box center [464, 268] width 5 height 7
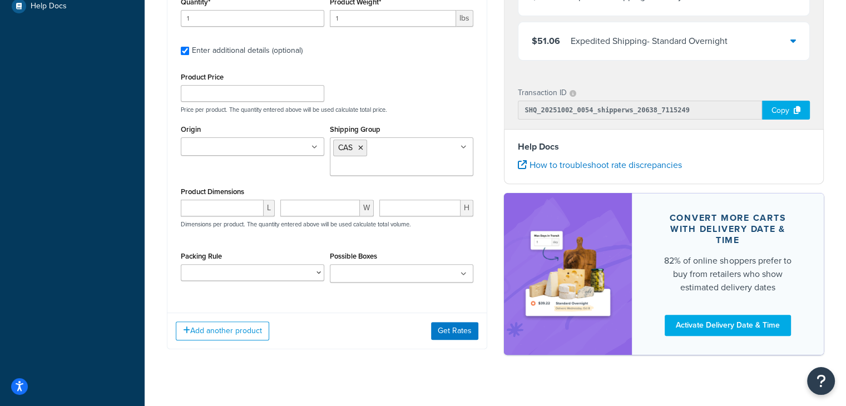
scroll to position [349, 0]
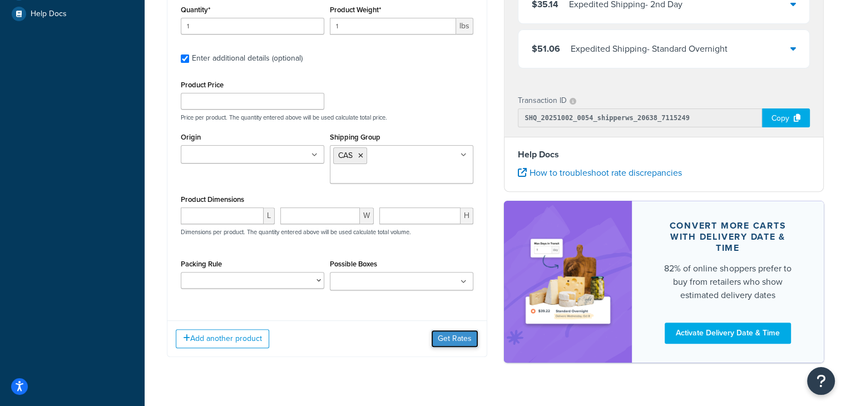
click at [463, 336] on button "Get Rates" at bounding box center [454, 339] width 47 height 18
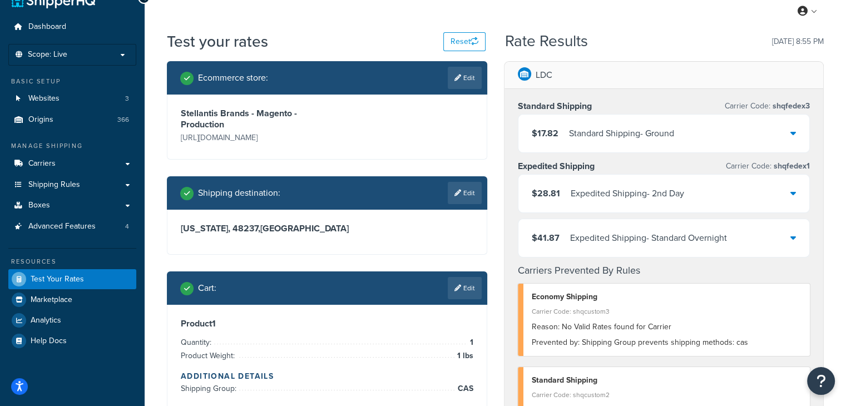
scroll to position [0, 0]
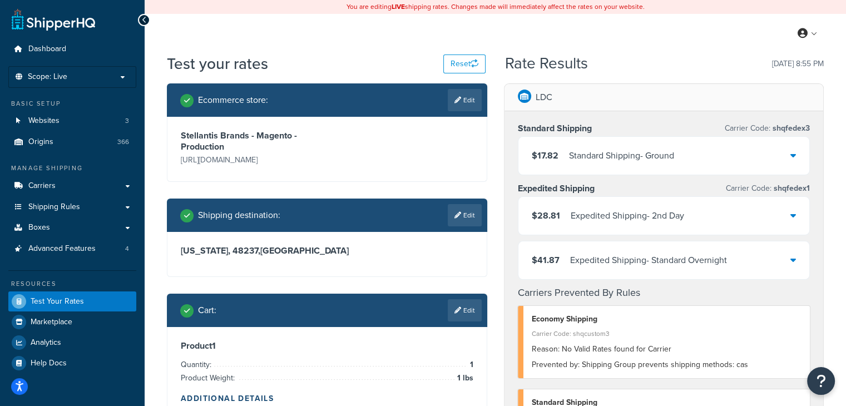
click at [791, 153] on icon at bounding box center [794, 155] width 6 height 9
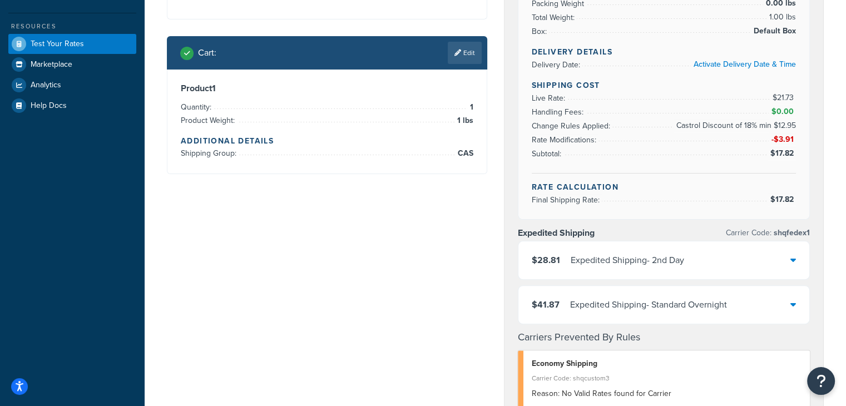
scroll to position [260, 0]
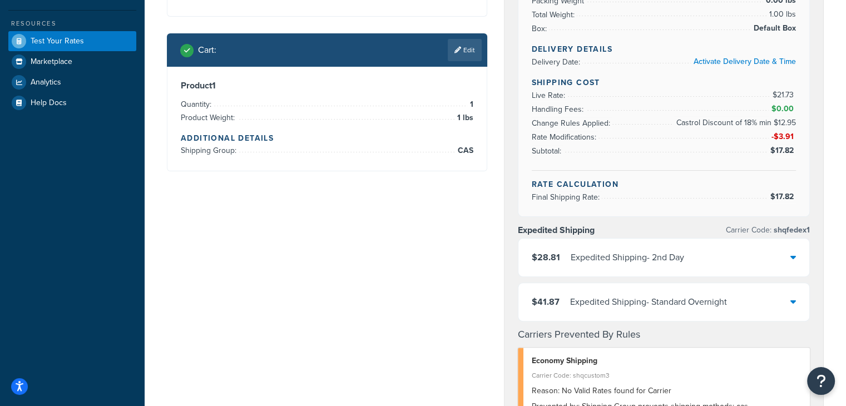
click at [795, 256] on icon at bounding box center [794, 257] width 6 height 9
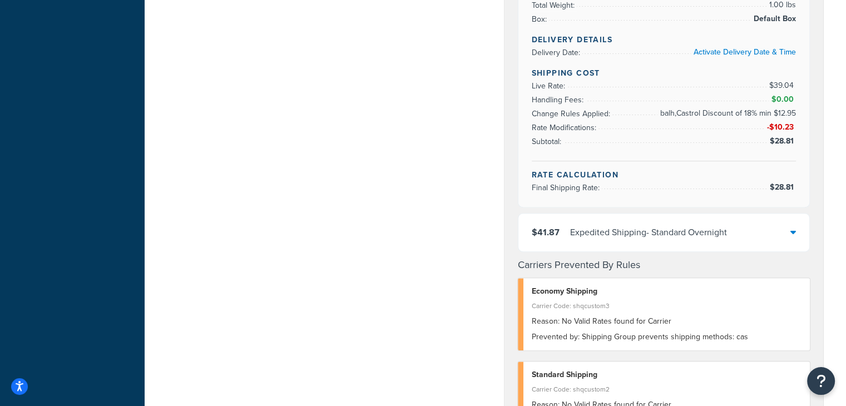
scroll to position [622, 0]
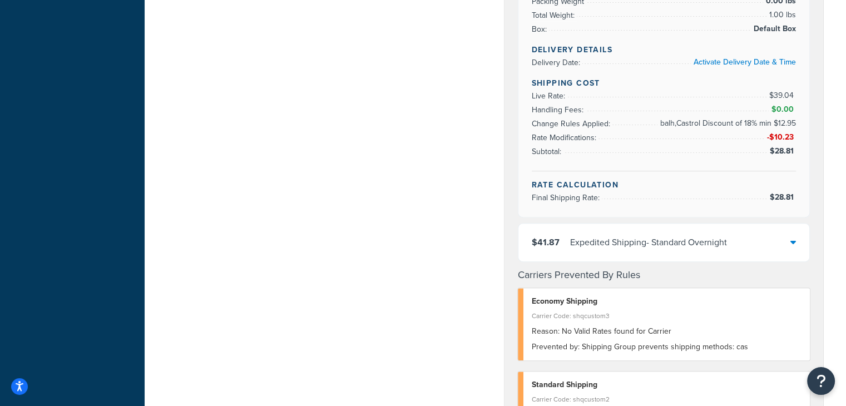
click at [793, 238] on icon at bounding box center [794, 242] width 6 height 9
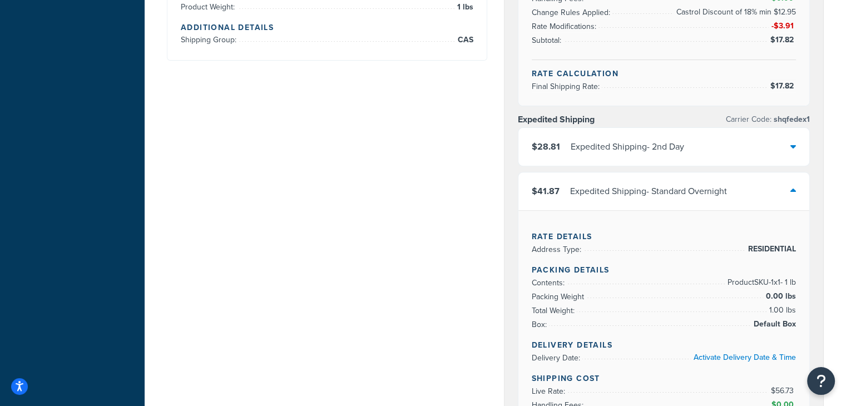
scroll to position [379, 0]
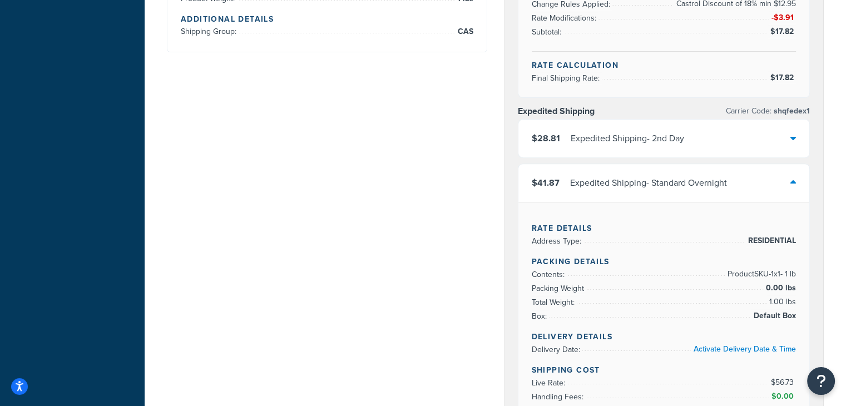
click at [791, 134] on icon at bounding box center [794, 138] width 6 height 9
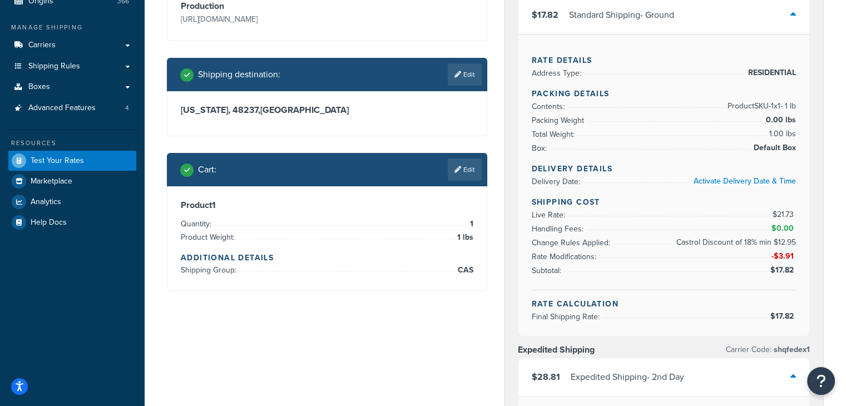
scroll to position [70, 0]
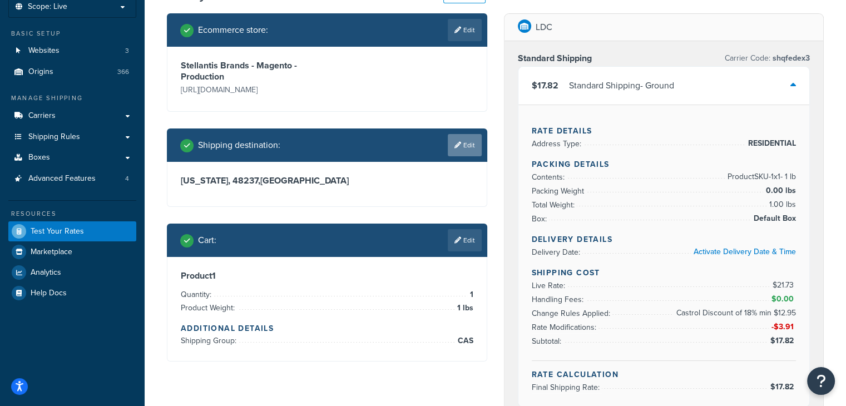
click at [481, 145] on link "Edit" at bounding box center [465, 145] width 34 height 22
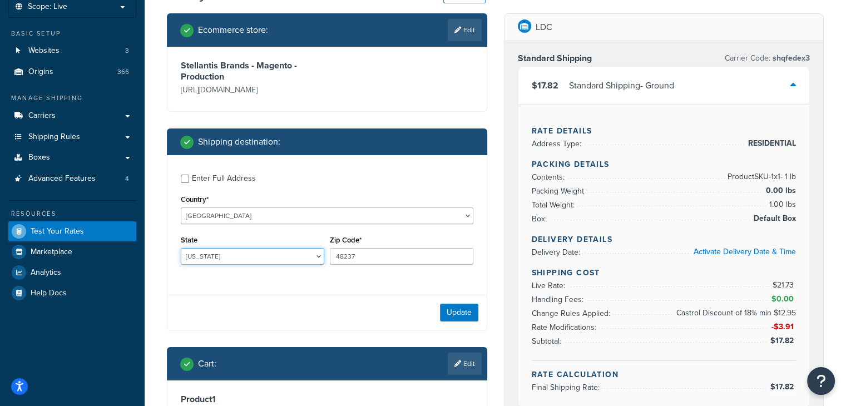
click at [241, 256] on select "Alabama Alaska American Samoa Arizona Arkansas Armed Forces Americas Armed Forc…" at bounding box center [253, 256] width 144 height 17
select select "CA"
click at [181, 248] on select "Alabama Alaska American Samoa Arizona Arkansas Armed Forces Americas Armed Forc…" at bounding box center [253, 256] width 144 height 17
drag, startPoint x: 363, startPoint y: 255, endPoint x: 291, endPoint y: 246, distance: 72.9
click at [291, 246] on div "State Alabama Alaska American Samoa Arizona Arkansas Armed Forces Americas Arme…" at bounding box center [327, 253] width 298 height 41
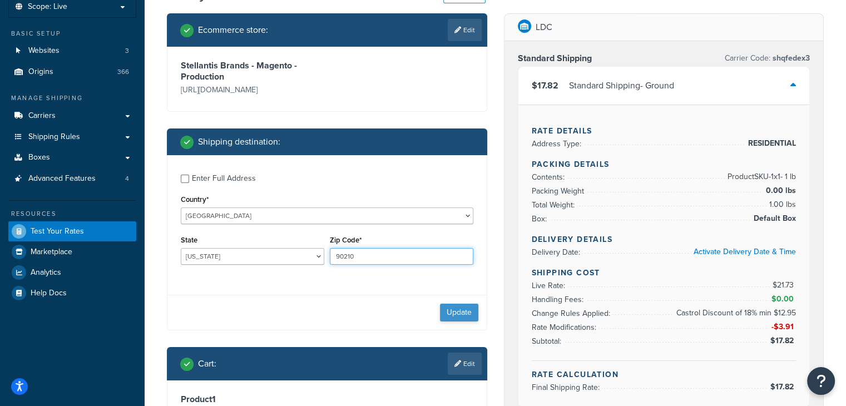
type input "90210"
click at [463, 314] on button "Update" at bounding box center [459, 313] width 38 height 18
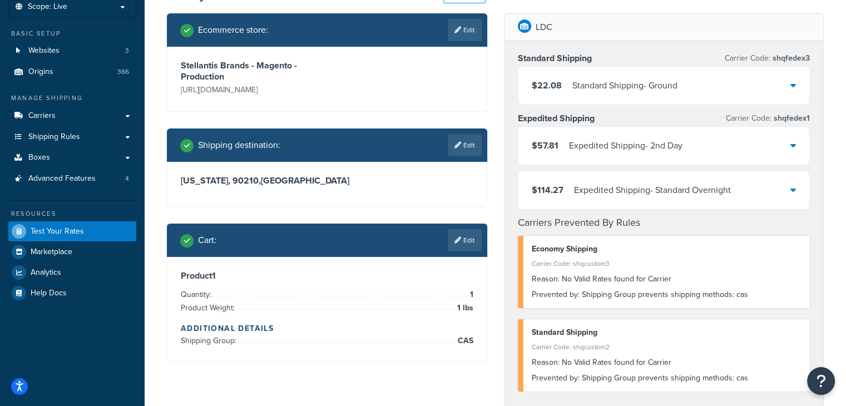
click at [792, 190] on icon at bounding box center [794, 189] width 6 height 9
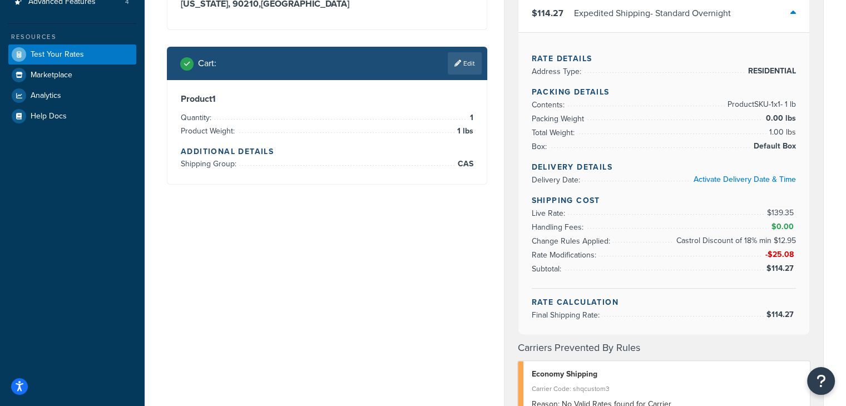
scroll to position [0, 0]
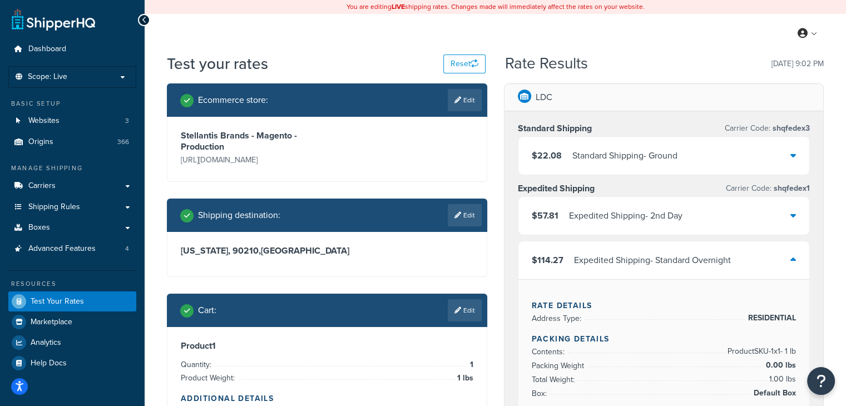
click at [793, 159] on icon at bounding box center [794, 155] width 6 height 9
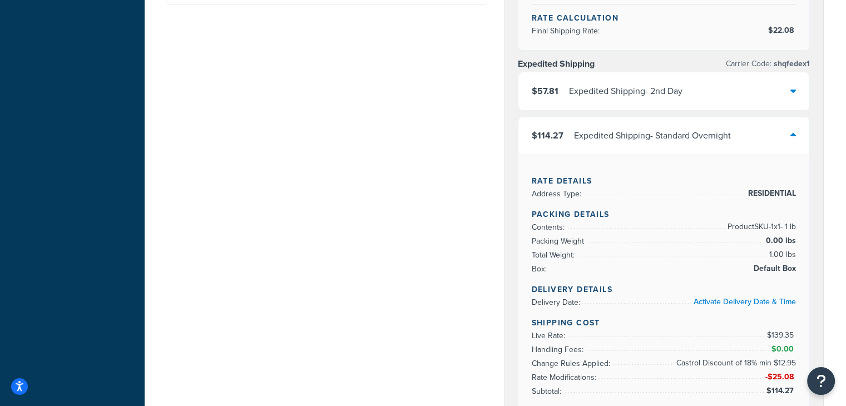
scroll to position [432, 0]
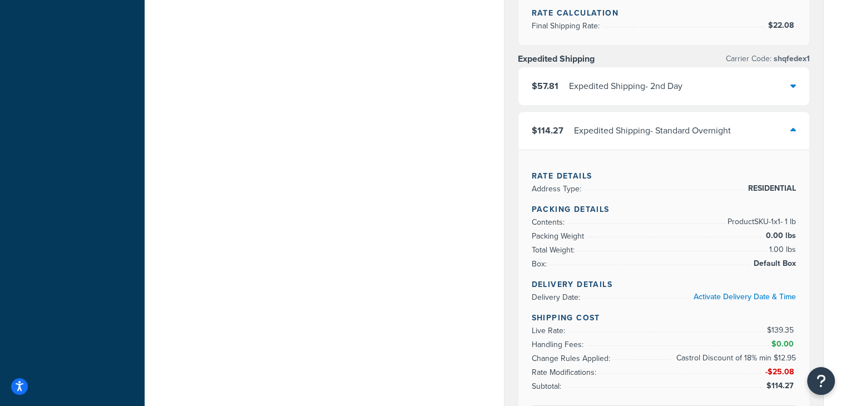
click at [792, 81] on icon at bounding box center [794, 85] width 6 height 9
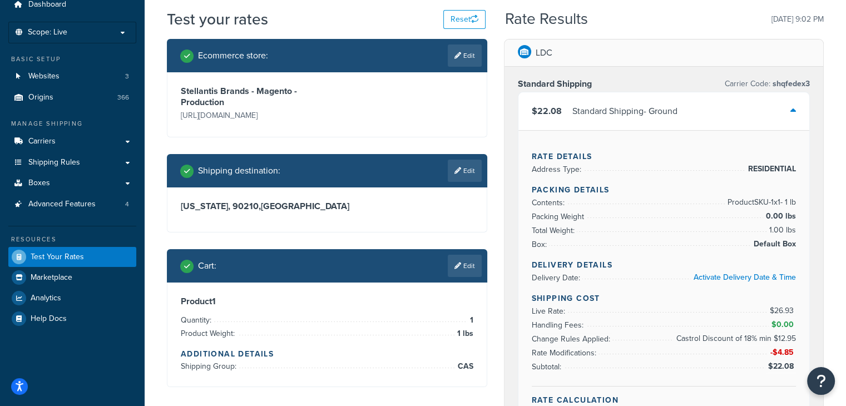
scroll to position [47, 0]
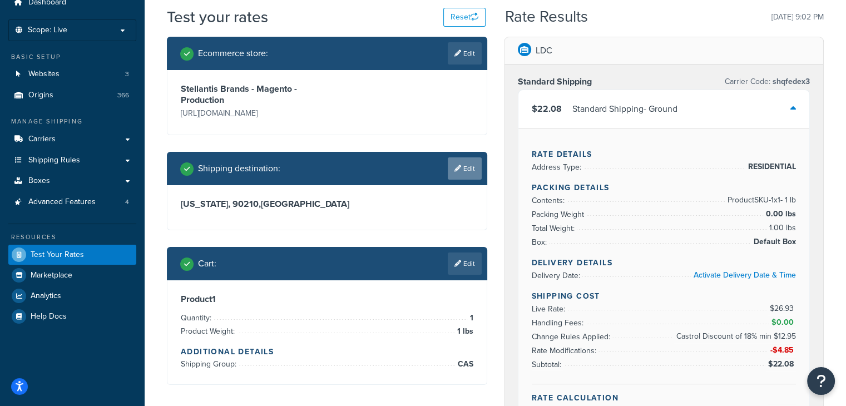
click at [463, 164] on link "Edit" at bounding box center [465, 168] width 34 height 22
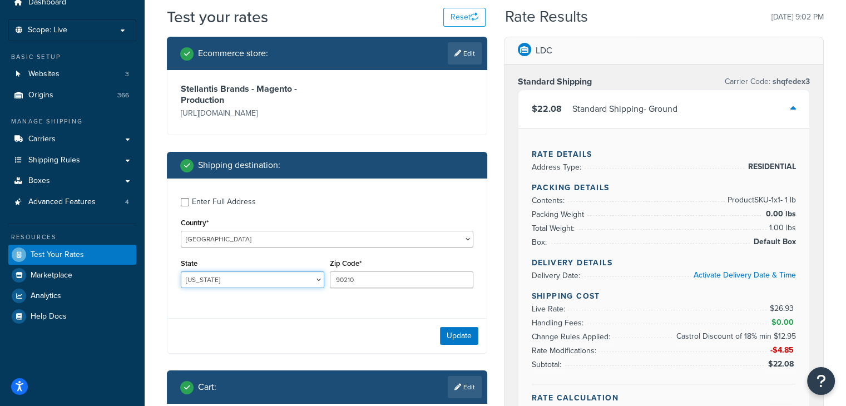
click at [251, 278] on select "Alabama Alaska American Samoa Arizona Arkansas Armed Forces Americas Armed Forc…" at bounding box center [253, 280] width 144 height 17
select select "MI"
click at [181, 272] on select "Alabama Alaska American Samoa Arizona Arkansas Armed Forces Americas Armed Forc…" at bounding box center [253, 280] width 144 height 17
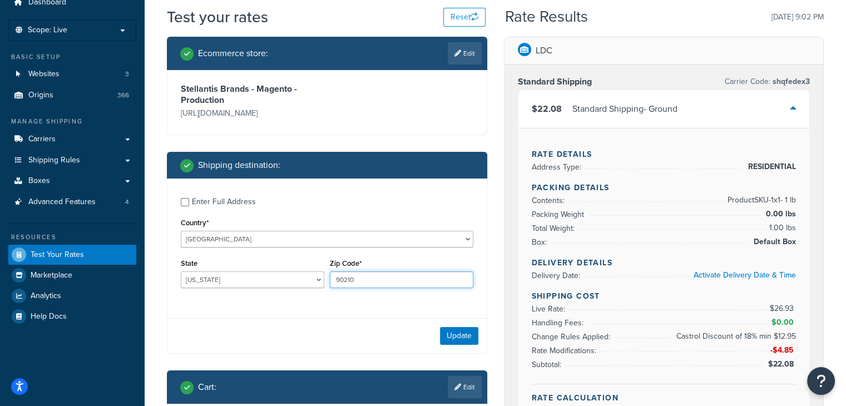
drag, startPoint x: 367, startPoint y: 279, endPoint x: 307, endPoint y: 280, distance: 60.1
click at [307, 280] on div "State Alabama Alaska American Samoa Arizona Arkansas Armed Forces Americas Arme…" at bounding box center [327, 276] width 298 height 41
type input "48237"
click at [305, 302] on div "Enter Full Address Country* United States United Kingdom Afghanistan Åland Isla…" at bounding box center [326, 244] width 319 height 131
click at [456, 336] on button "Update" at bounding box center [459, 336] width 38 height 18
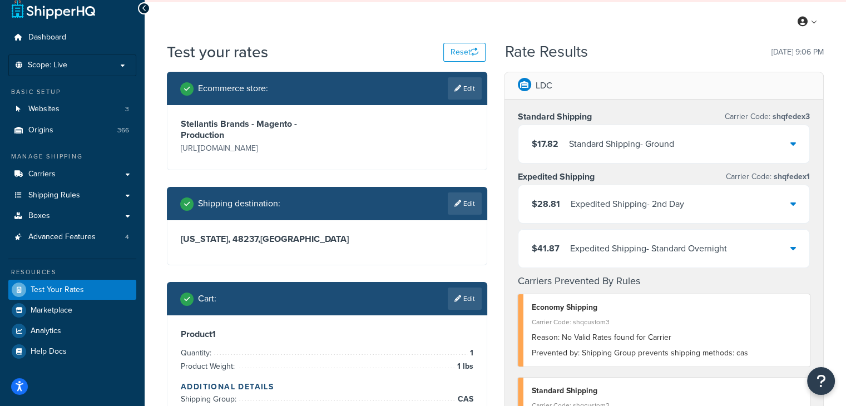
scroll to position [0, 0]
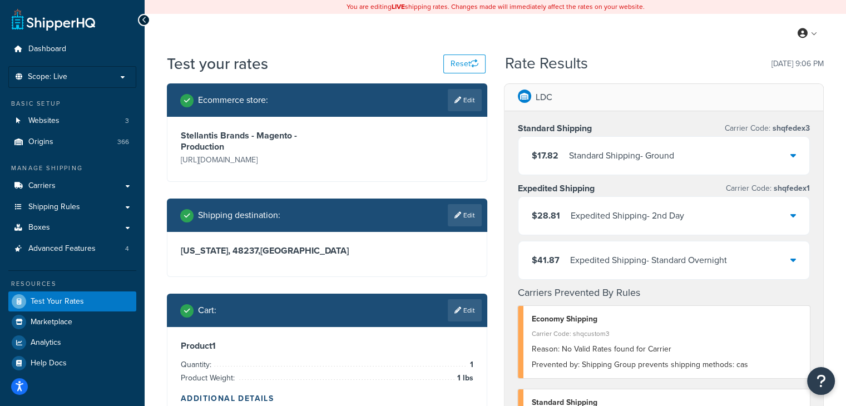
click at [796, 154] on icon at bounding box center [794, 155] width 6 height 9
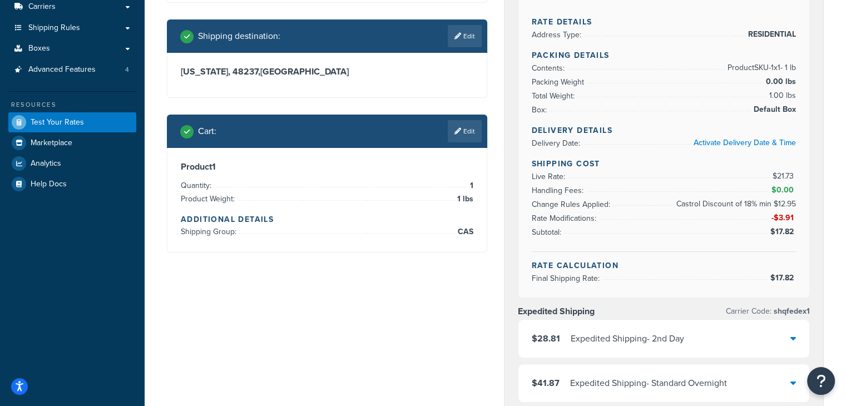
scroll to position [180, 0]
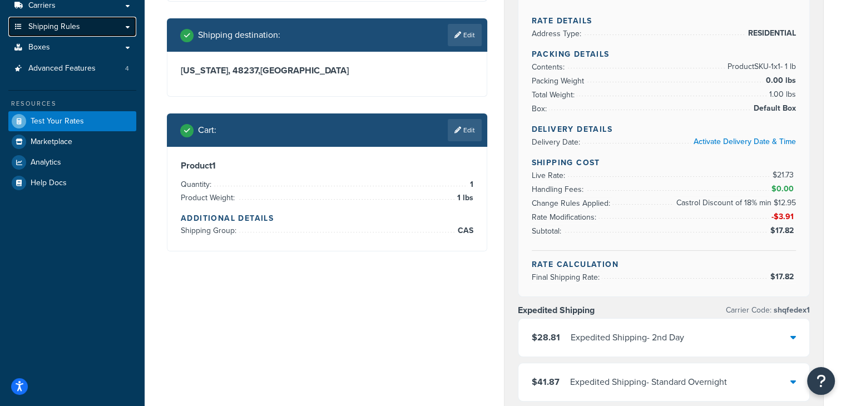
click at [58, 32] on link "Shipping Rules" at bounding box center [72, 27] width 128 height 21
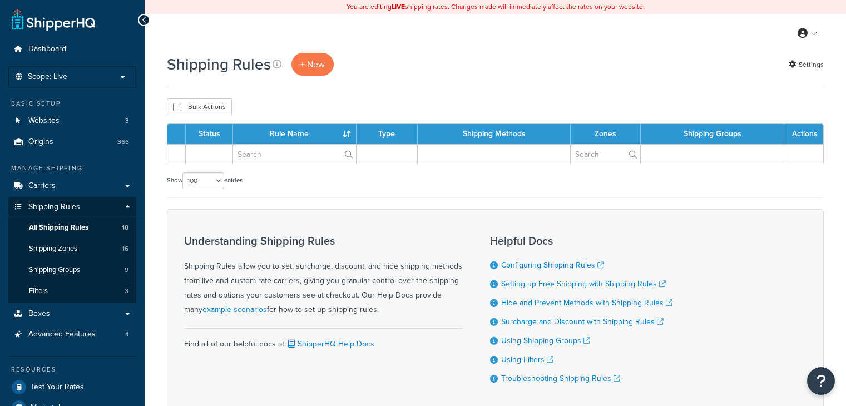
select select "100"
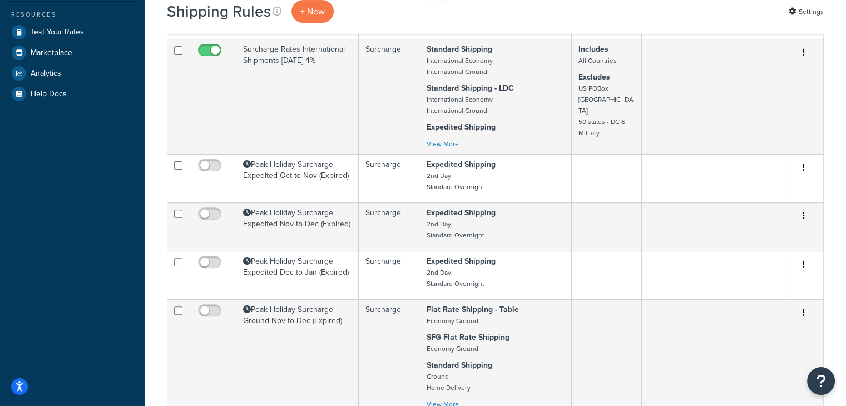
scroll to position [710, 0]
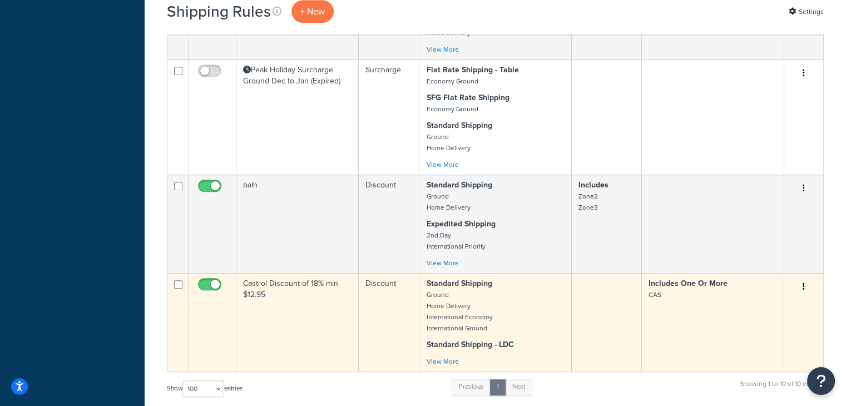
click at [699, 313] on td "Includes One Or More CAS" at bounding box center [713, 322] width 142 height 98
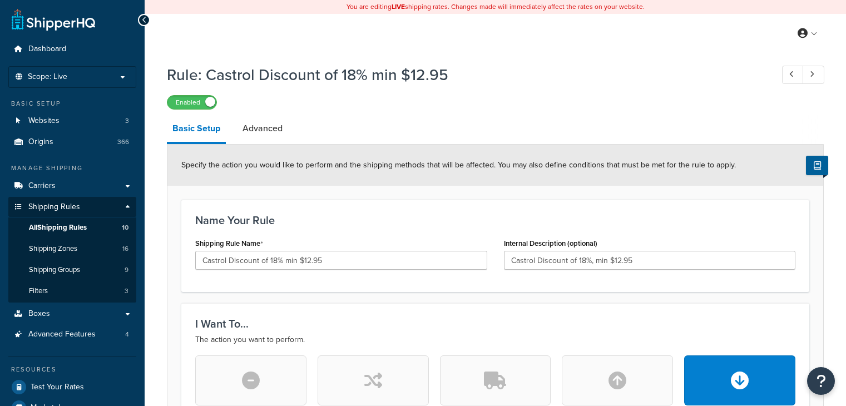
select select "PERCENTAGE"
click at [253, 130] on link "Advanced" at bounding box center [262, 128] width 51 height 27
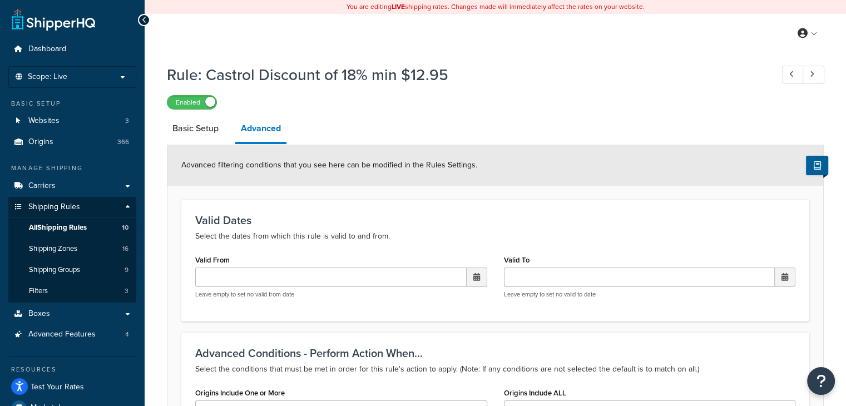
scroll to position [355, 0]
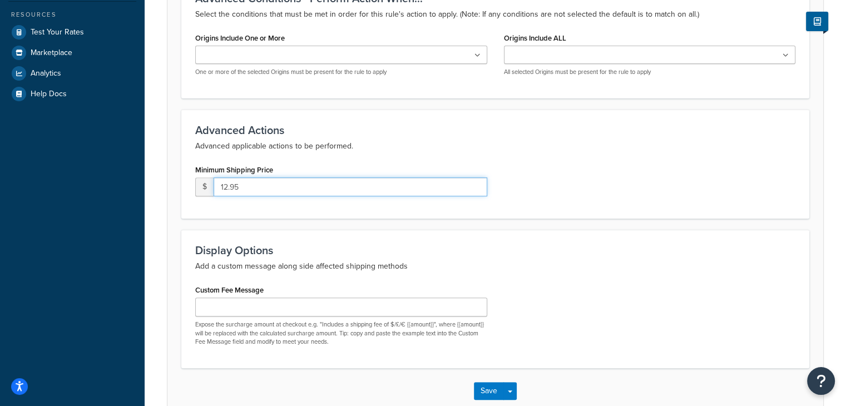
drag, startPoint x: 272, startPoint y: 190, endPoint x: 181, endPoint y: 183, distance: 90.4
click at [181, 183] on div "Advanced Actions Advanced applicable actions to be performed. Minimum Shipping …" at bounding box center [495, 164] width 628 height 109
type input "20.01"
click at [492, 392] on button "Save" at bounding box center [489, 391] width 30 height 18
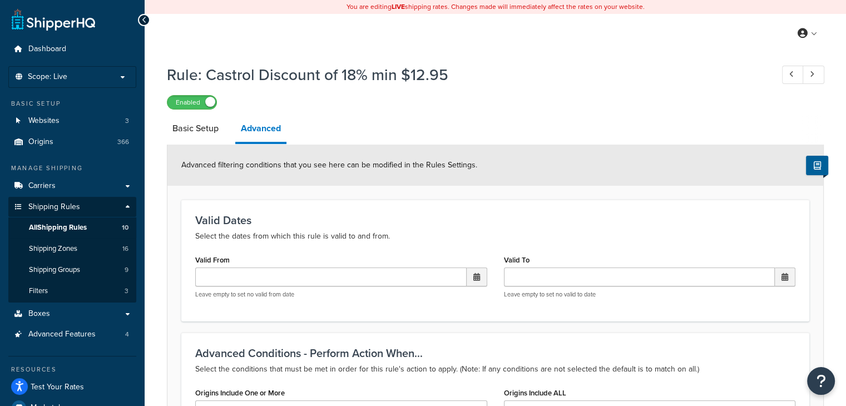
select select "PERCENTAGE"
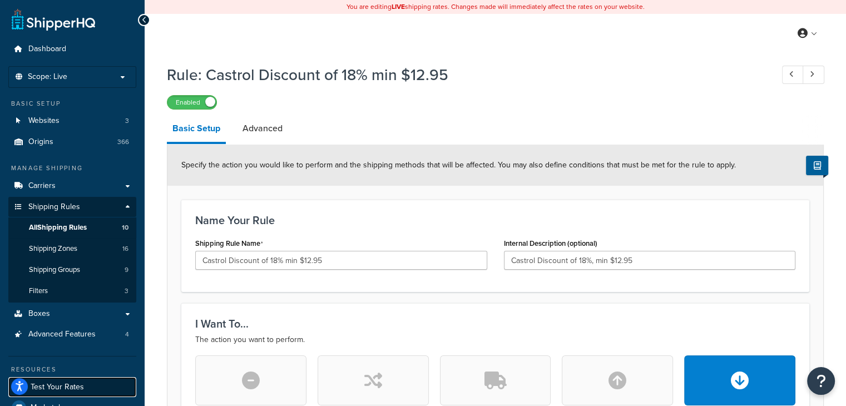
click at [51, 388] on span "Test Your Rates" at bounding box center [57, 387] width 53 height 9
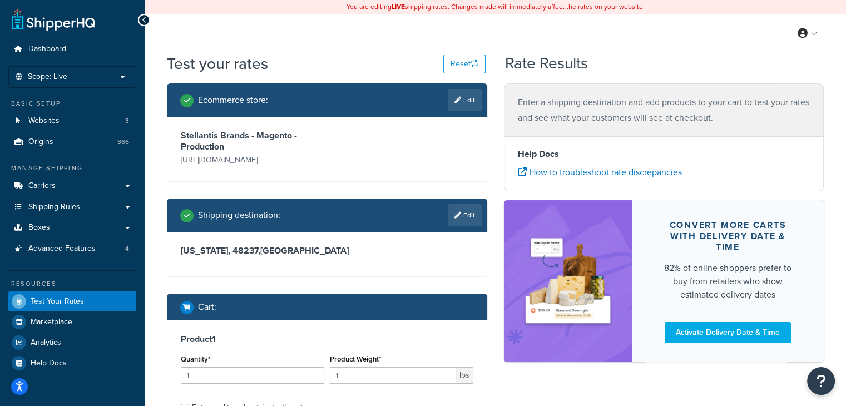
scroll to position [145, 0]
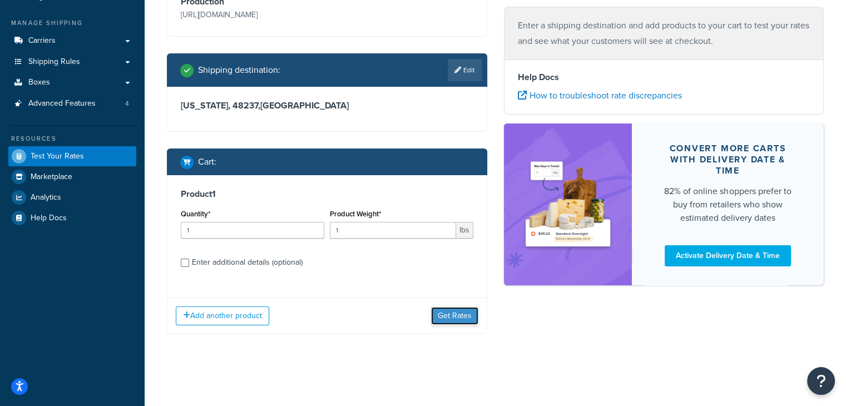
click at [450, 313] on button "Get Rates" at bounding box center [454, 316] width 47 height 18
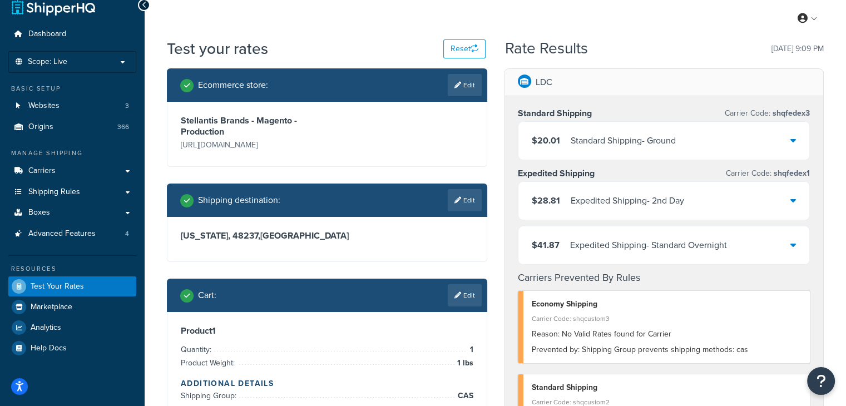
scroll to position [0, 0]
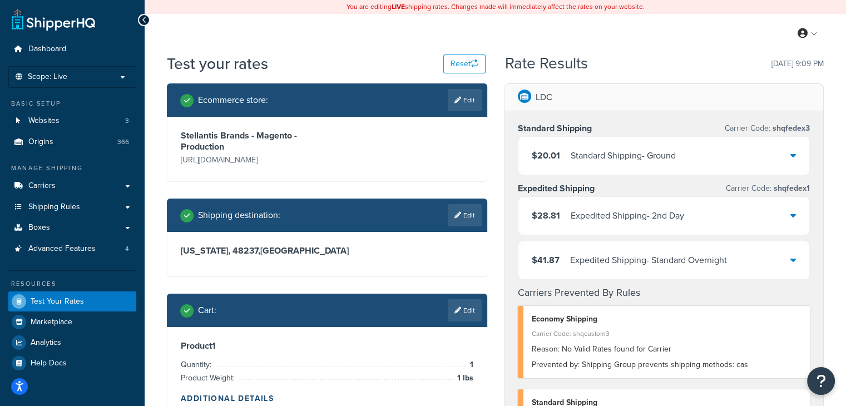
click at [790, 153] on div "$20.01 Standard Shipping - Ground" at bounding box center [665, 156] width 292 height 38
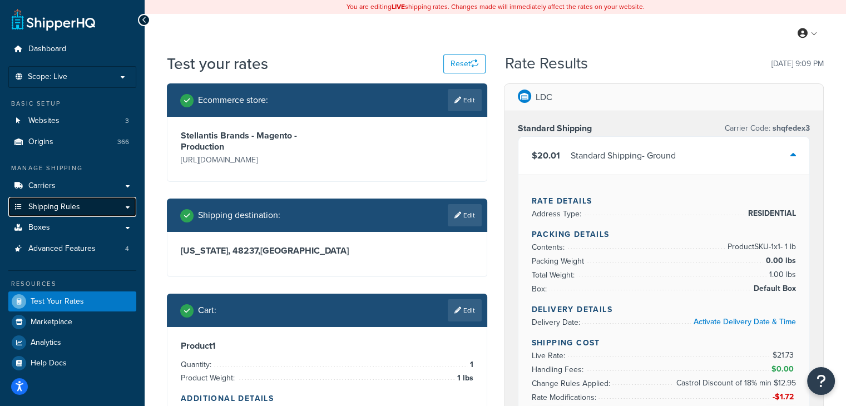
click at [47, 208] on span "Shipping Rules" at bounding box center [54, 207] width 52 height 9
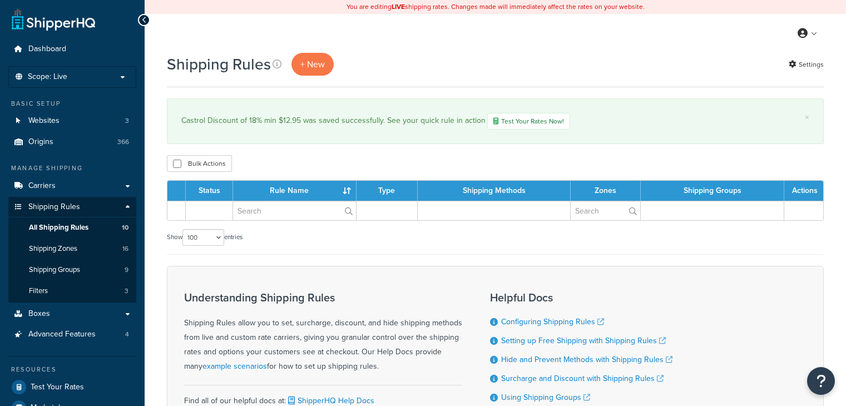
select select "100"
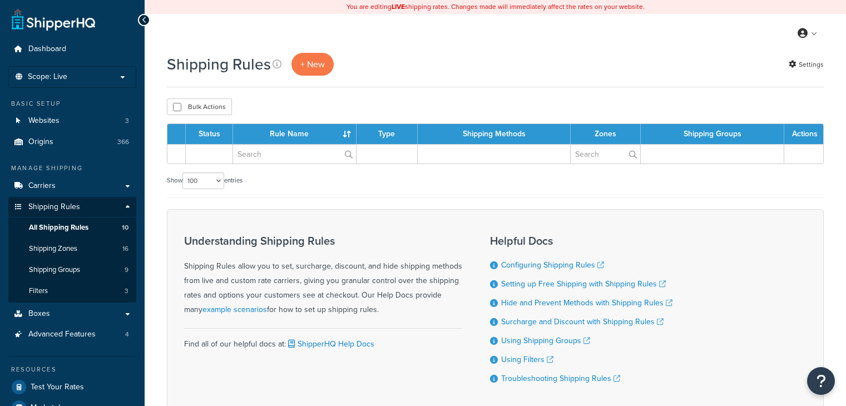
select select "100"
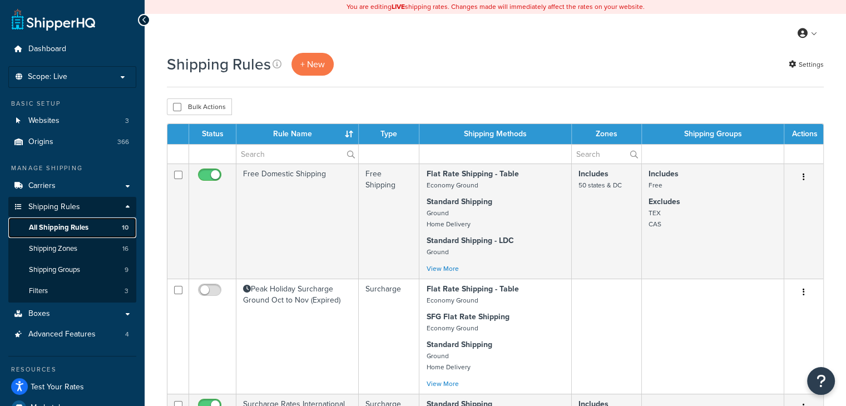
click at [53, 232] on span "All Shipping Rules" at bounding box center [59, 227] width 60 height 9
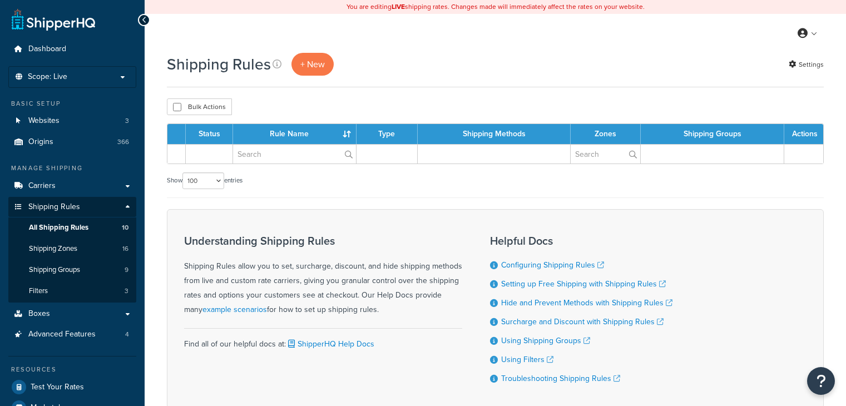
select select "100"
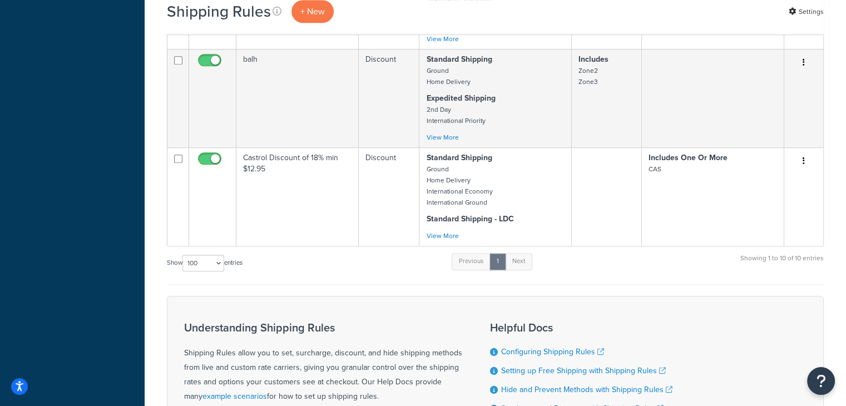
scroll to position [843, 0]
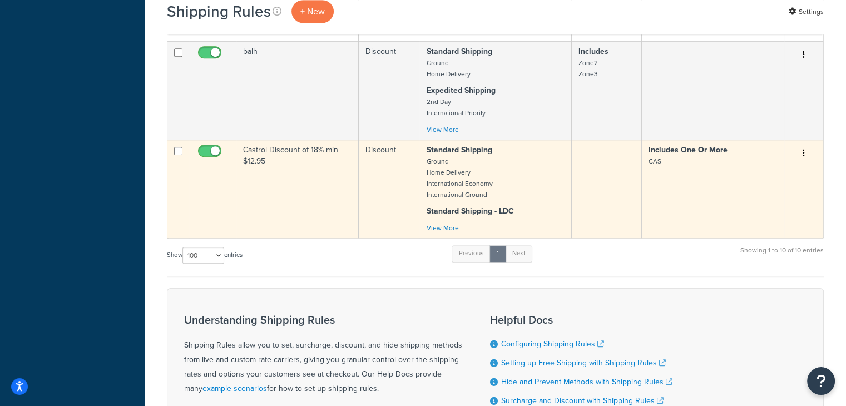
click at [806, 152] on button "button" at bounding box center [804, 154] width 16 height 18
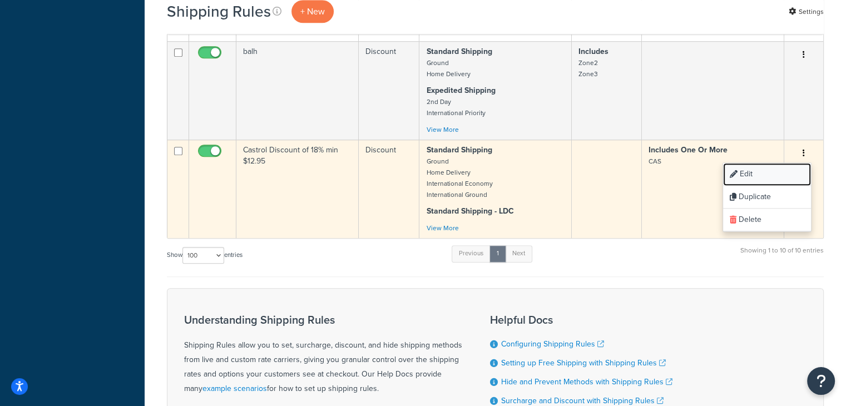
click at [754, 172] on link "Edit" at bounding box center [767, 174] width 88 height 23
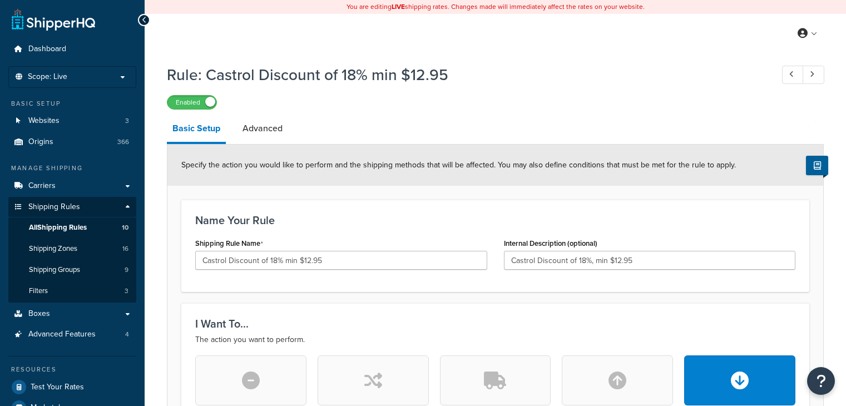
select select "PERCENTAGE"
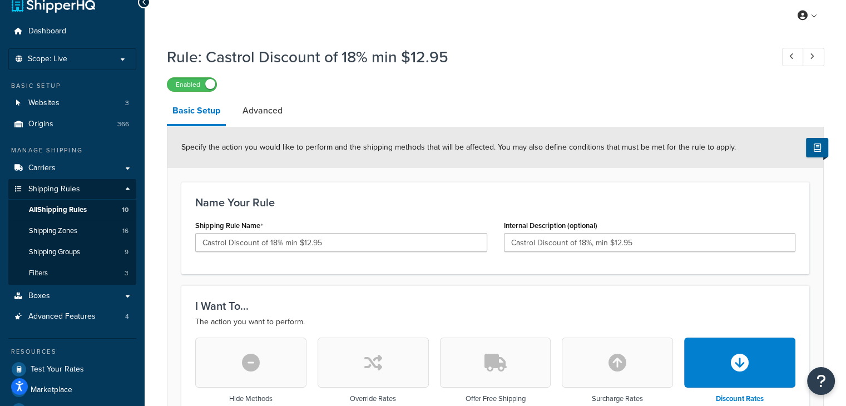
scroll to position [15, 0]
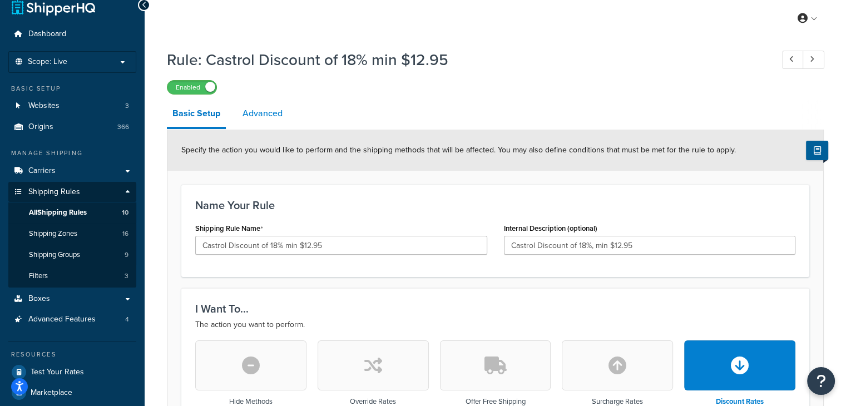
click at [268, 114] on link "Advanced" at bounding box center [262, 113] width 51 height 27
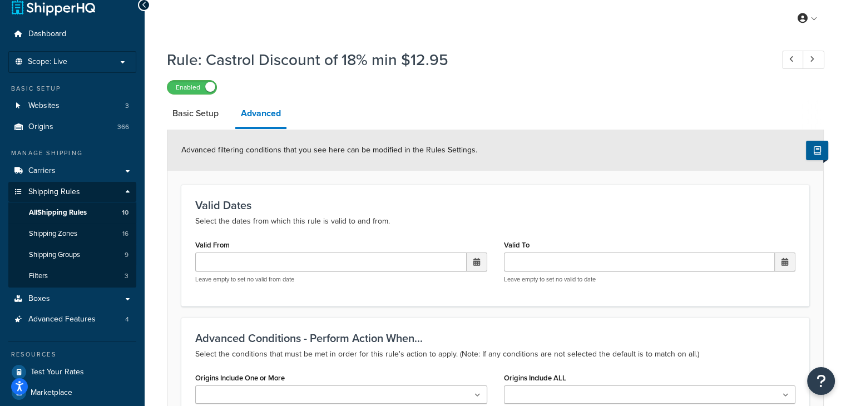
scroll to position [370, 0]
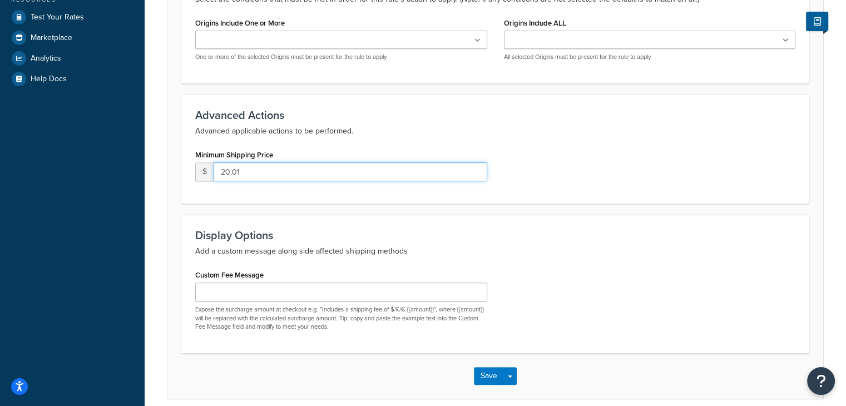
drag, startPoint x: 283, startPoint y: 170, endPoint x: 175, endPoint y: 170, distance: 107.9
click at [175, 170] on form "Advanced filtering conditions that you see here can be modified in the Rules Se…" at bounding box center [495, 87] width 656 height 624
type input "12.95"
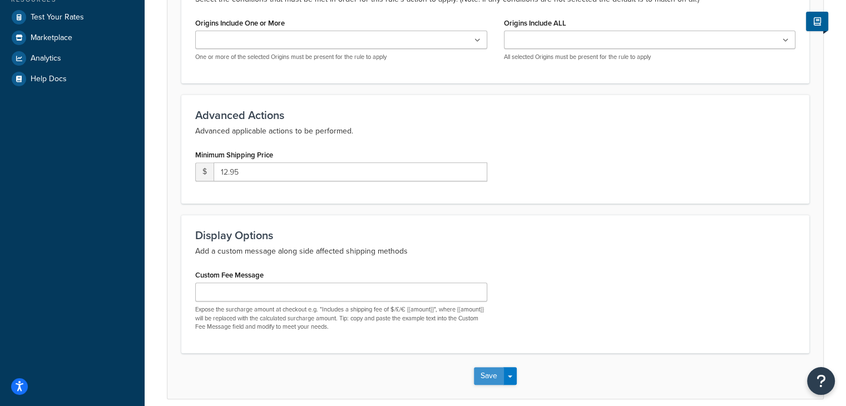
click at [482, 374] on button "Save" at bounding box center [489, 376] width 30 height 18
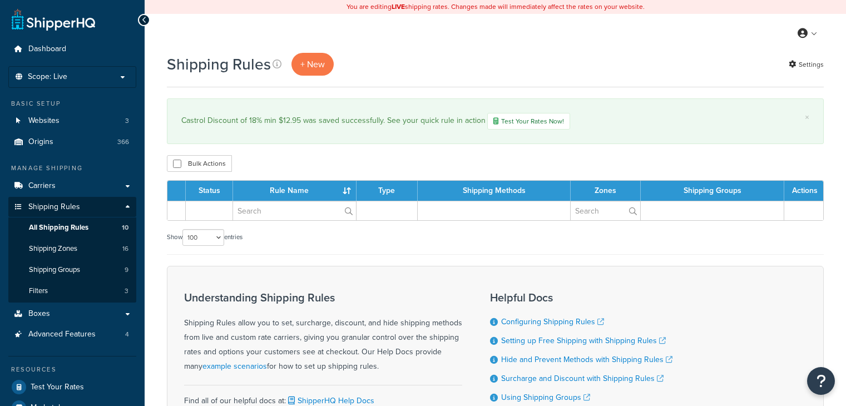
select select "100"
